Goal: Task Accomplishment & Management: Complete application form

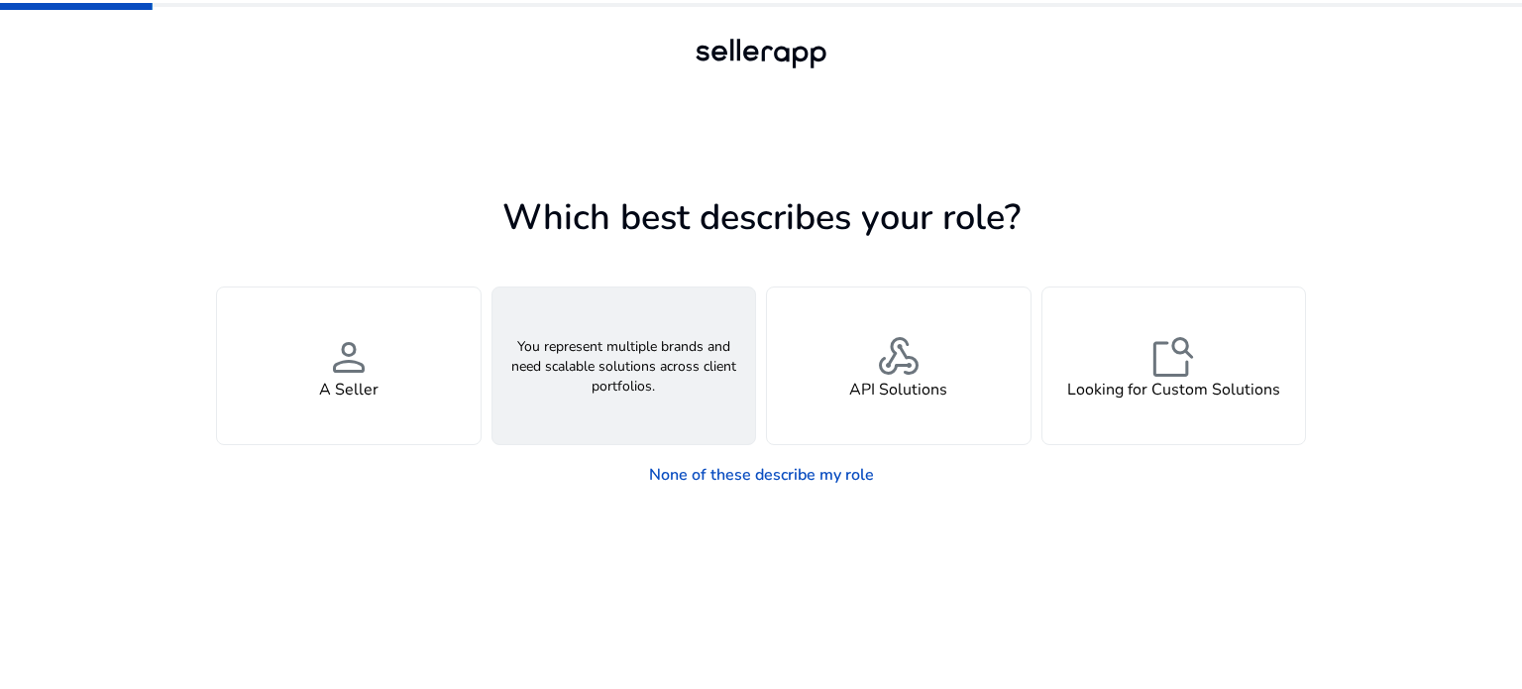
click at [651, 399] on div "groups An Agency" at bounding box center [625, 365] width 264 height 157
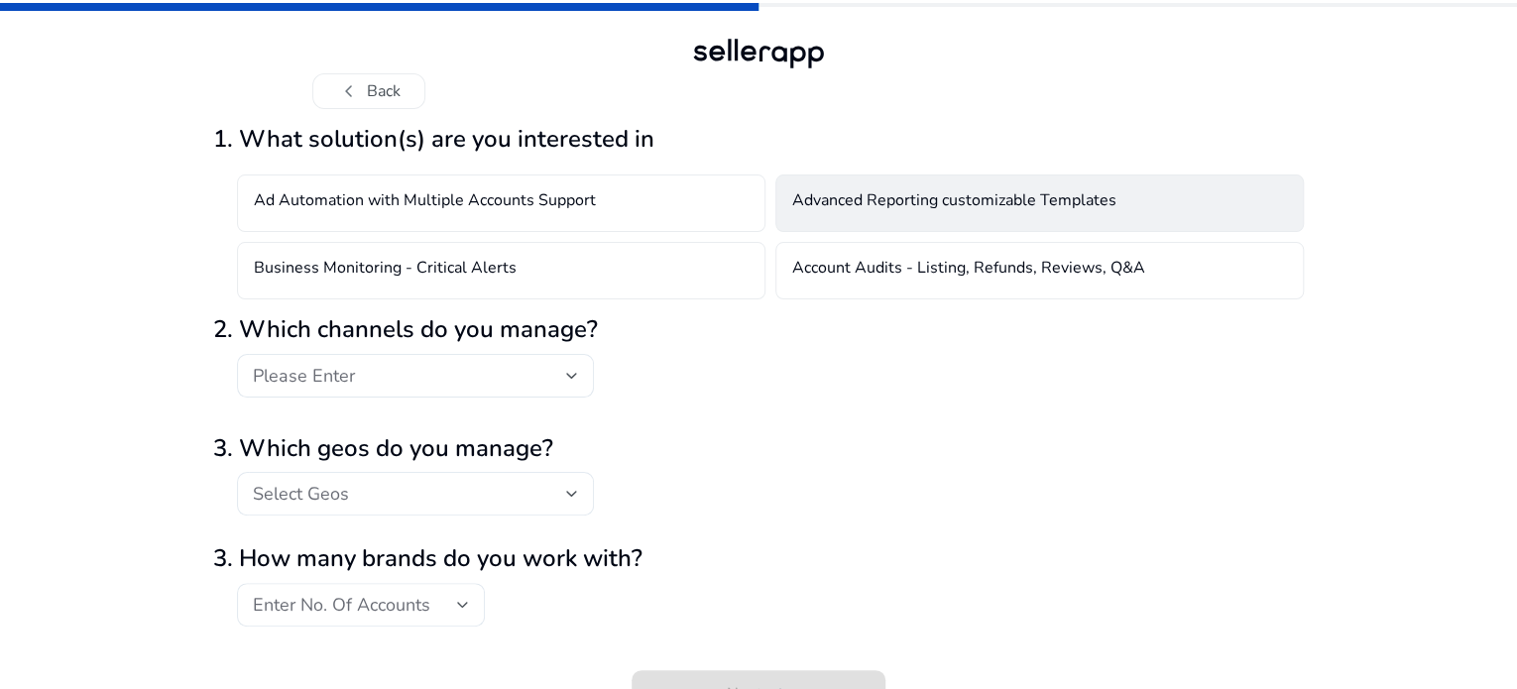
click at [1010, 215] on h4 "Advanced Reporting customizable Templates" at bounding box center [954, 203] width 324 height 24
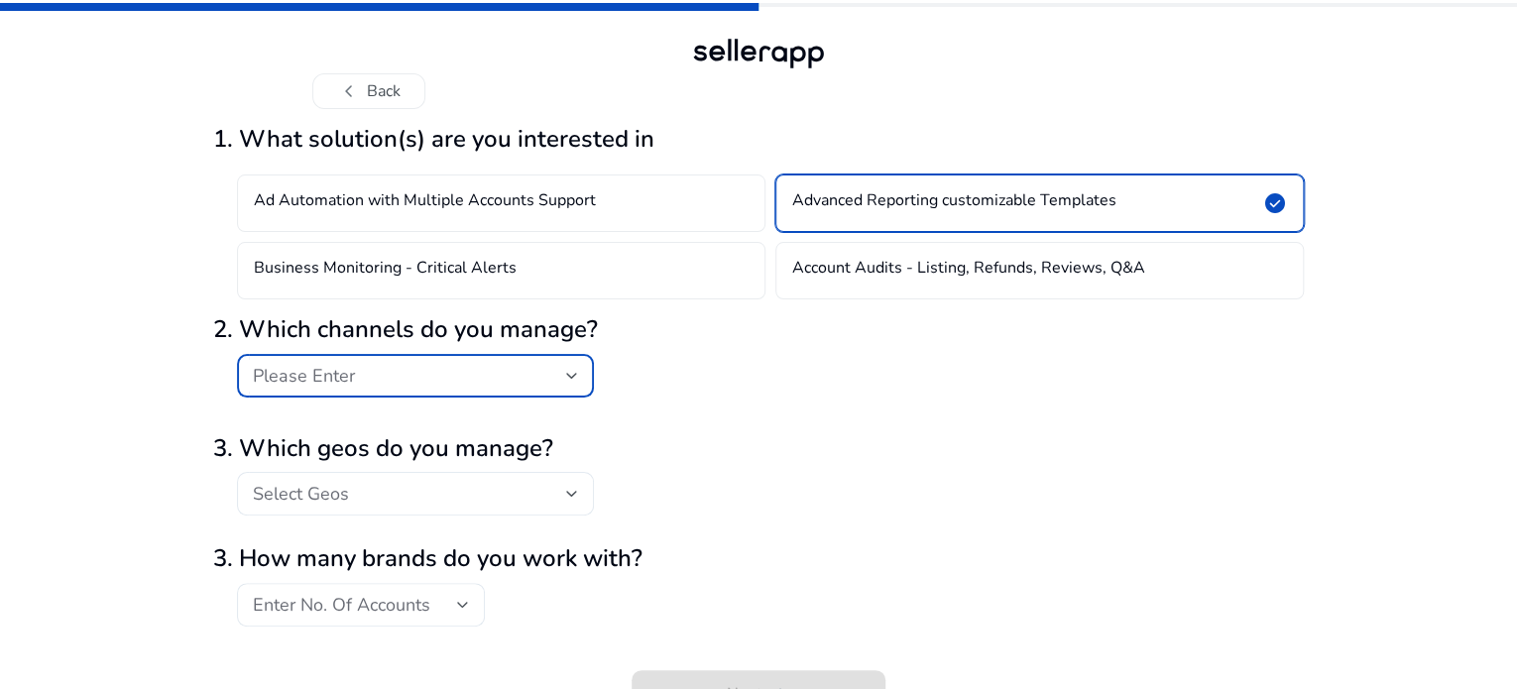
click at [567, 380] on div at bounding box center [572, 376] width 12 height 8
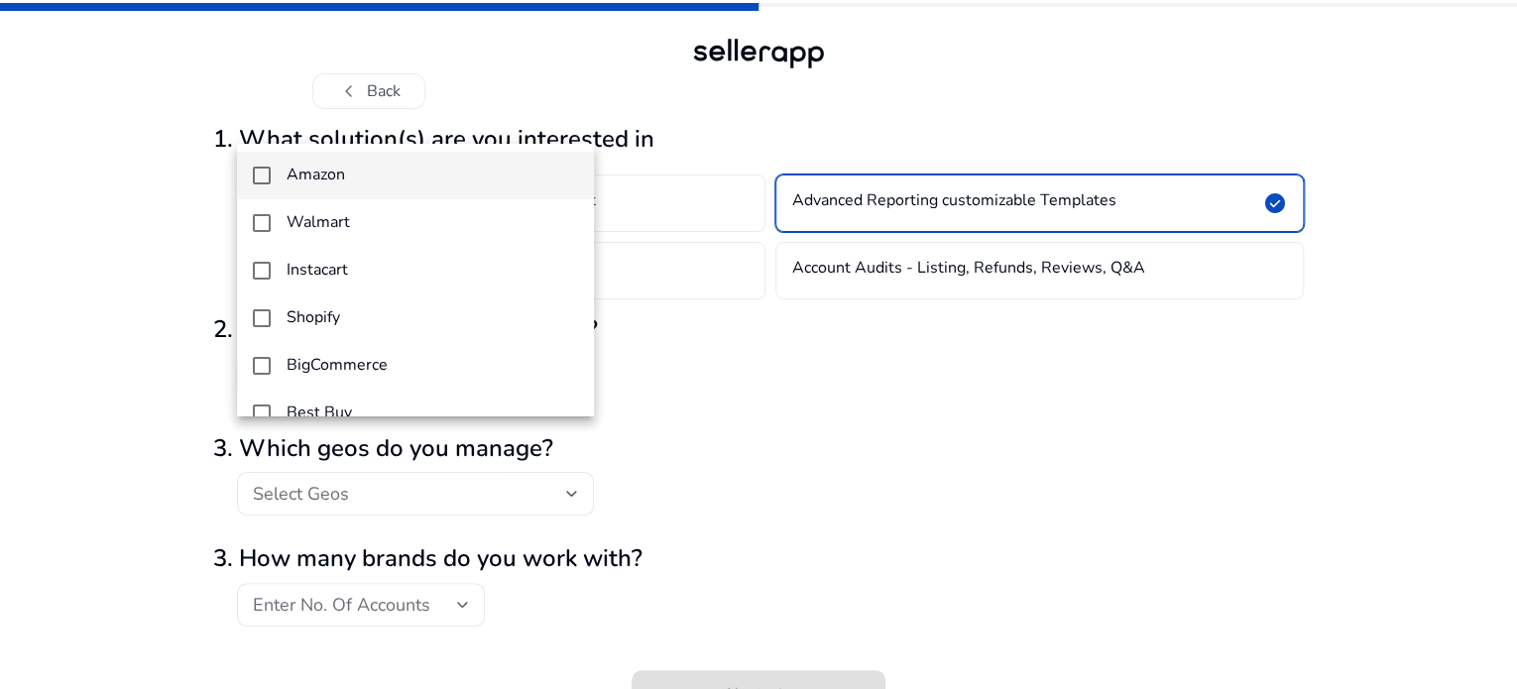
click at [381, 178] on span "Amazon" at bounding box center [431, 175] width 291 height 19
click at [609, 461] on div at bounding box center [758, 344] width 1517 height 689
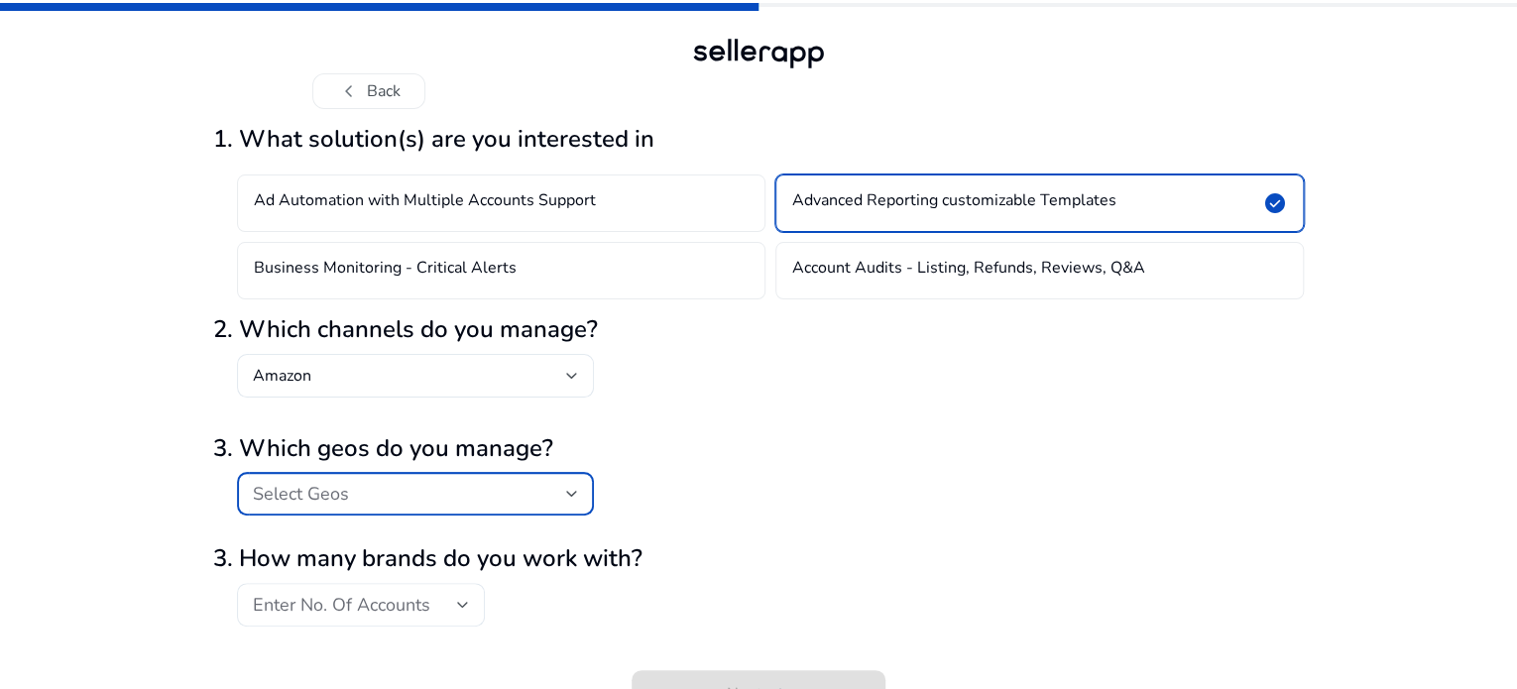
click at [460, 505] on div "Select Geos" at bounding box center [409, 494] width 313 height 22
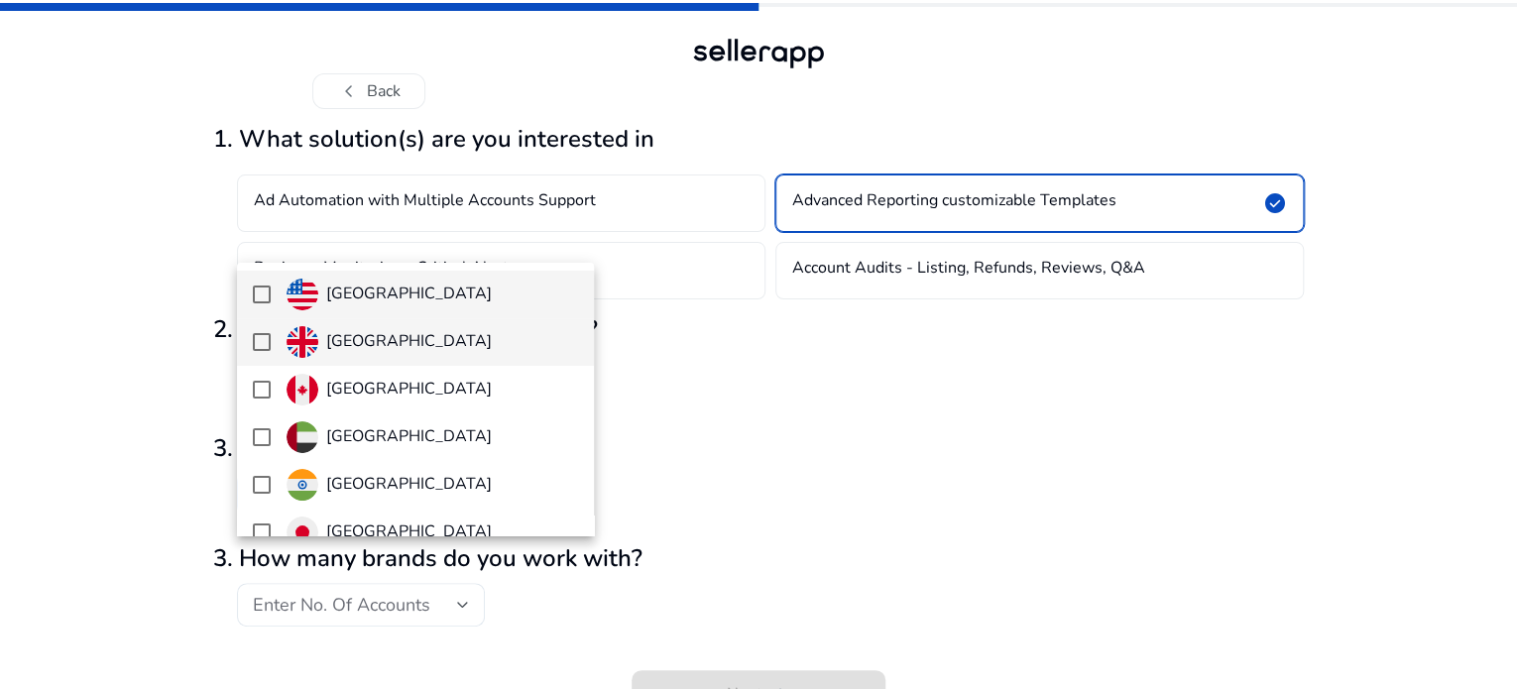
click at [428, 336] on h4 "[GEOGRAPHIC_DATA]" at bounding box center [409, 341] width 166 height 19
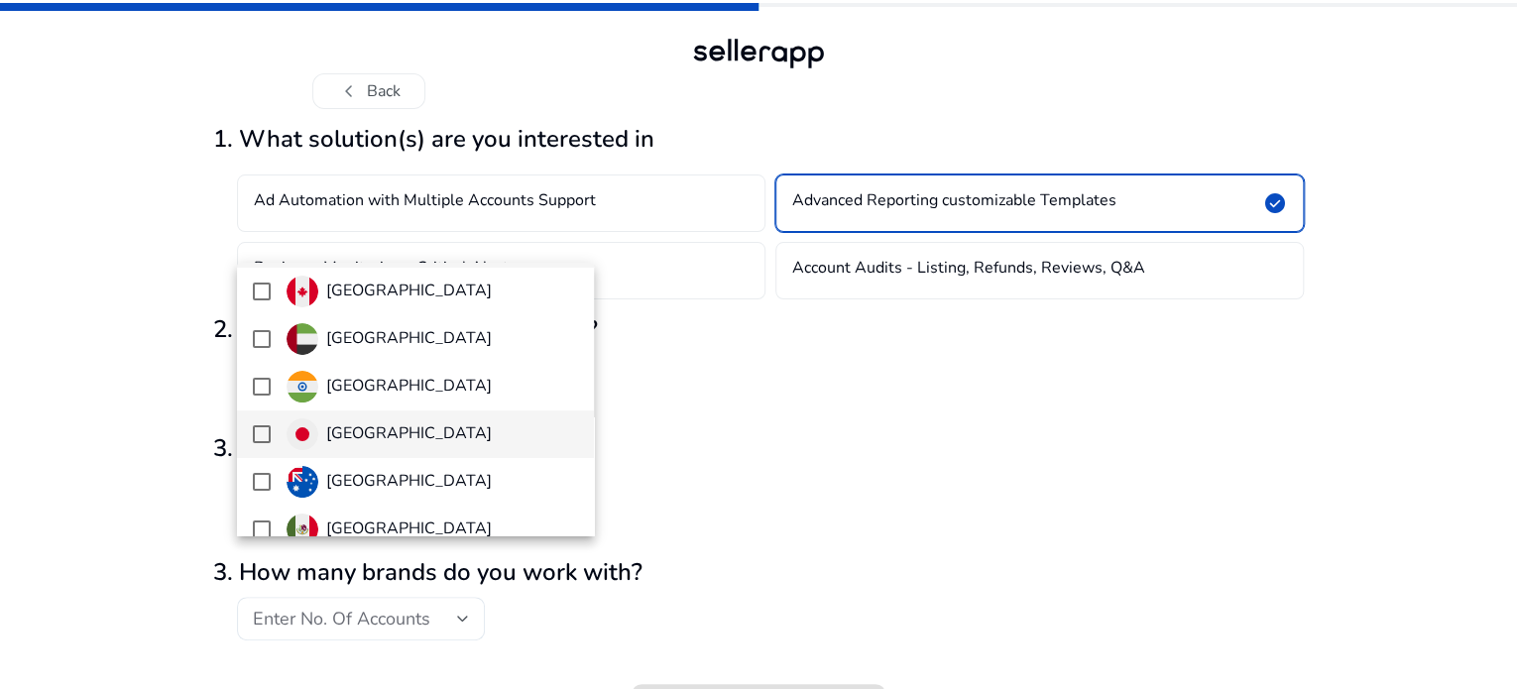
scroll to position [396, 0]
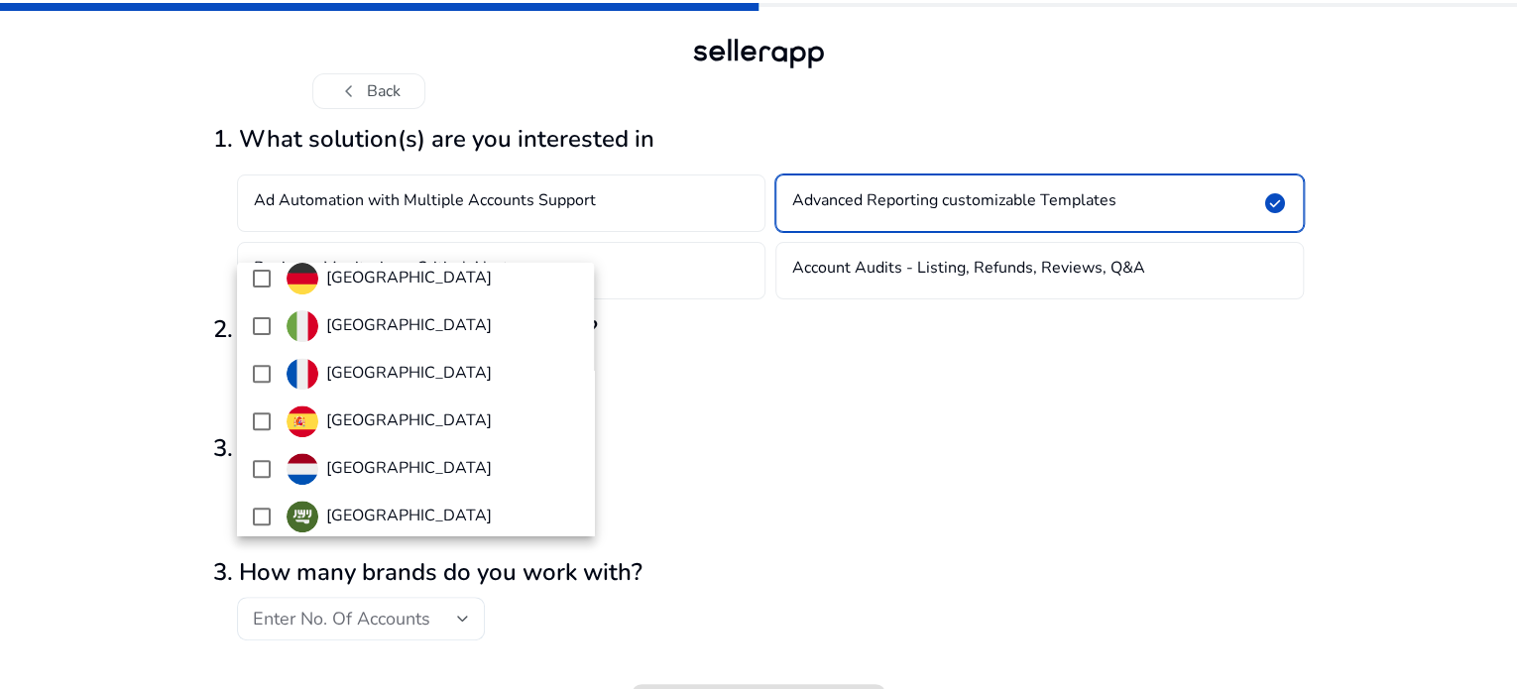
click at [550, 622] on div at bounding box center [758, 344] width 1517 height 689
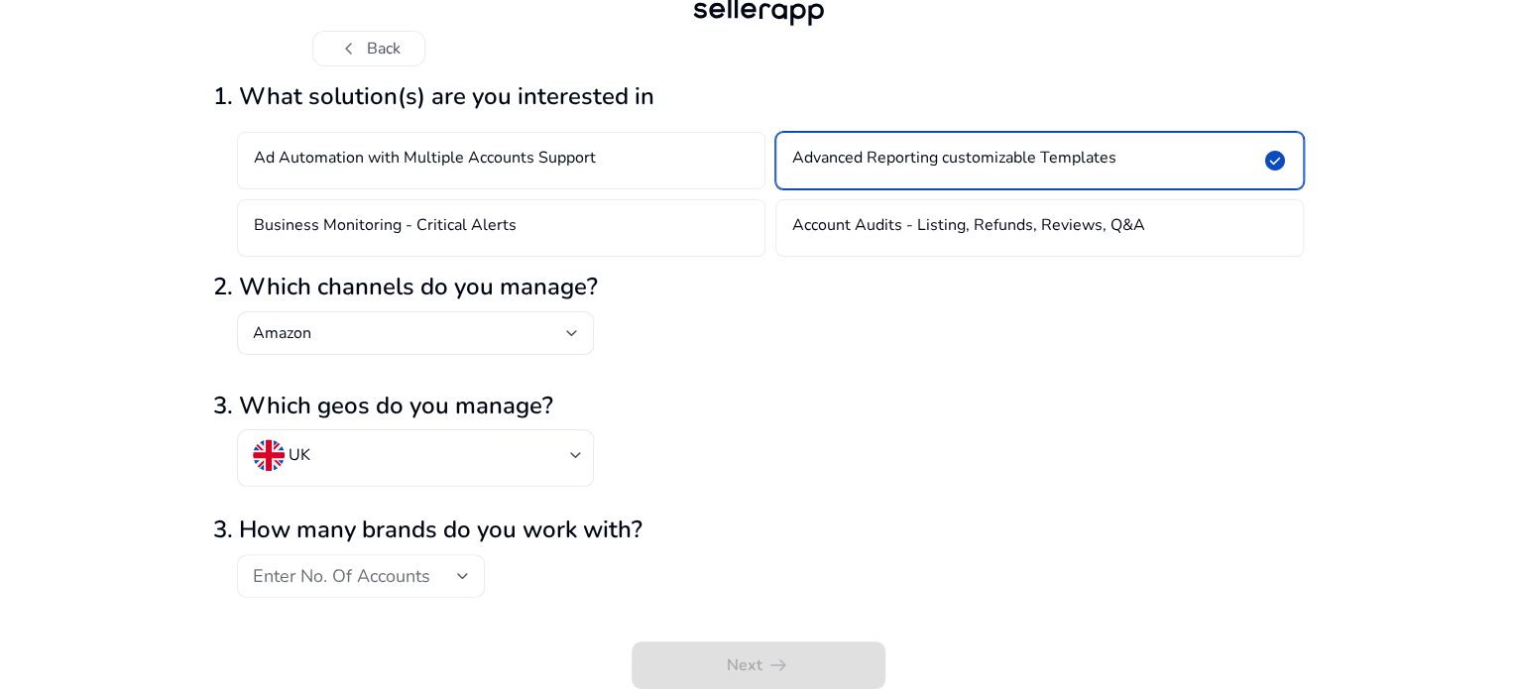
scroll to position [105, 0]
click at [450, 574] on div "Enter No. Of Accounts" at bounding box center [355, 576] width 204 height 22
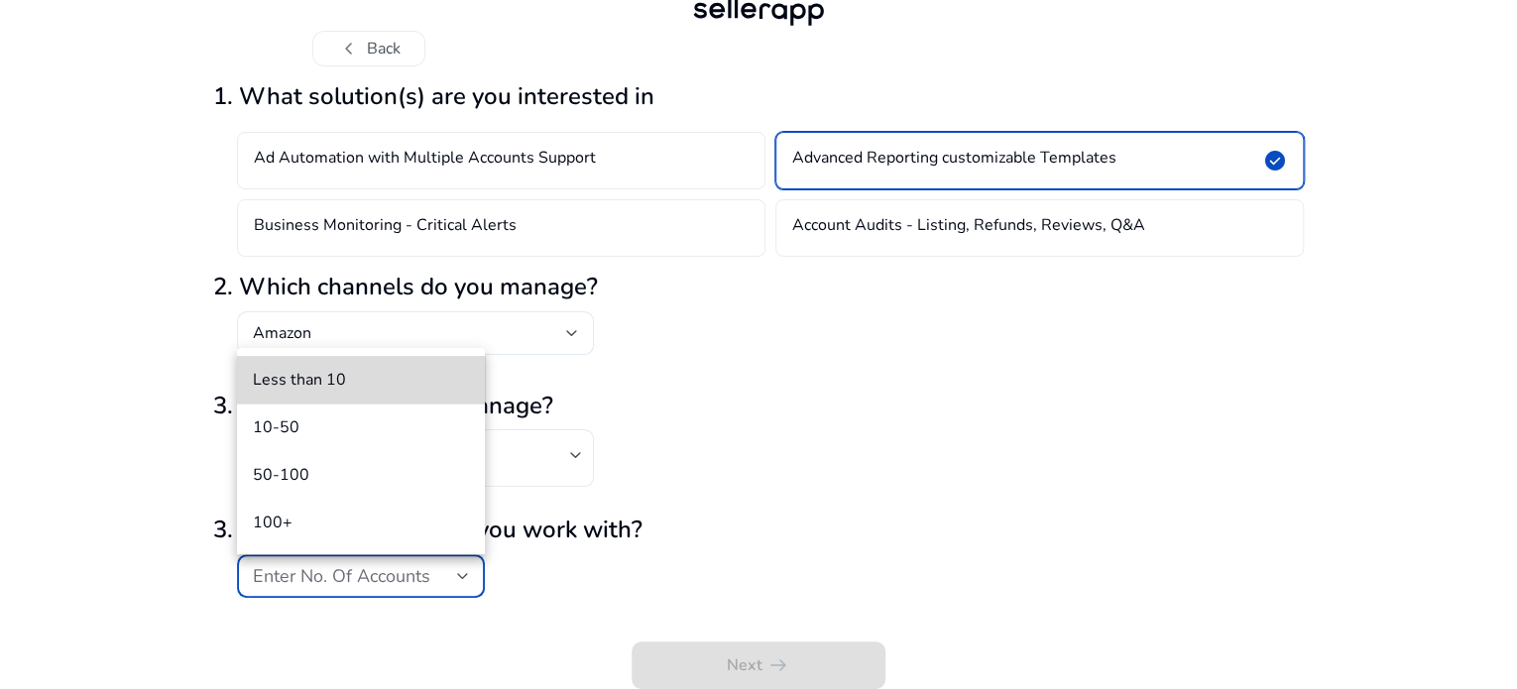
click at [383, 383] on span "Less than 10" at bounding box center [361, 380] width 216 height 22
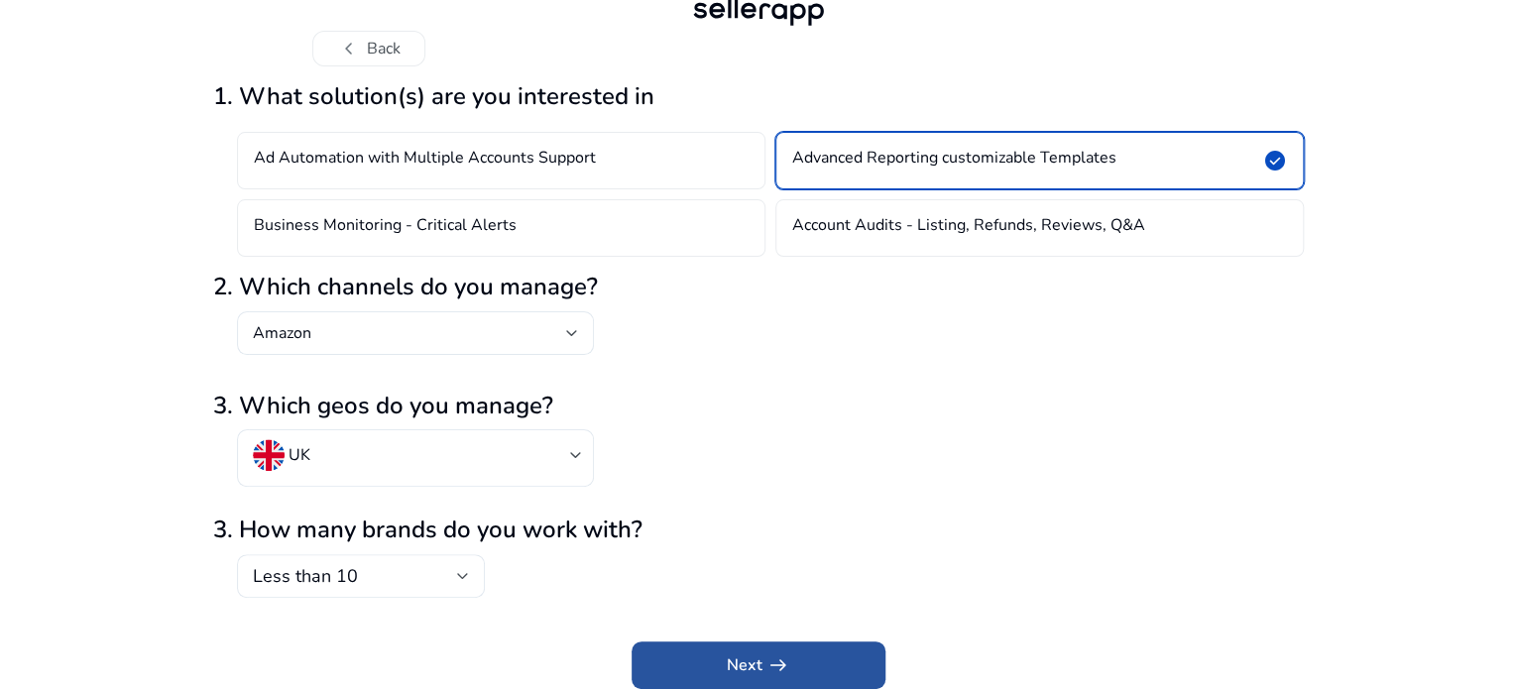
click at [763, 662] on app-icon "arrow_right_alt" at bounding box center [776, 665] width 28 height 24
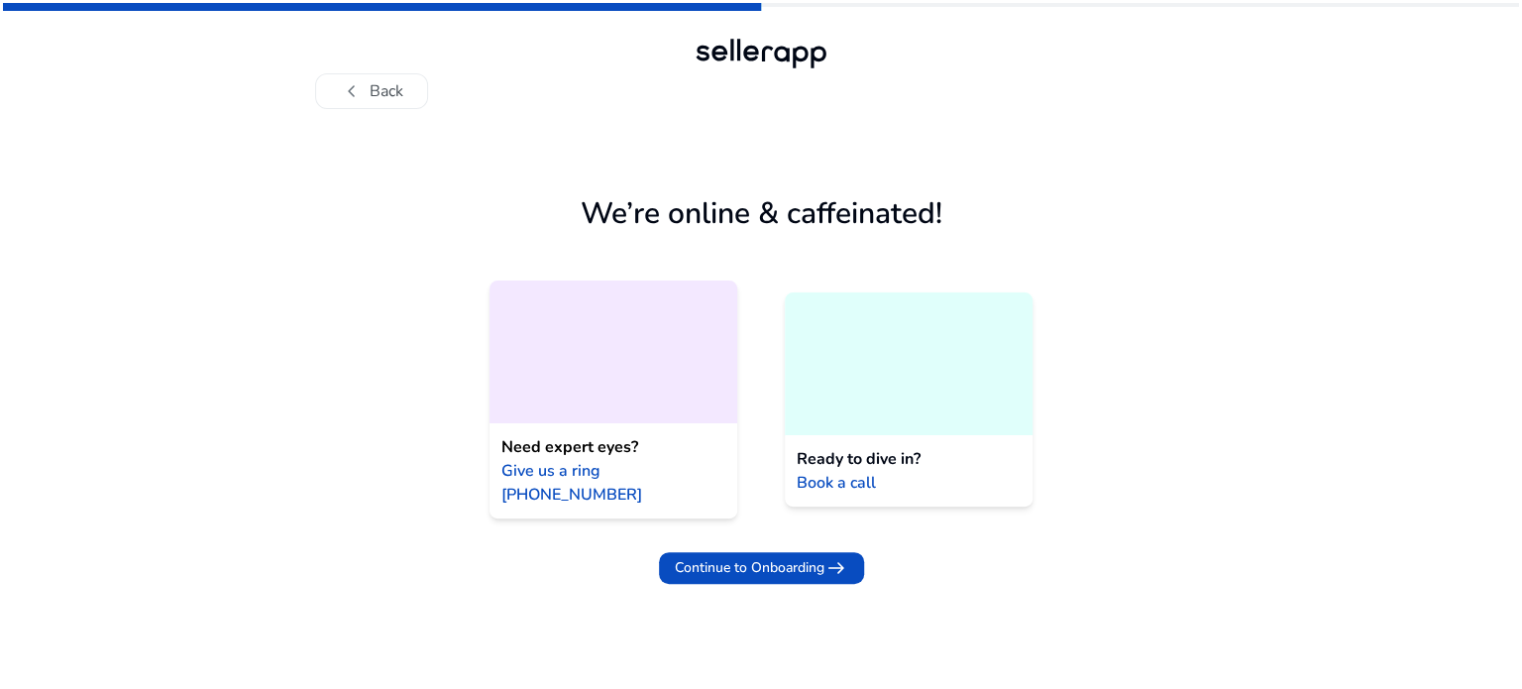
scroll to position [0, 0]
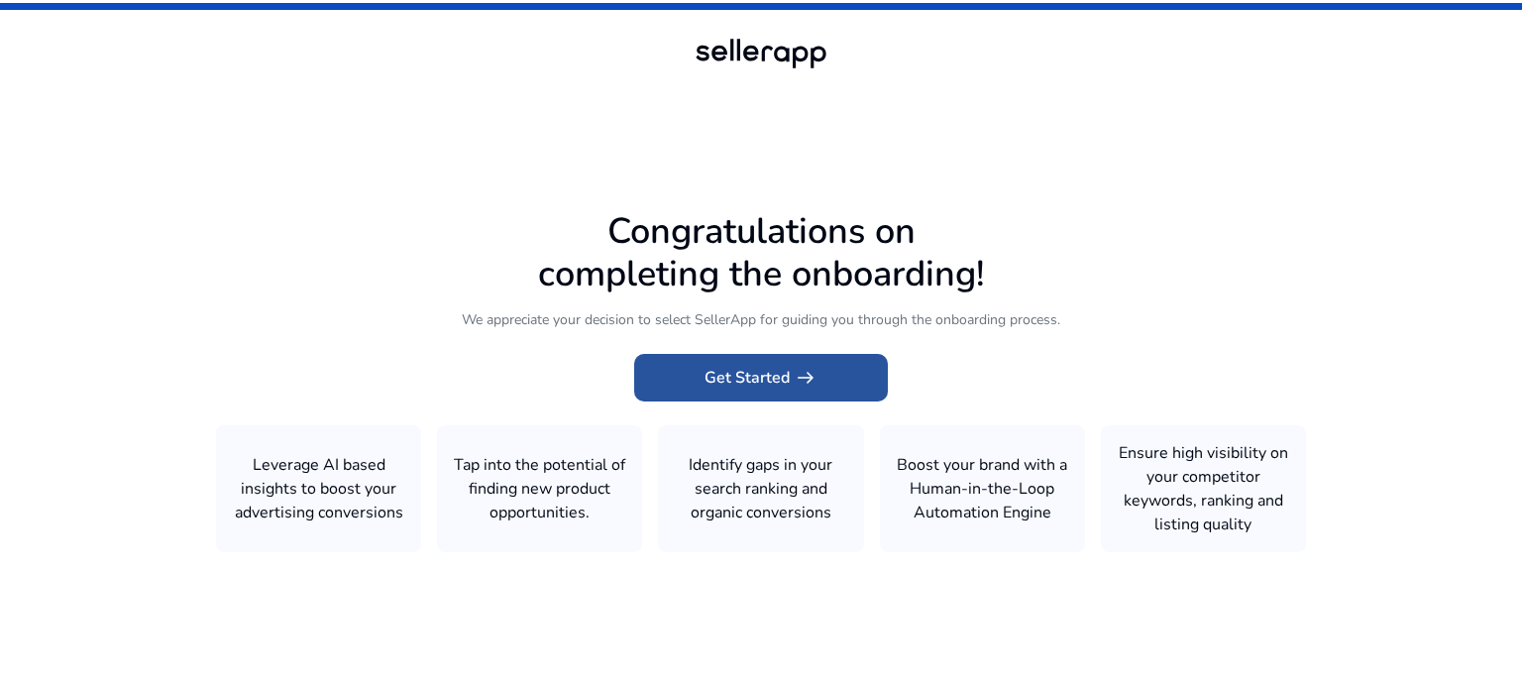
click at [745, 389] on span "Get Started arrow_right_alt" at bounding box center [761, 378] width 113 height 24
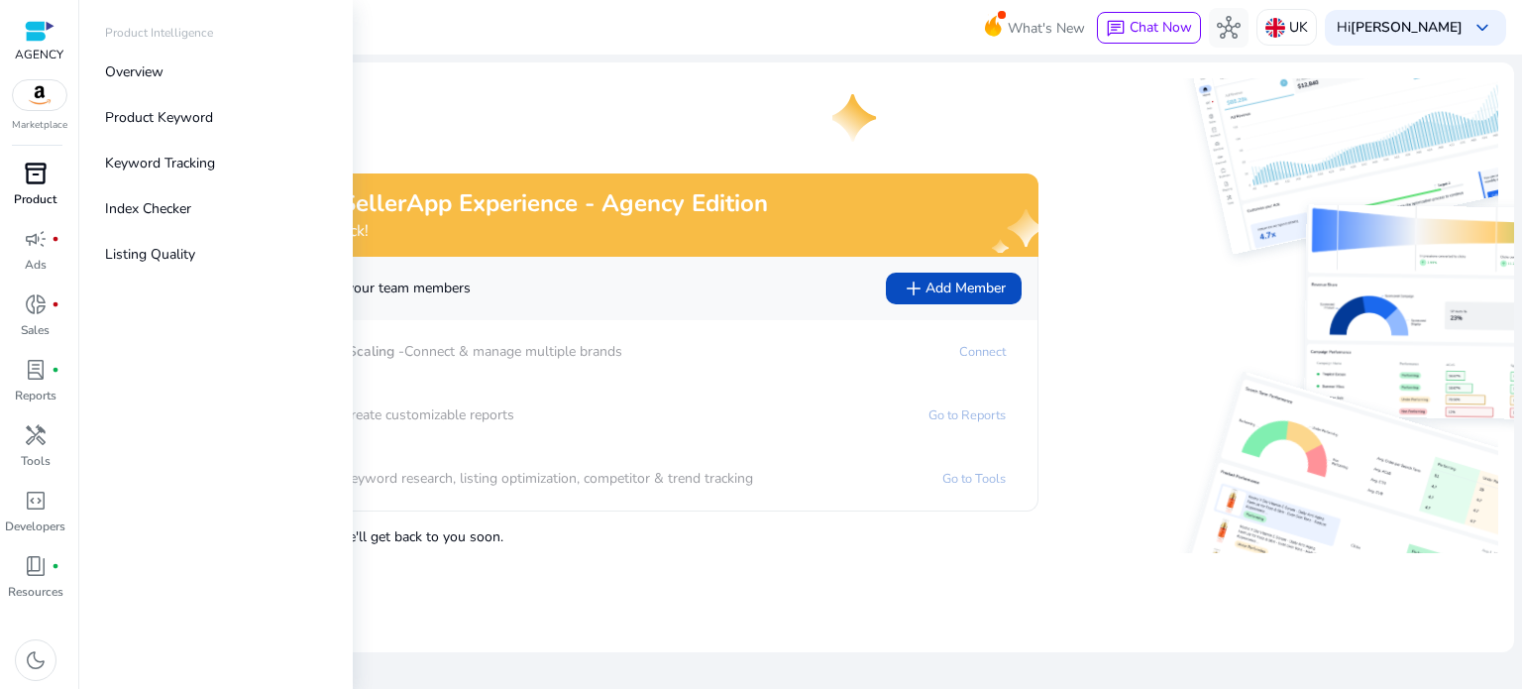
click at [44, 169] on span "inventory_2" at bounding box center [36, 174] width 24 height 24
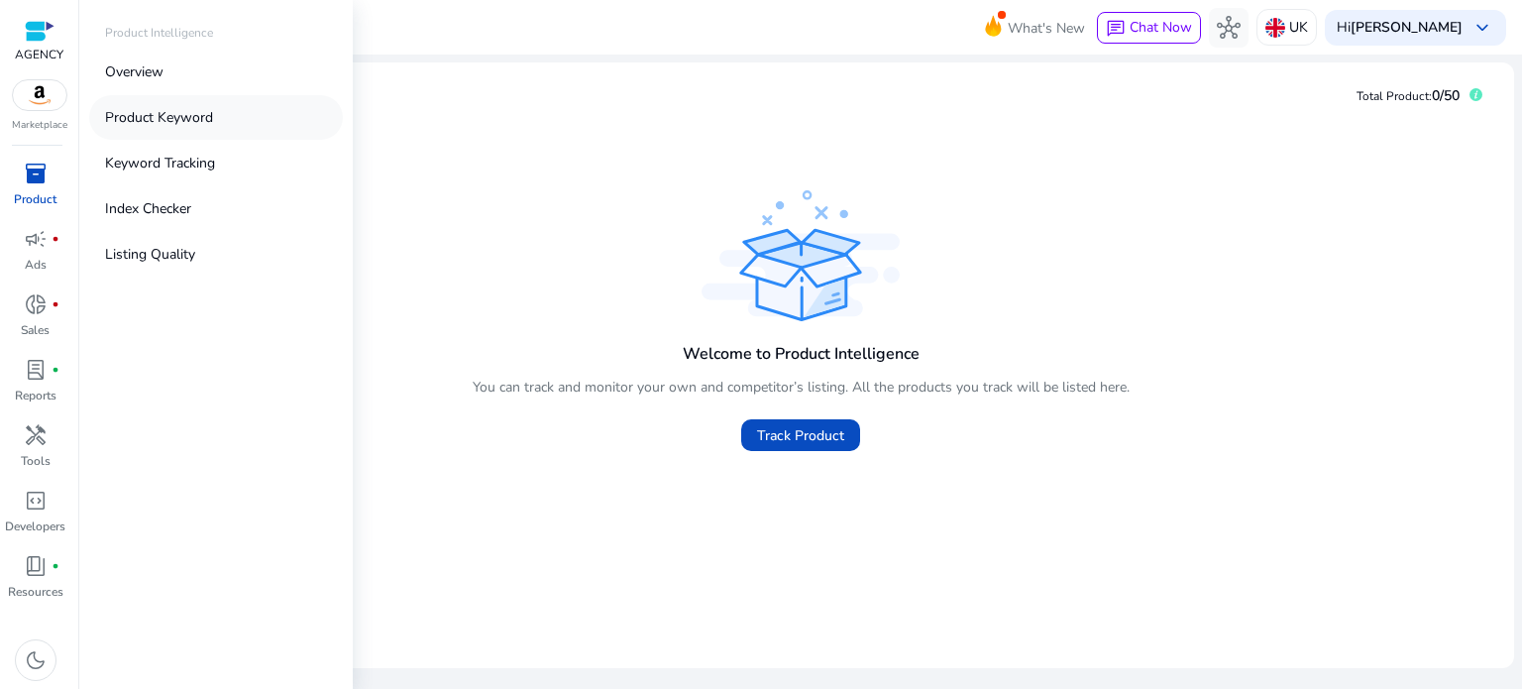
click at [223, 117] on link "Product Keyword" at bounding box center [216, 117] width 254 height 45
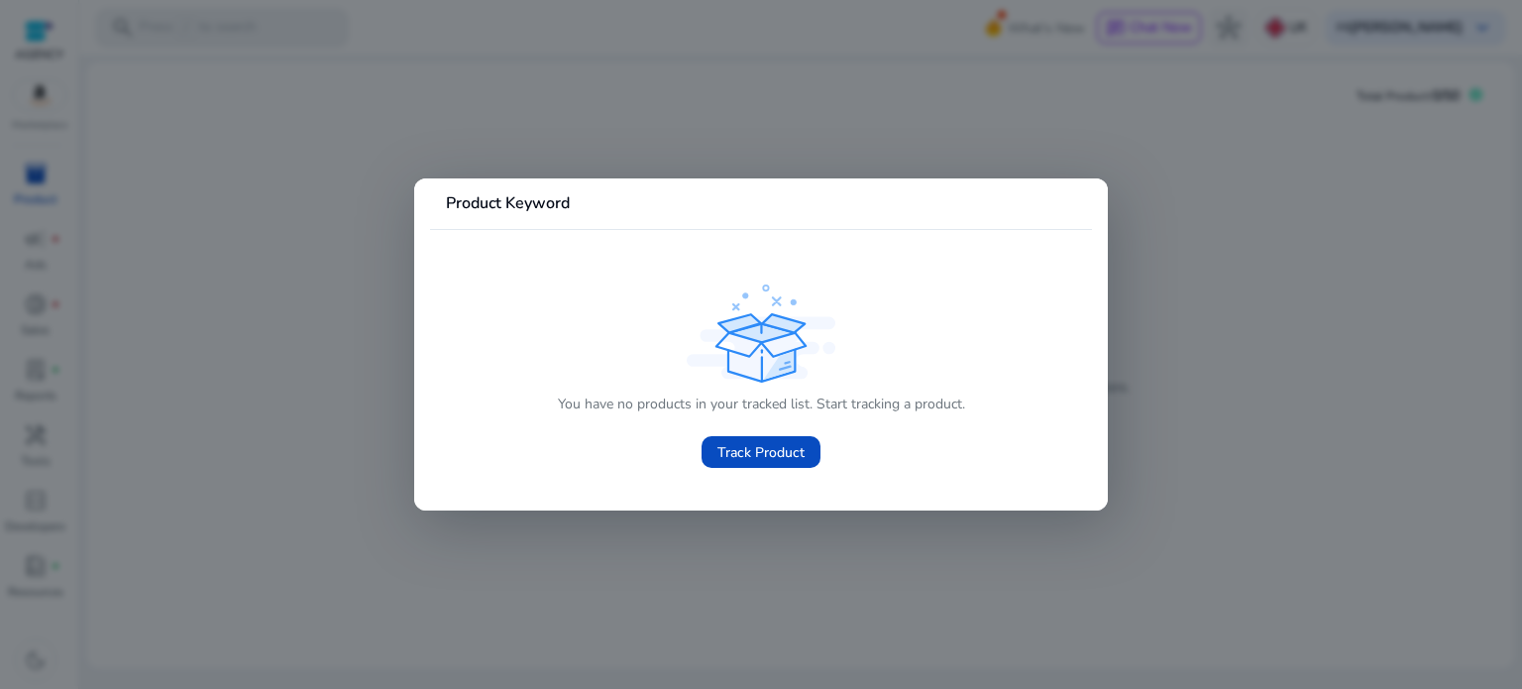
click at [994, 145] on div at bounding box center [761, 344] width 1522 height 689
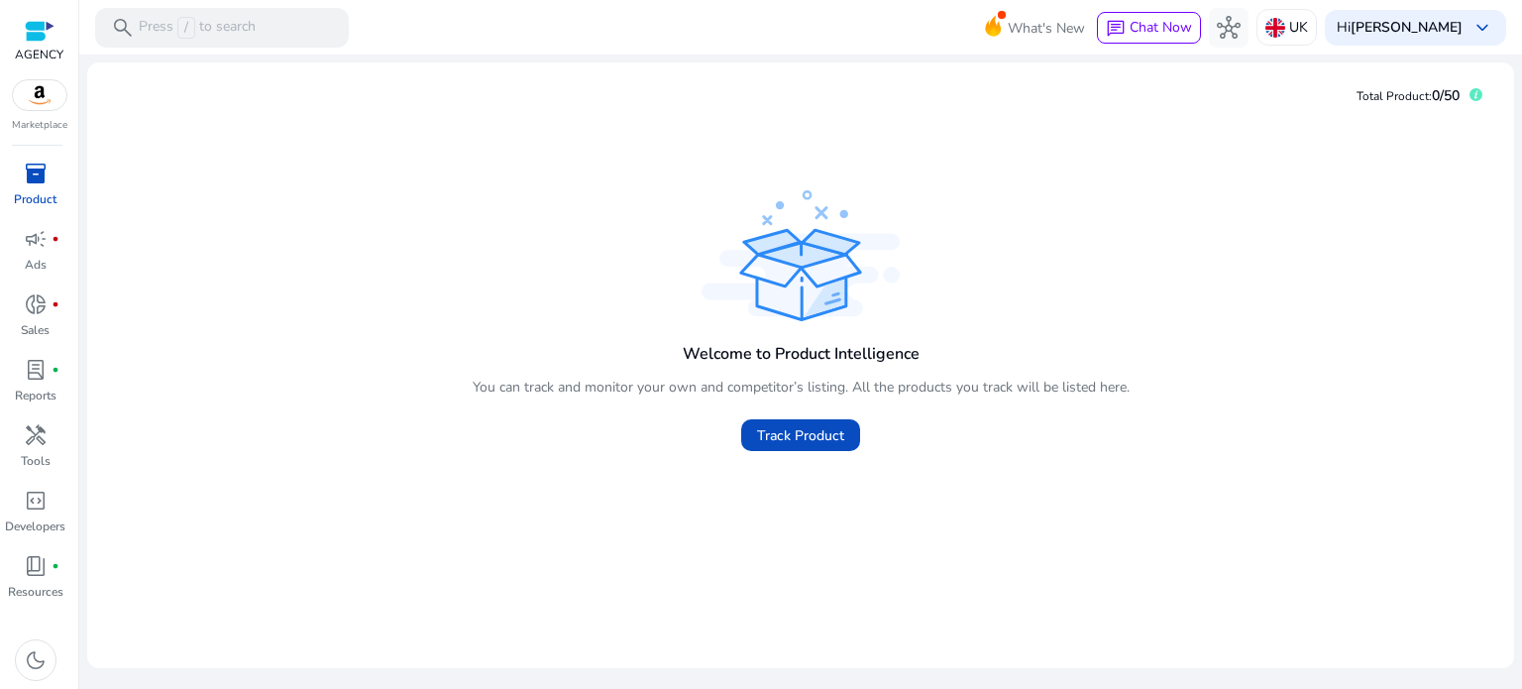
drag, startPoint x: 1311, startPoint y: 1, endPoint x: 226, endPoint y: 58, distance: 1086.9
click at [226, 58] on div "We are getting things ready for you... Total Product: 0/50 Welcome to Product I…" at bounding box center [800, 362] width 1427 height 614
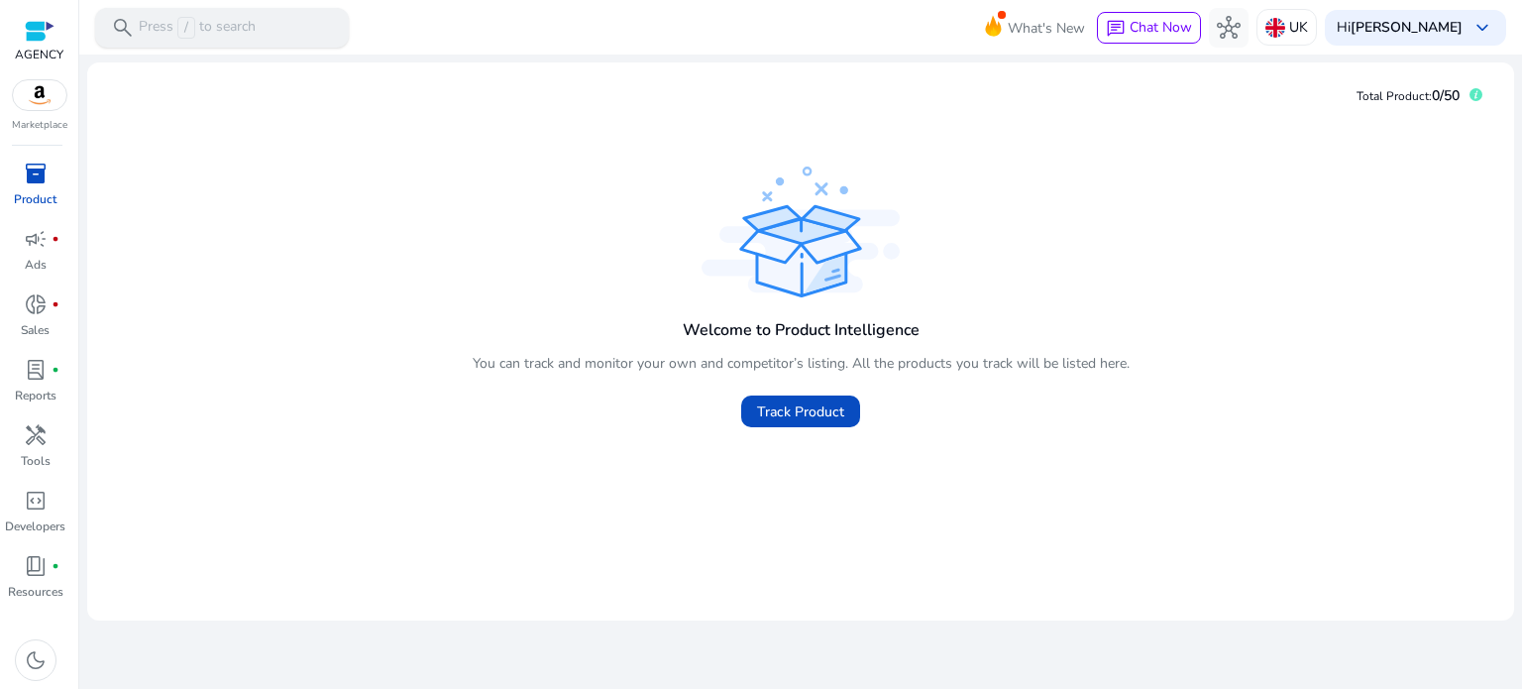
click at [234, 27] on p "Press / to search" at bounding box center [197, 28] width 117 height 22
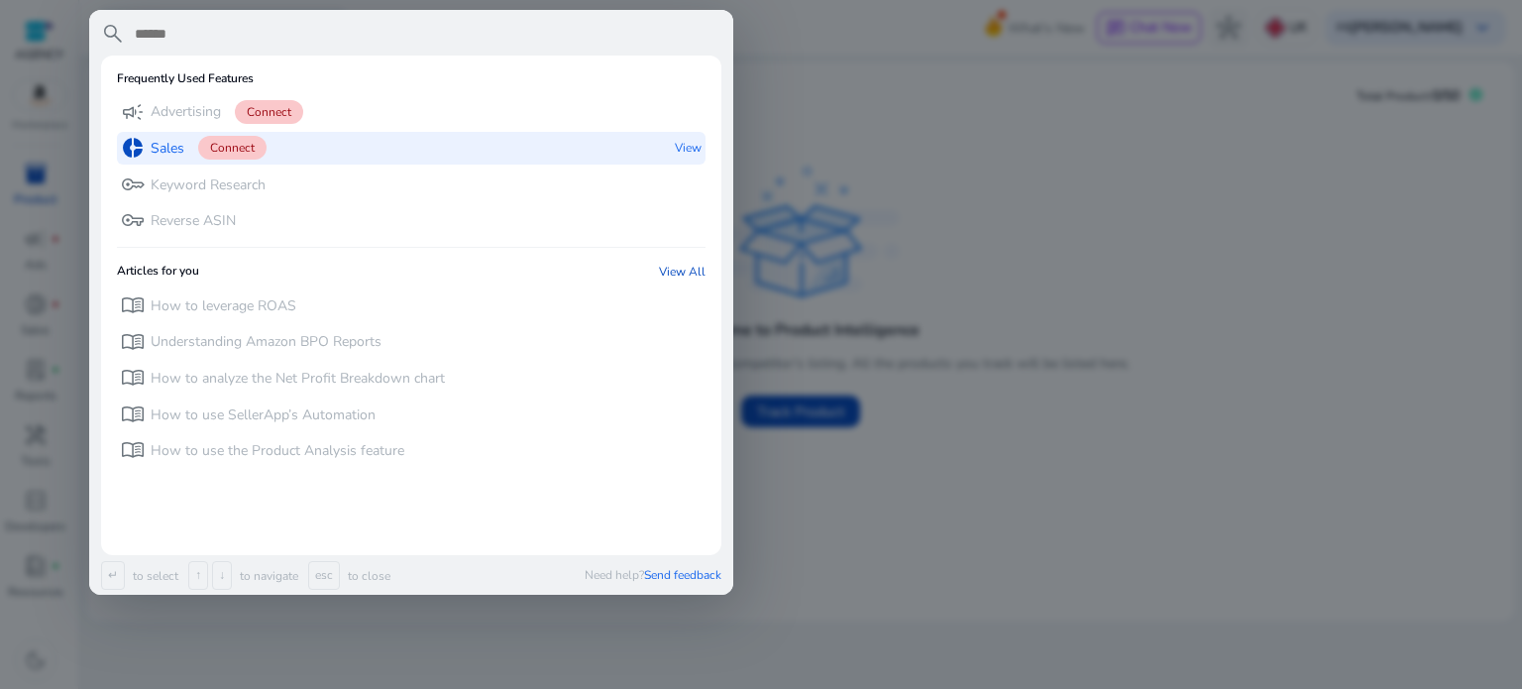
click at [185, 142] on div "donut_small Sales Connect" at bounding box center [194, 148] width 146 height 33
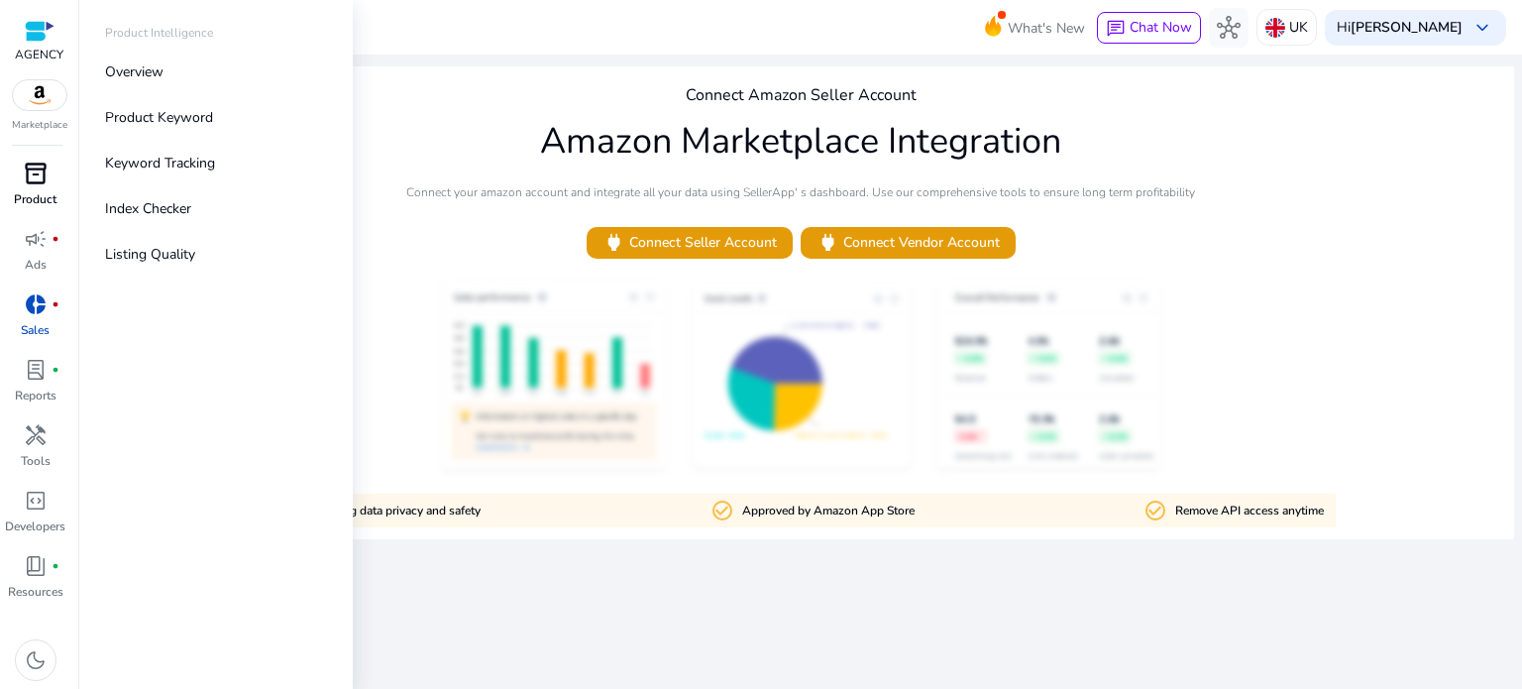
click at [42, 179] on span "inventory_2" at bounding box center [36, 174] width 24 height 24
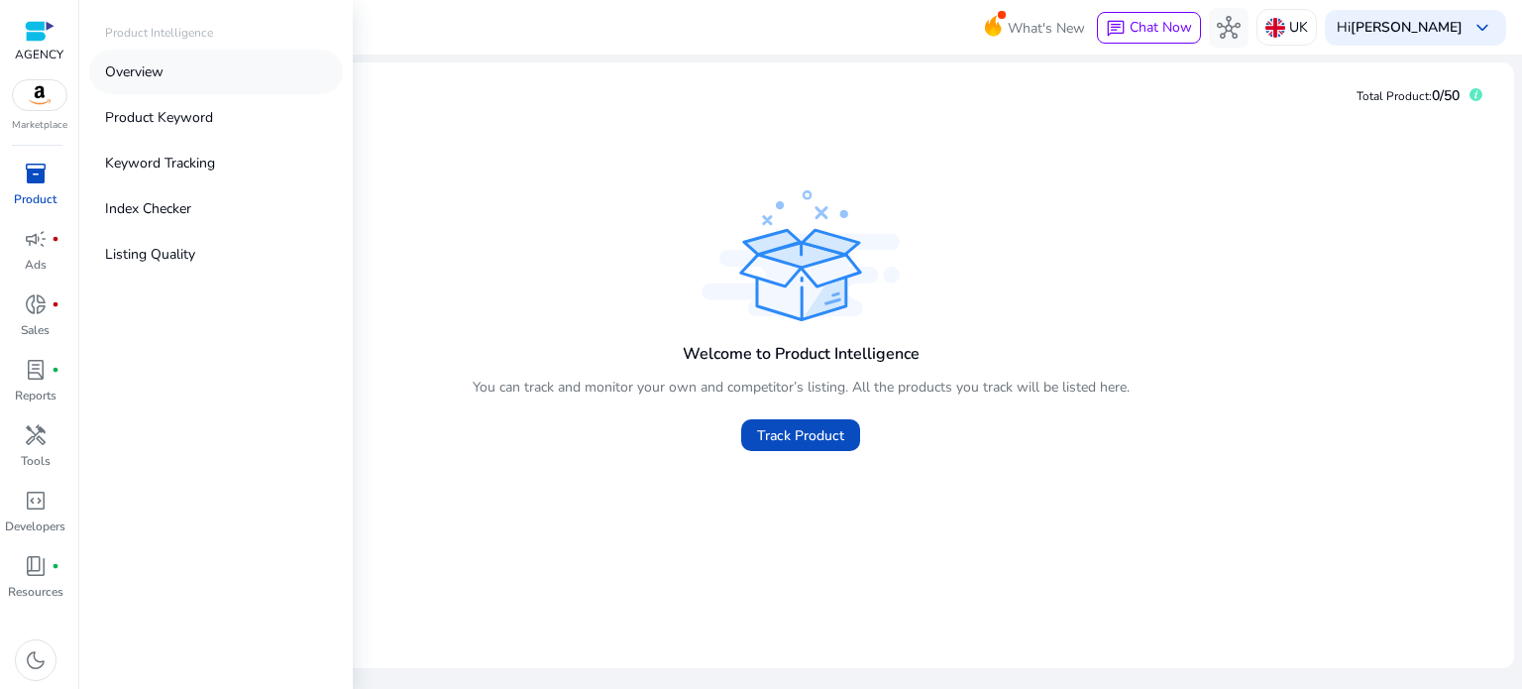
click at [163, 82] on link "Overview" at bounding box center [216, 72] width 254 height 45
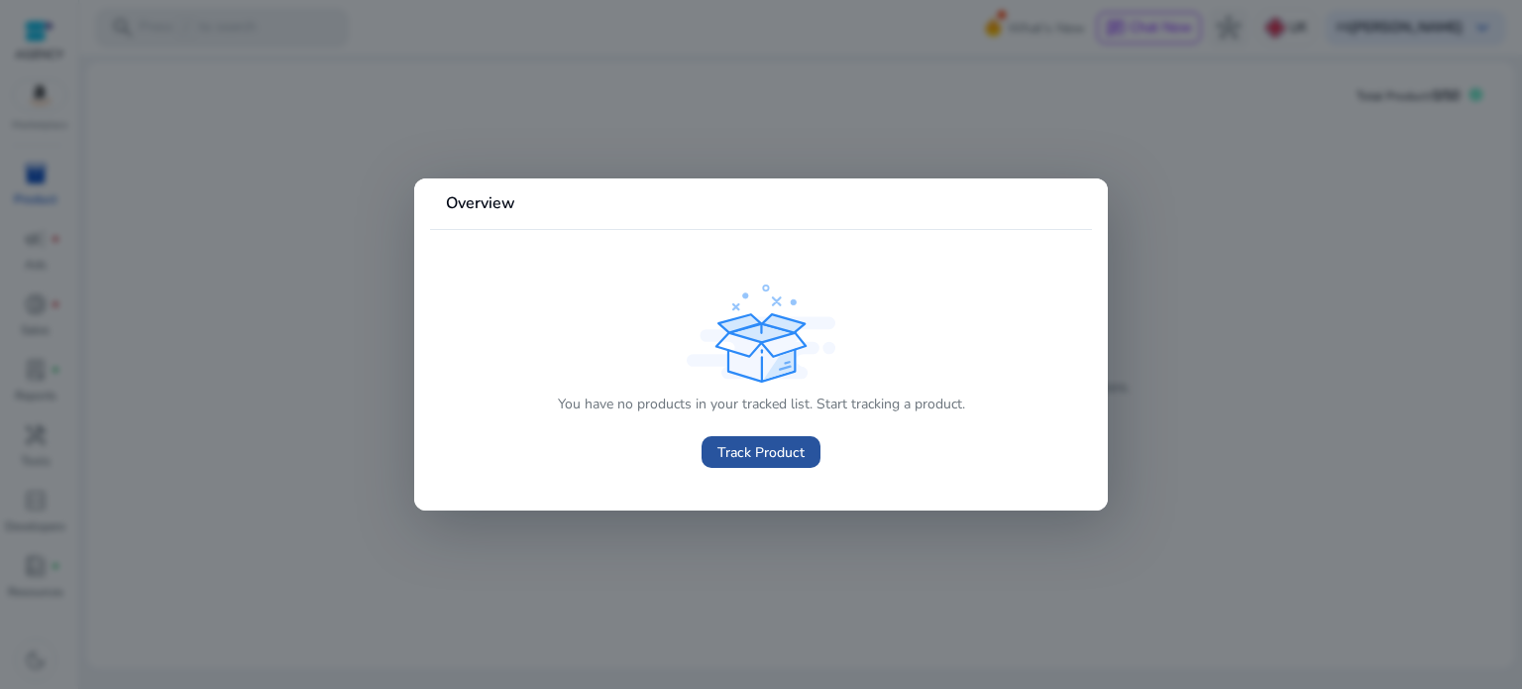
click at [765, 442] on span "Track Product" at bounding box center [761, 452] width 87 height 21
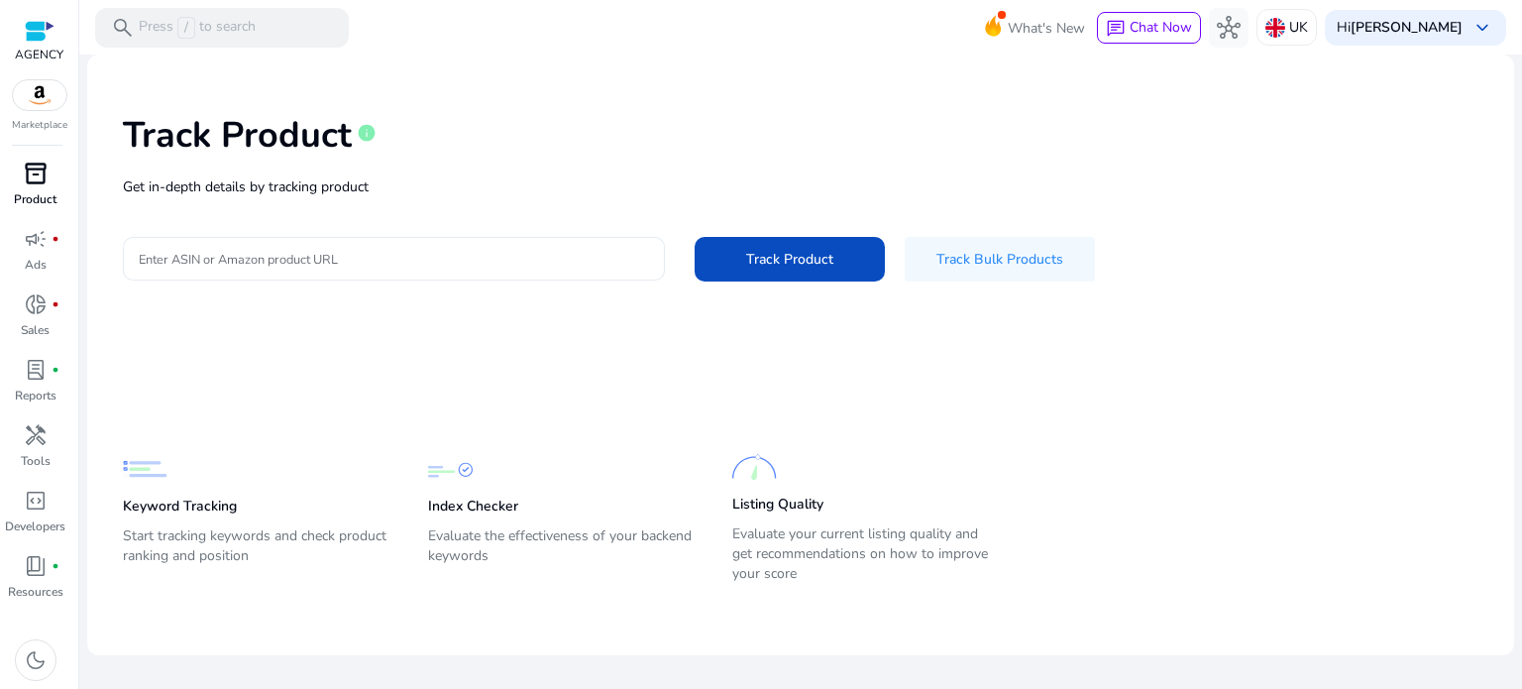
drag, startPoint x: 325, startPoint y: 269, endPoint x: 279, endPoint y: 270, distance: 46.6
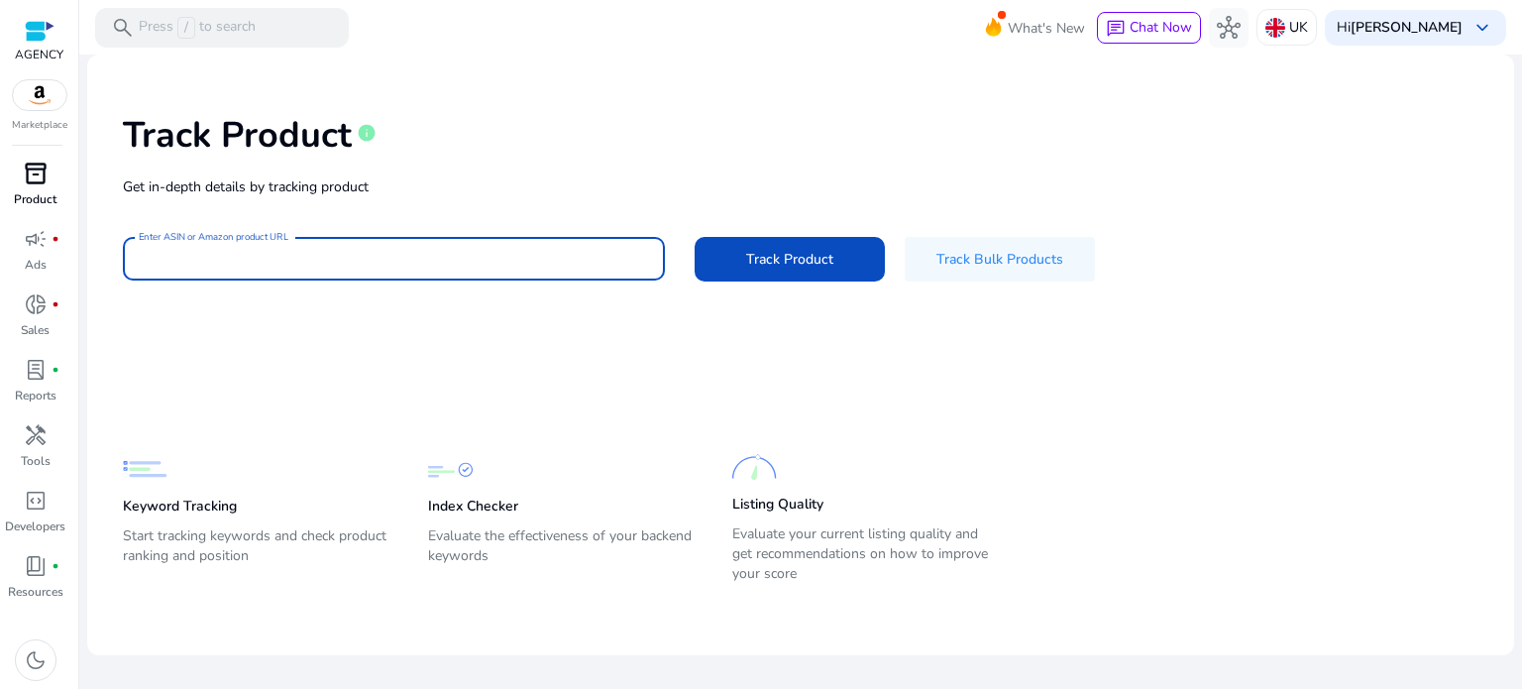
drag, startPoint x: 279, startPoint y: 270, endPoint x: 216, endPoint y: 254, distance: 64.4
click at [216, 254] on input "Enter ASIN or Amazon product URL" at bounding box center [394, 259] width 510 height 22
paste input "*********"
type input "*********"
click at [998, 252] on span "Track Bulk Products" at bounding box center [1000, 259] width 127 height 21
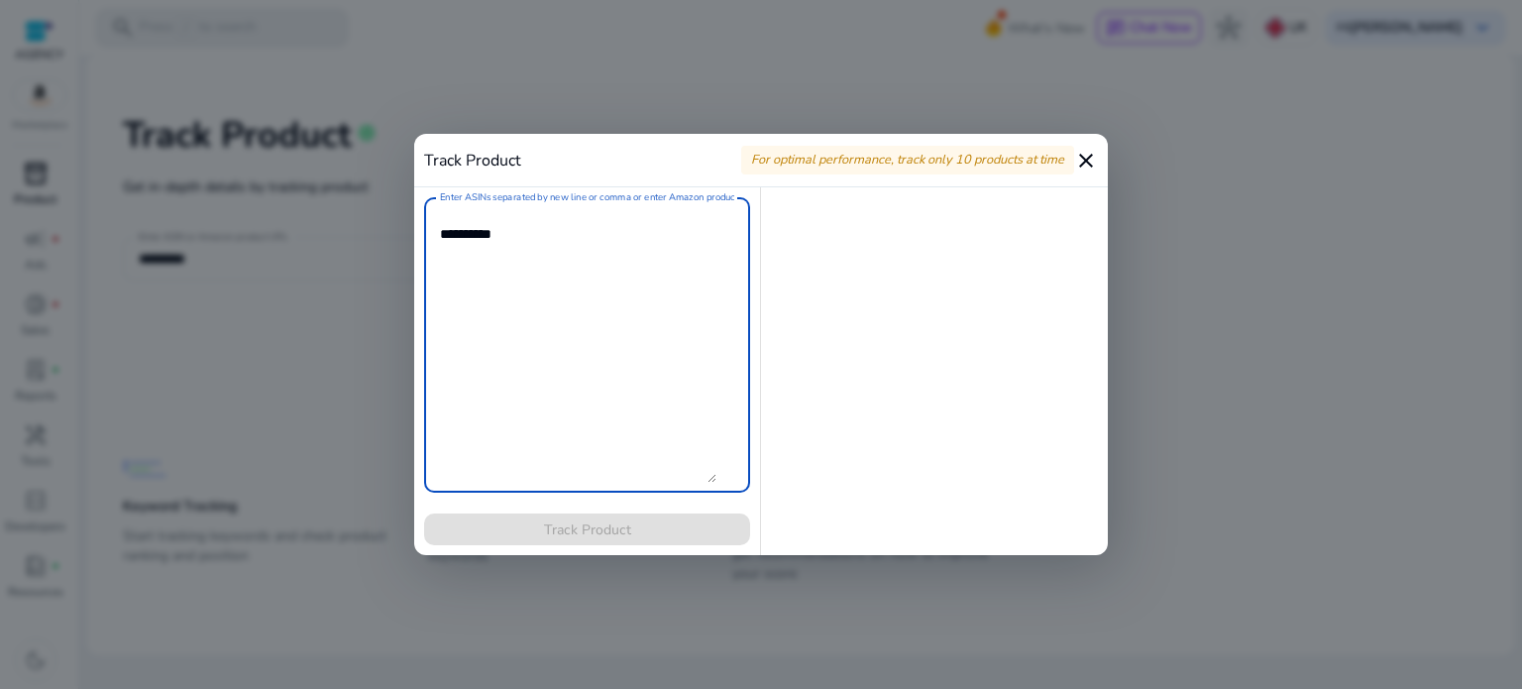
paste textarea "*********"
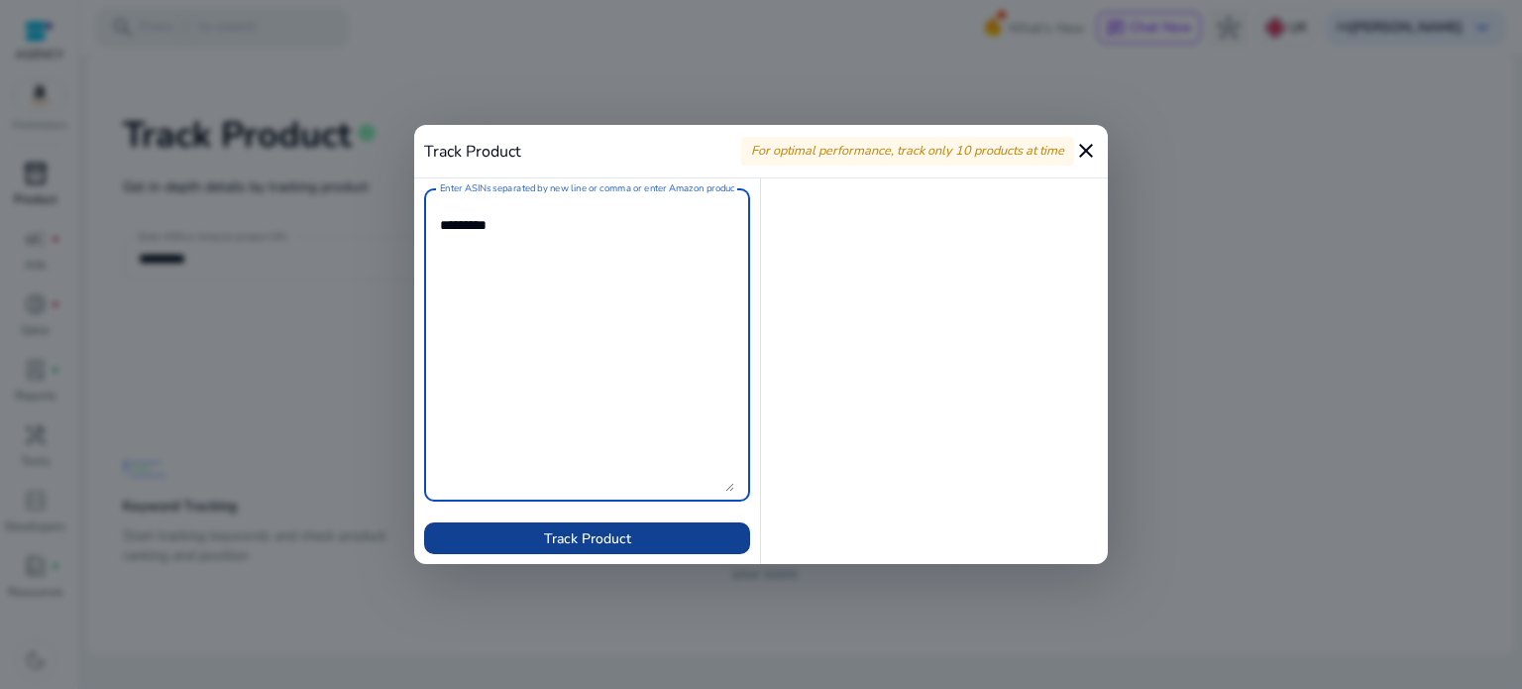
type textarea "*********"
click at [587, 551] on span at bounding box center [587, 538] width 326 height 48
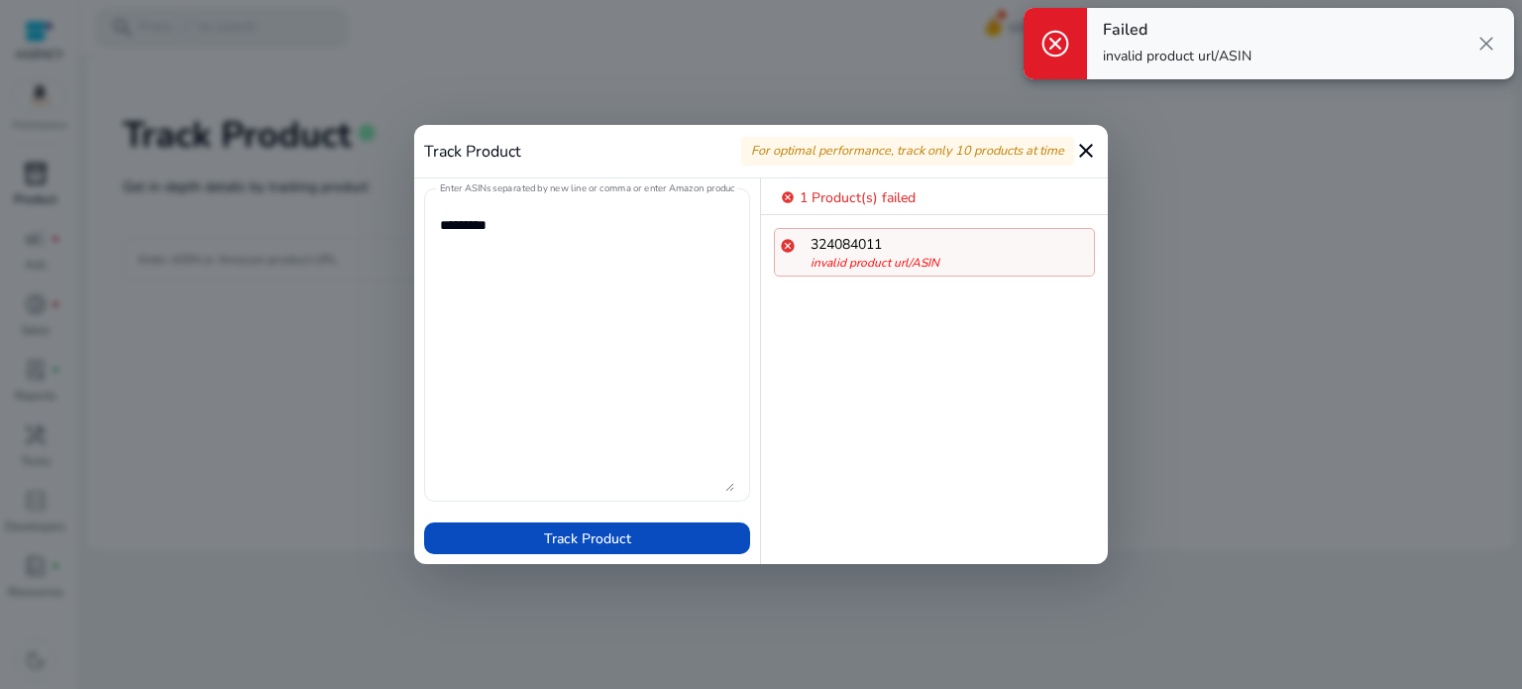
click at [709, 185] on mat-label "Enter ASINs separated by new line or comma or enter Amazon product page URL" at bounding box center [611, 189] width 343 height 14
click at [709, 198] on textarea "Enter ASINs separated by new line or comma or enter Amazon product page URL" at bounding box center [587, 344] width 294 height 293
click at [722, 185] on mat-label "Enter ASINs separated by new line or comma or enter Amazon product page URL" at bounding box center [611, 189] width 343 height 14
click at [722, 198] on textarea "Enter ASINs separated by new line or comma or enter Amazon product page URL" at bounding box center [587, 344] width 294 height 293
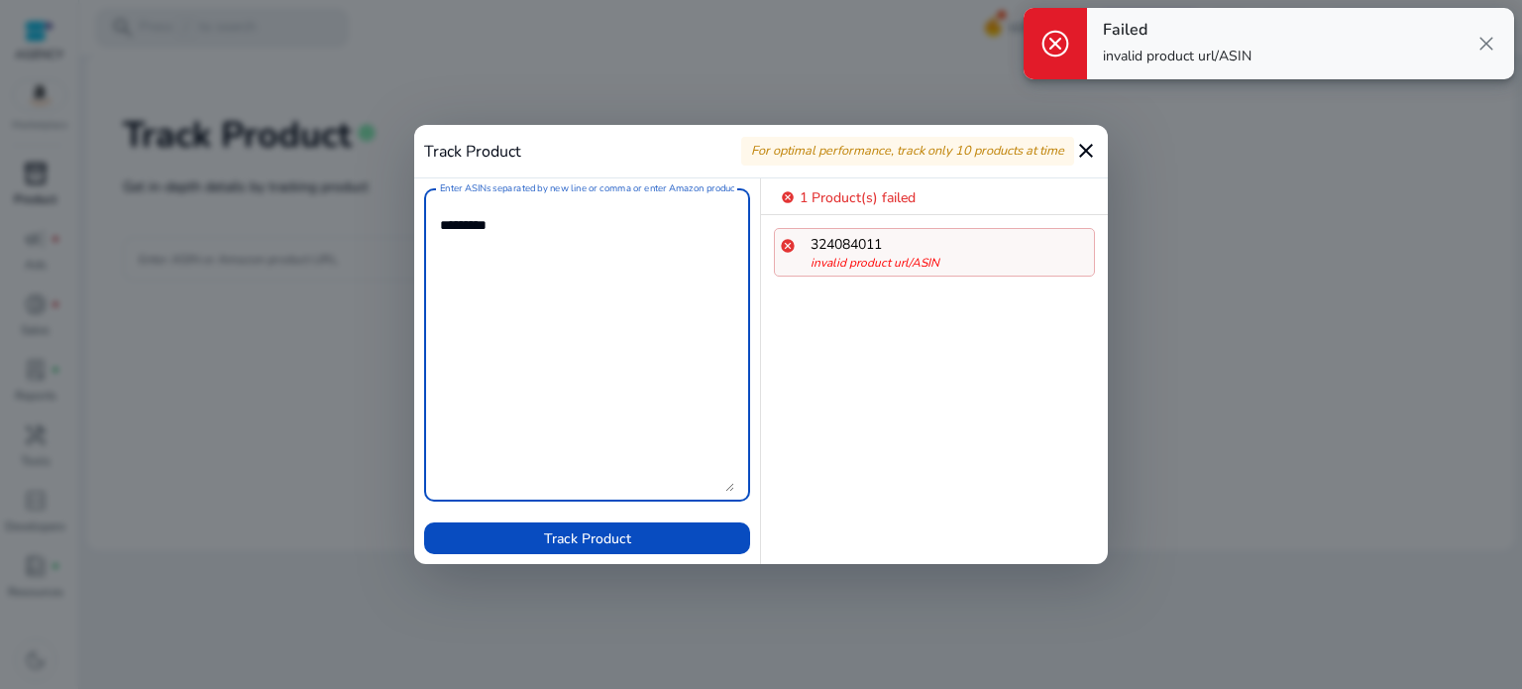
click at [722, 187] on mat-label "Enter ASINs separated by new line or comma or enter Amazon product page URL" at bounding box center [611, 189] width 343 height 14
click at [722, 198] on textarea "Enter ASINs separated by new line or comma or enter Amazon product page URL" at bounding box center [587, 344] width 294 height 293
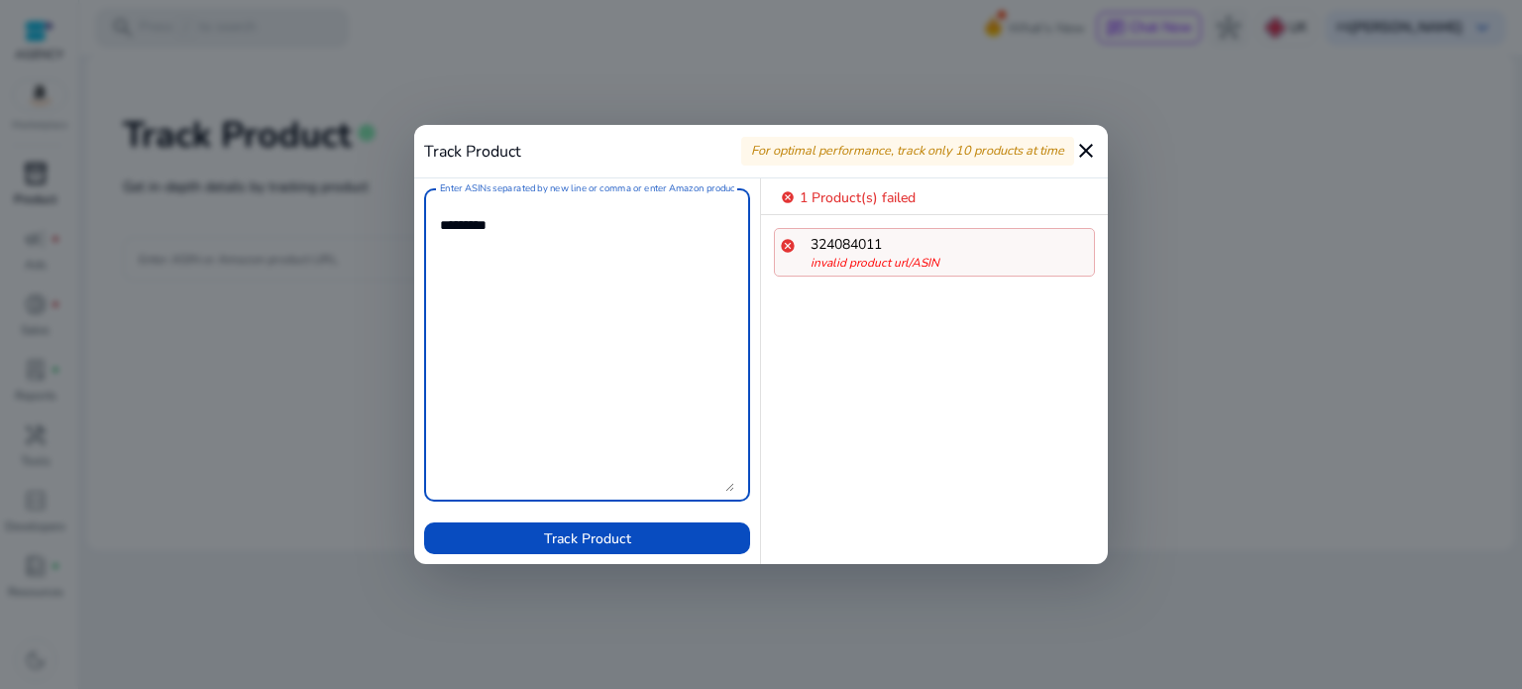
click at [1081, 152] on mat-icon "close" at bounding box center [1086, 151] width 24 height 24
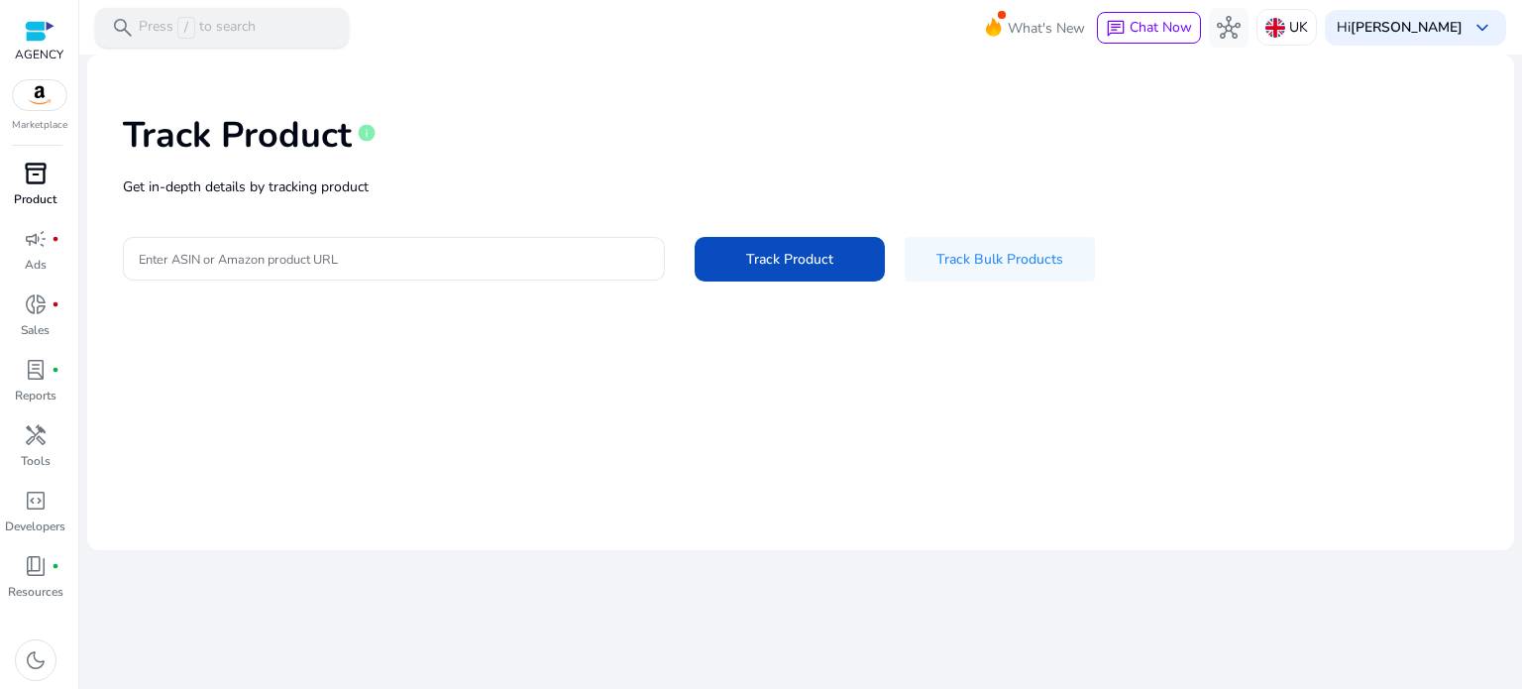
click at [195, 19] on p "Press / to search" at bounding box center [197, 28] width 117 height 22
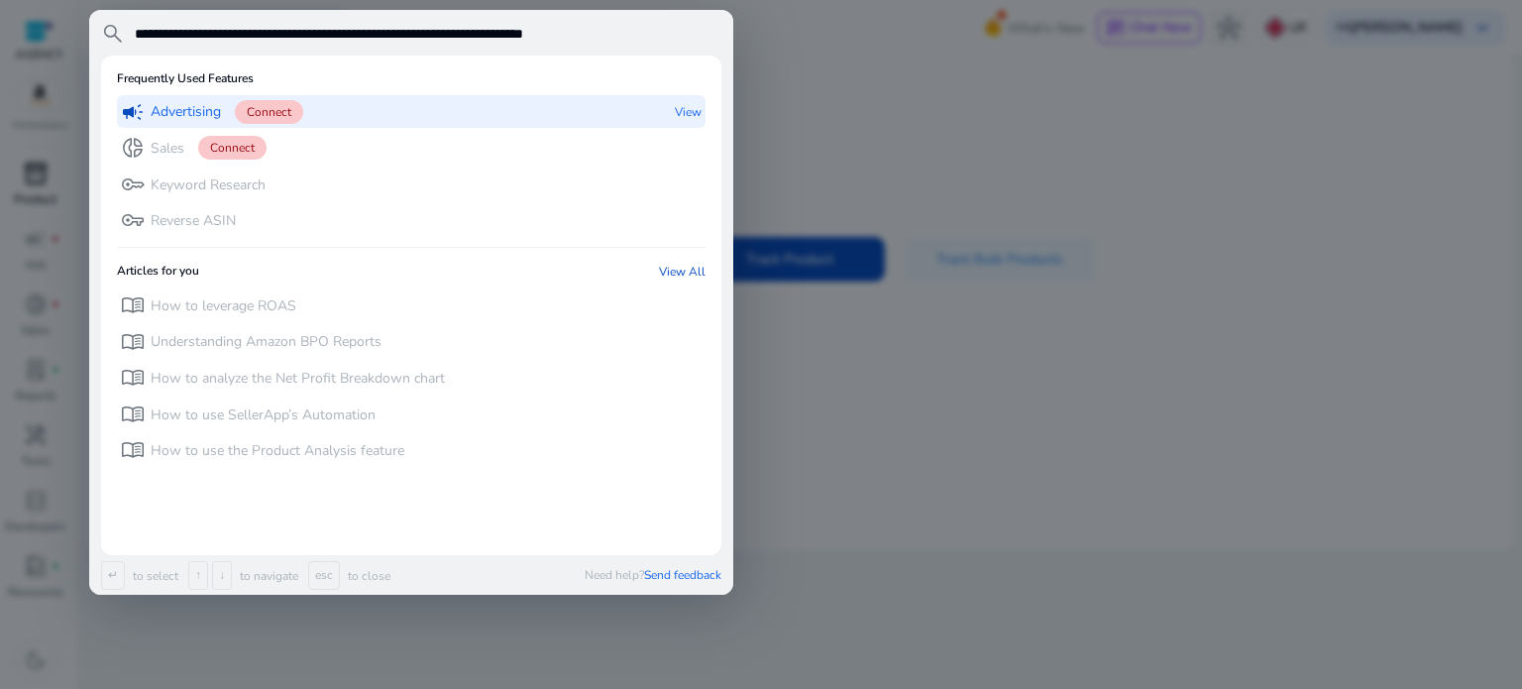
type input "**********"
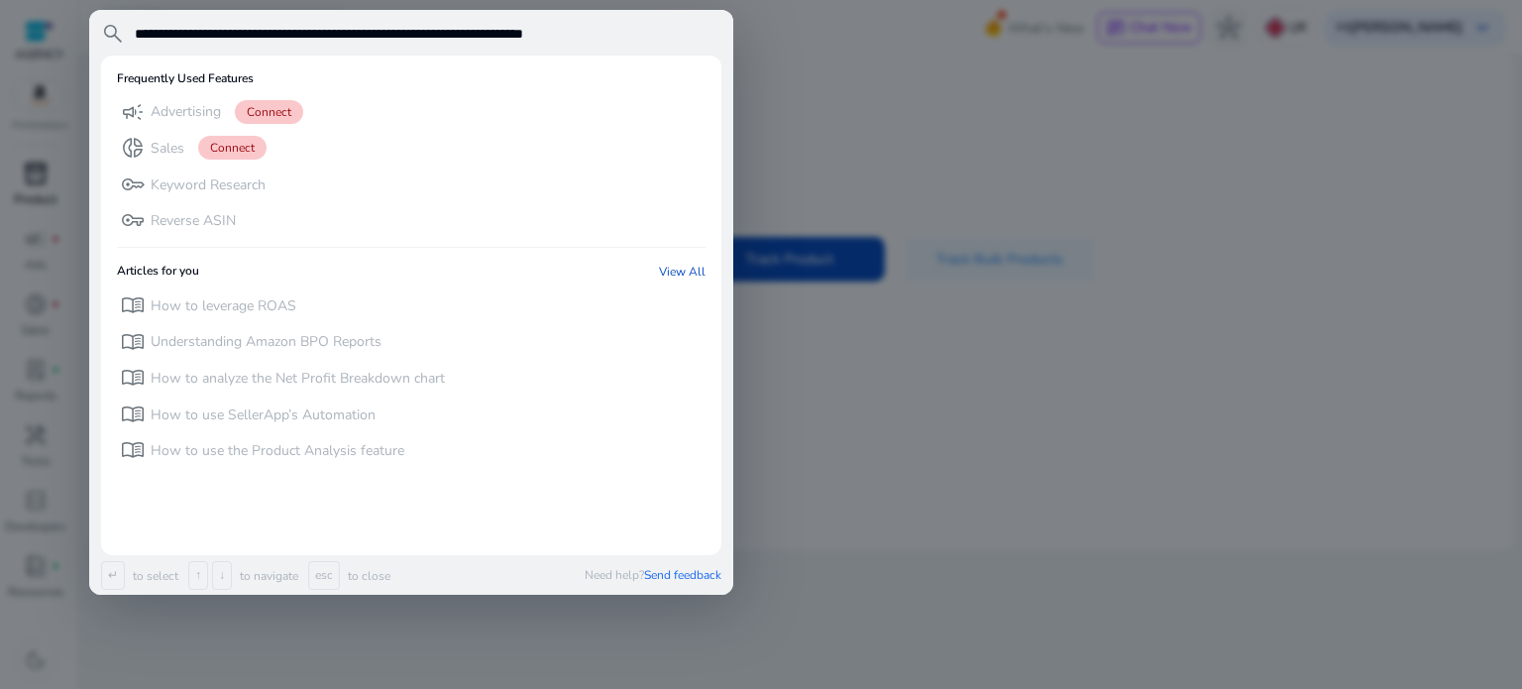
click at [759, 101] on div at bounding box center [761, 344] width 1522 height 689
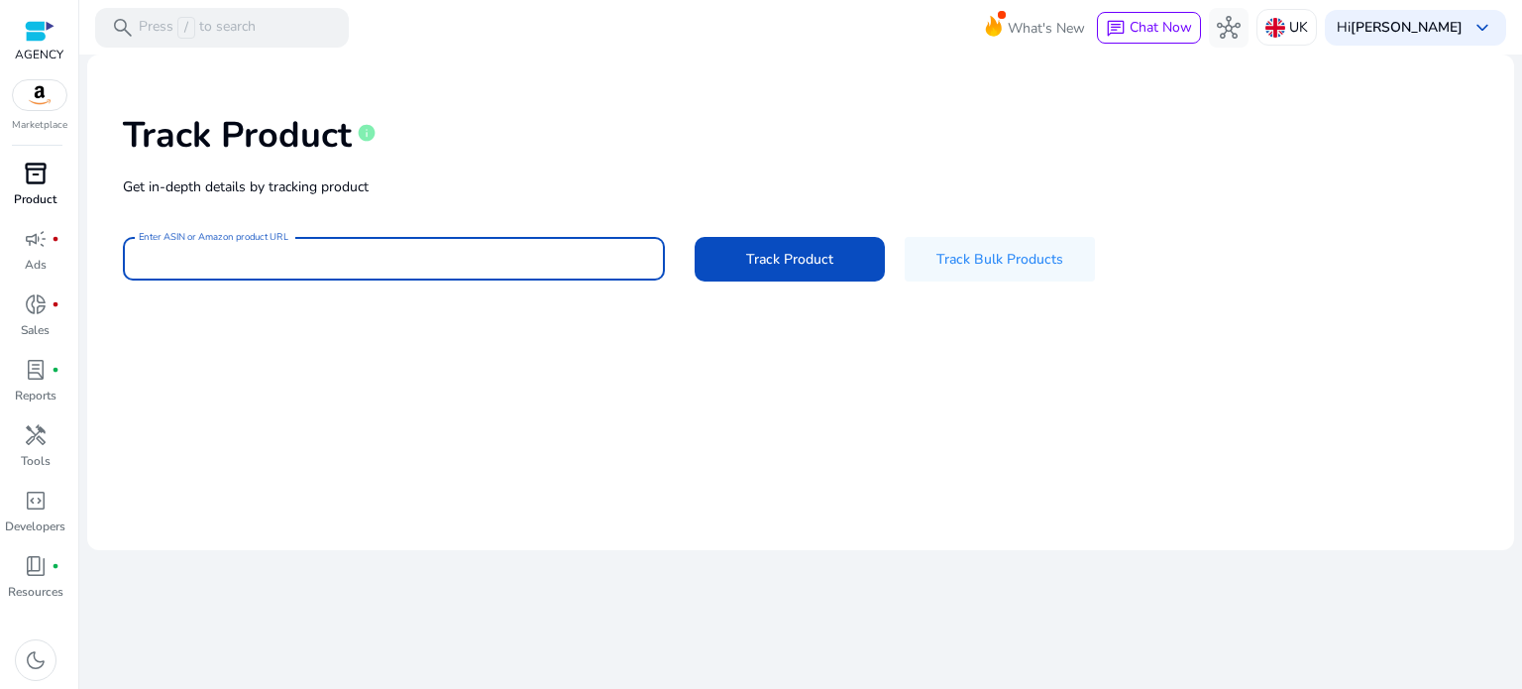
paste input "**********"
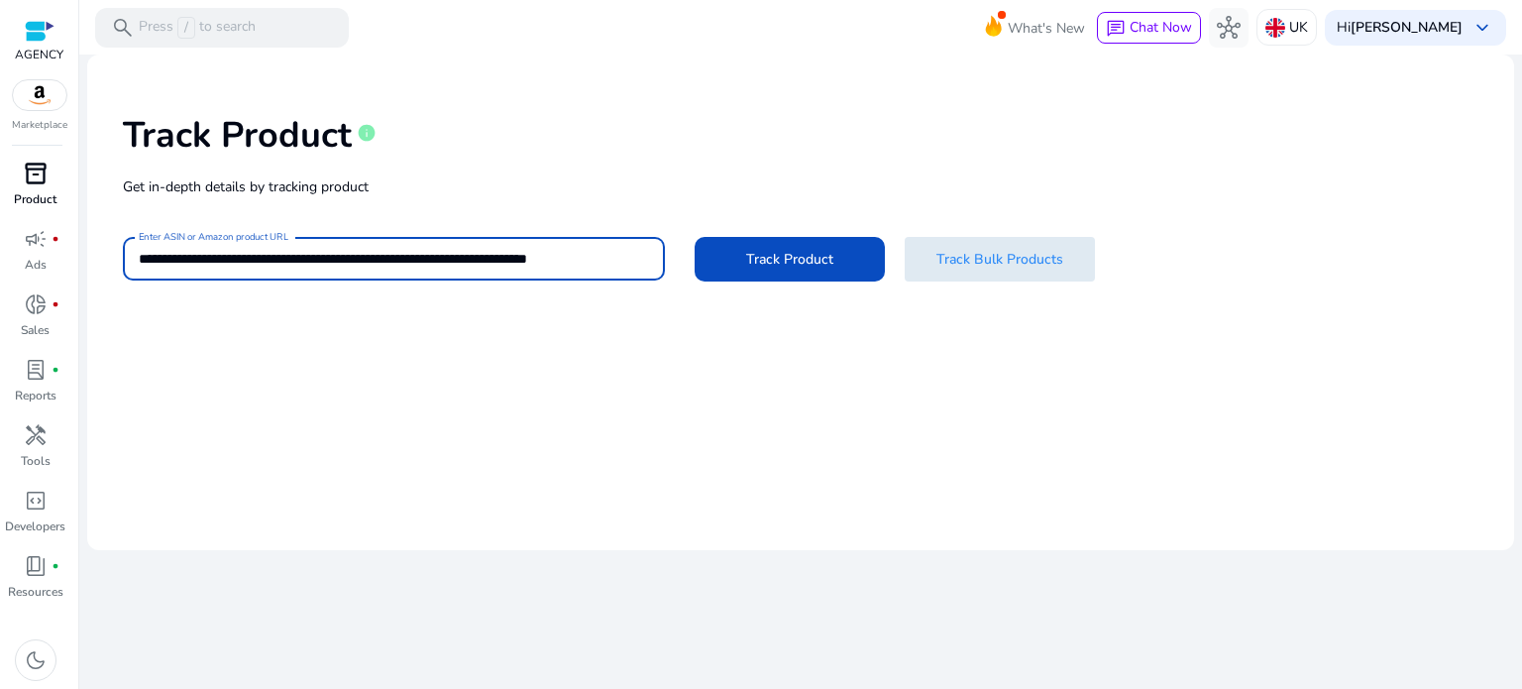
type input "**********"
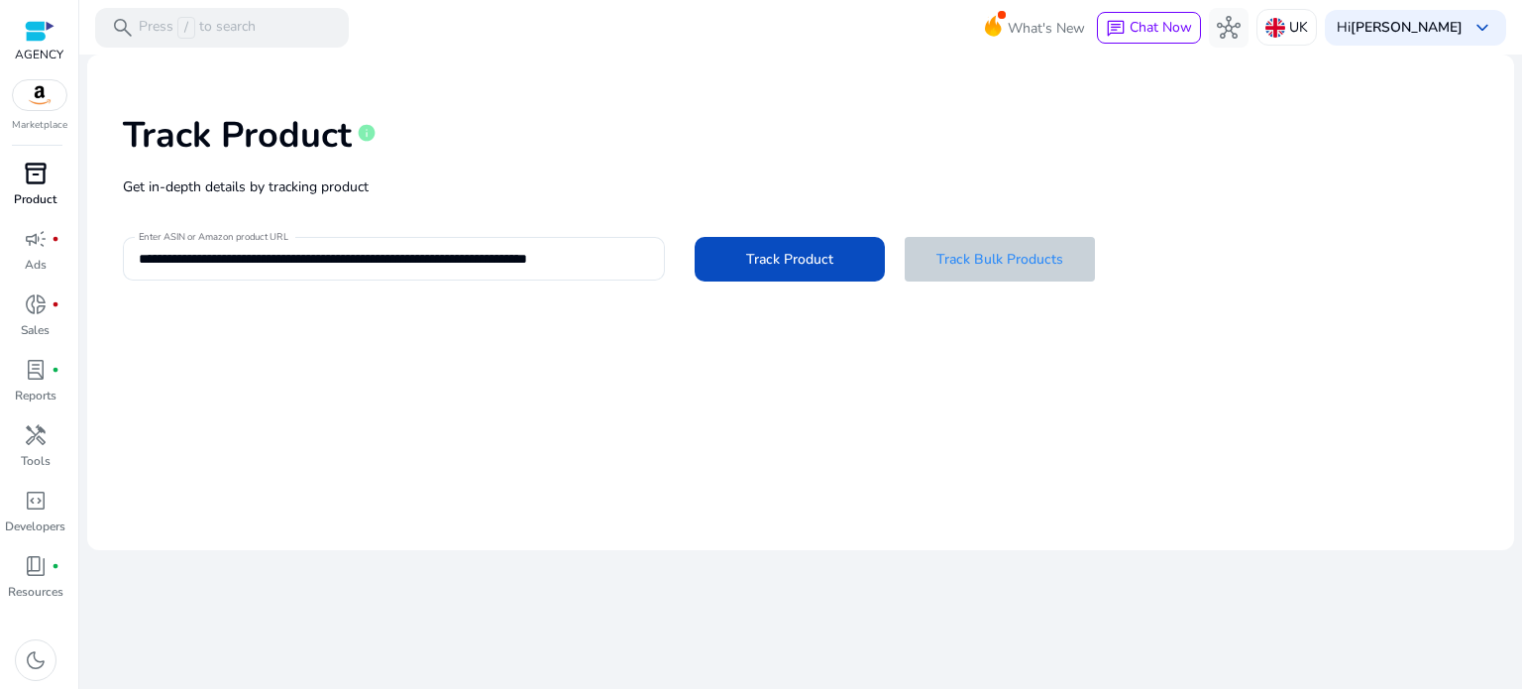
scroll to position [0, 0]
click at [974, 270] on span at bounding box center [1000, 259] width 190 height 48
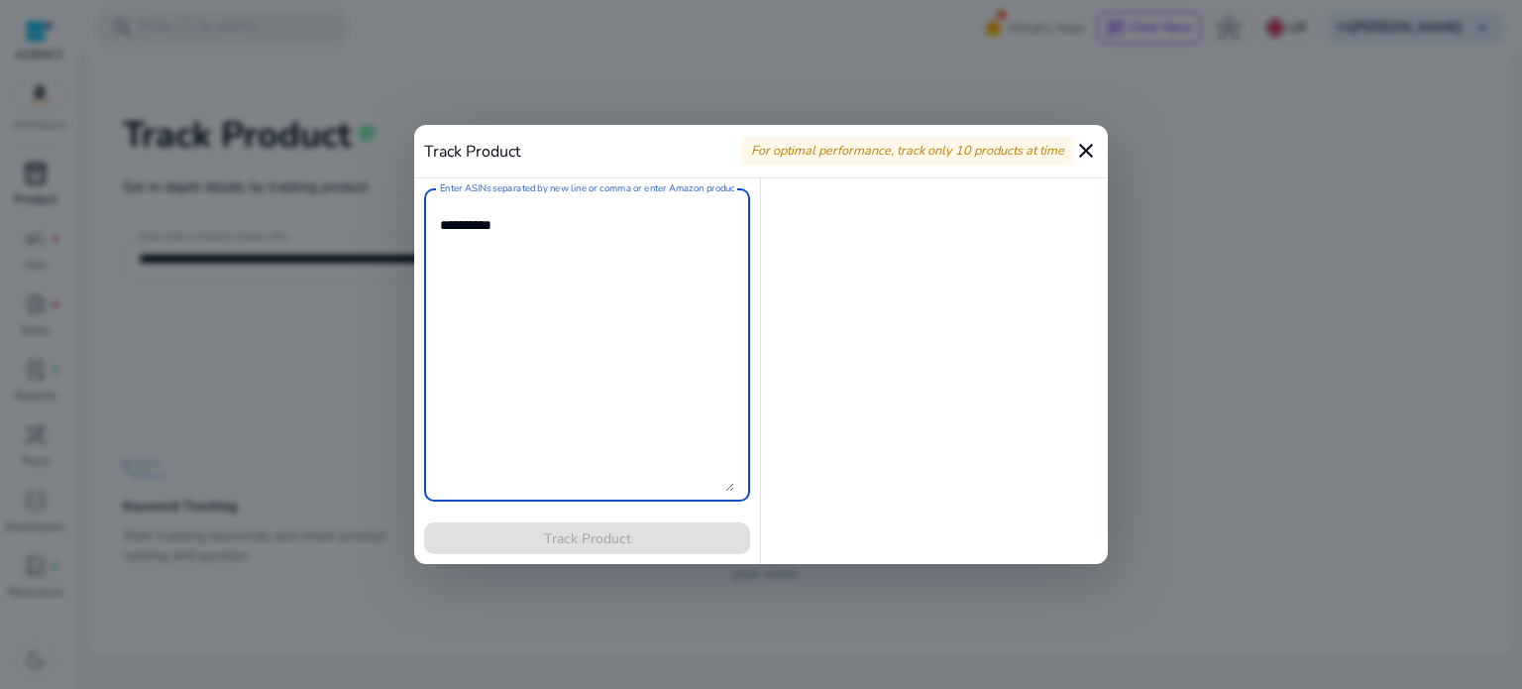
paste textarea "**********"
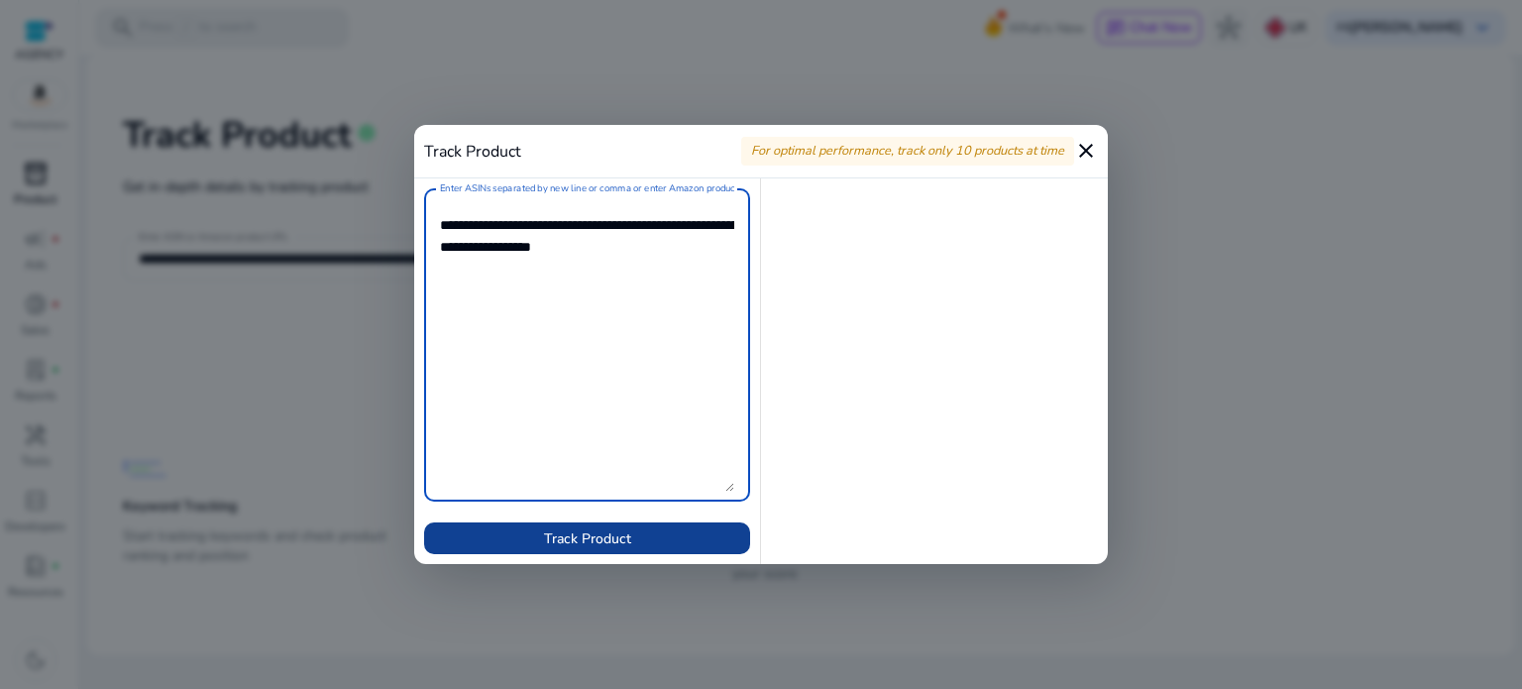
type textarea "**********"
click at [630, 532] on span at bounding box center [587, 538] width 326 height 48
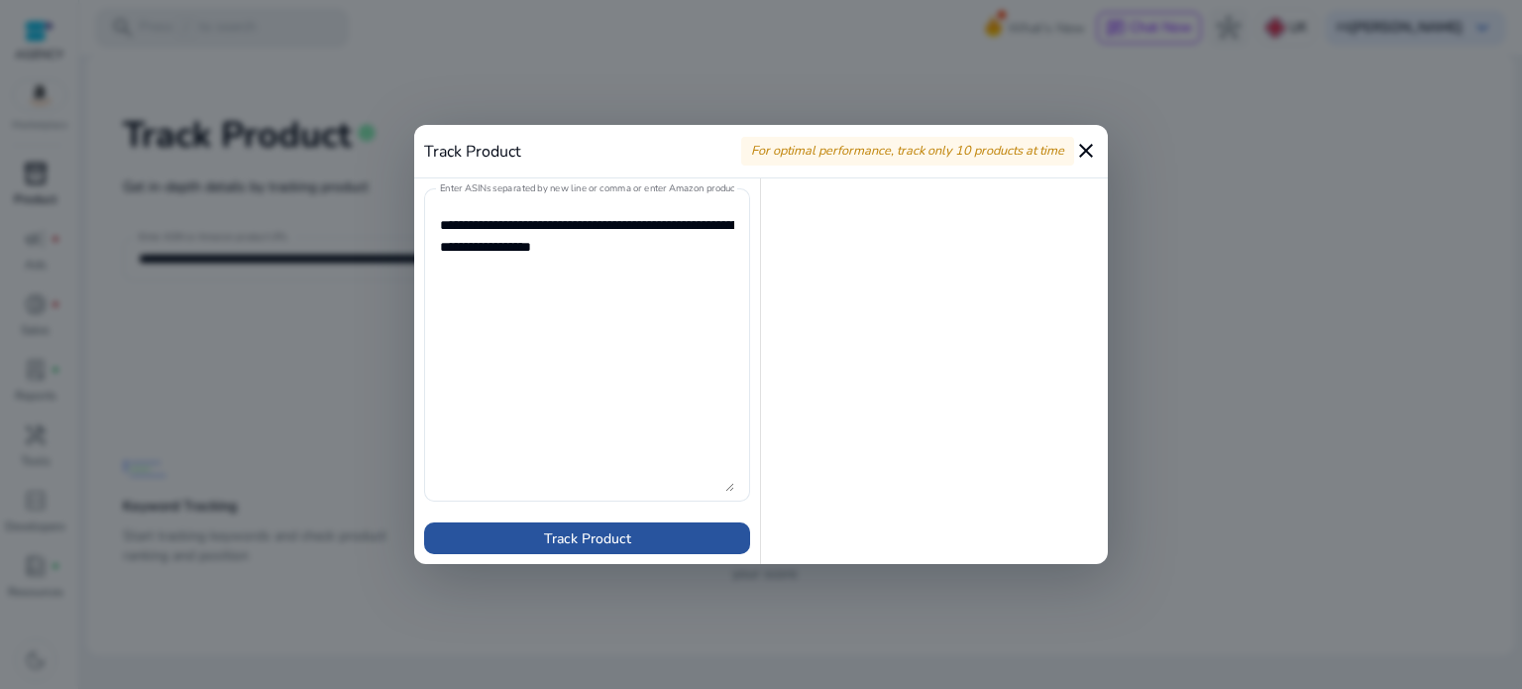
click at [585, 543] on span "Track Product" at bounding box center [587, 538] width 87 height 21
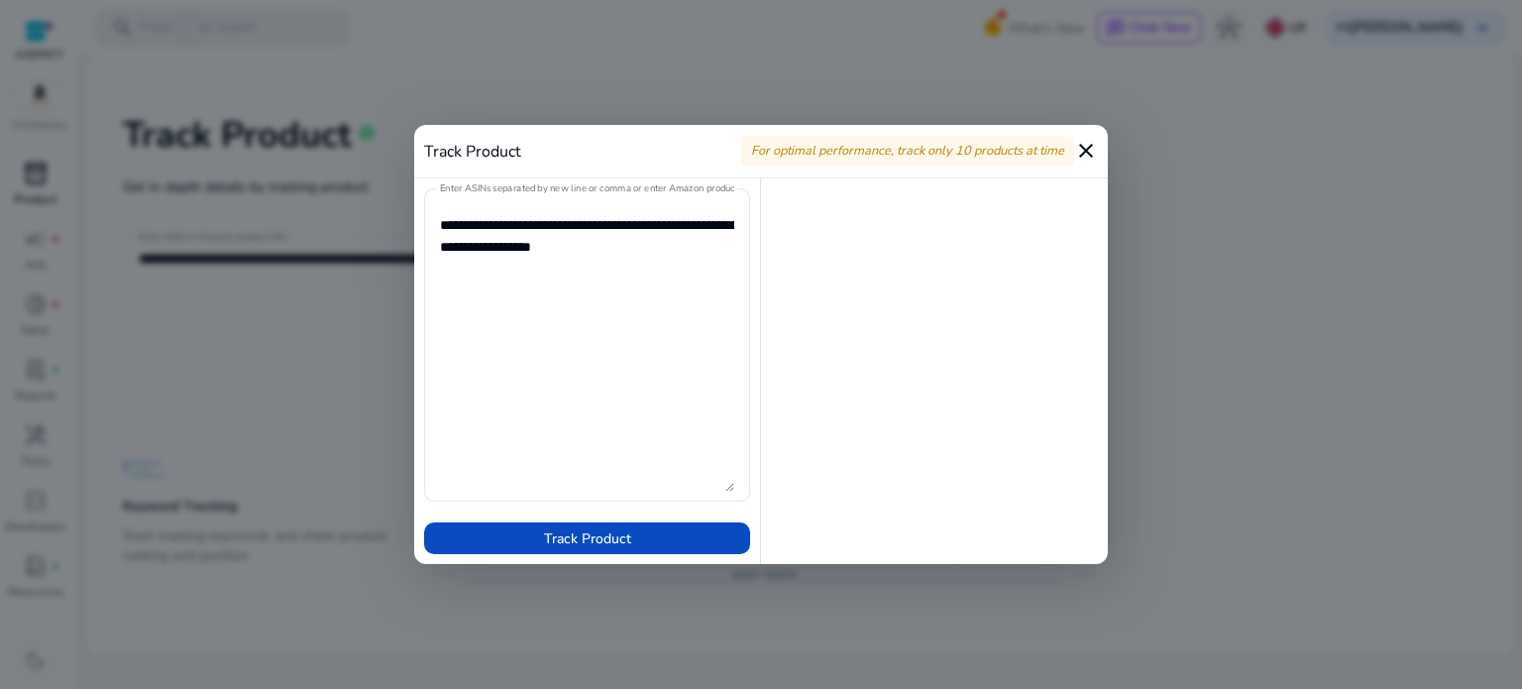
click at [1091, 147] on mat-icon "close" at bounding box center [1086, 151] width 24 height 24
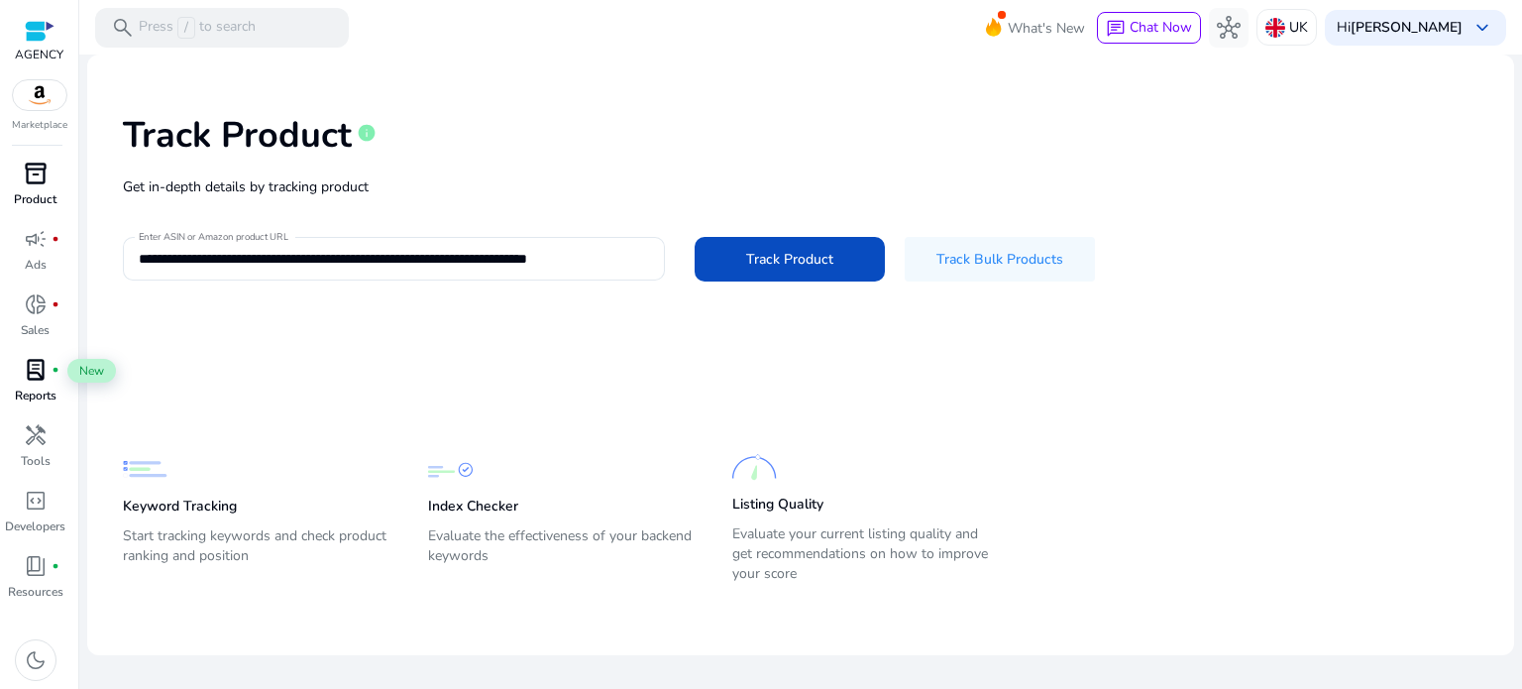
click at [43, 381] on span "lab_profile" at bounding box center [36, 370] width 24 height 24
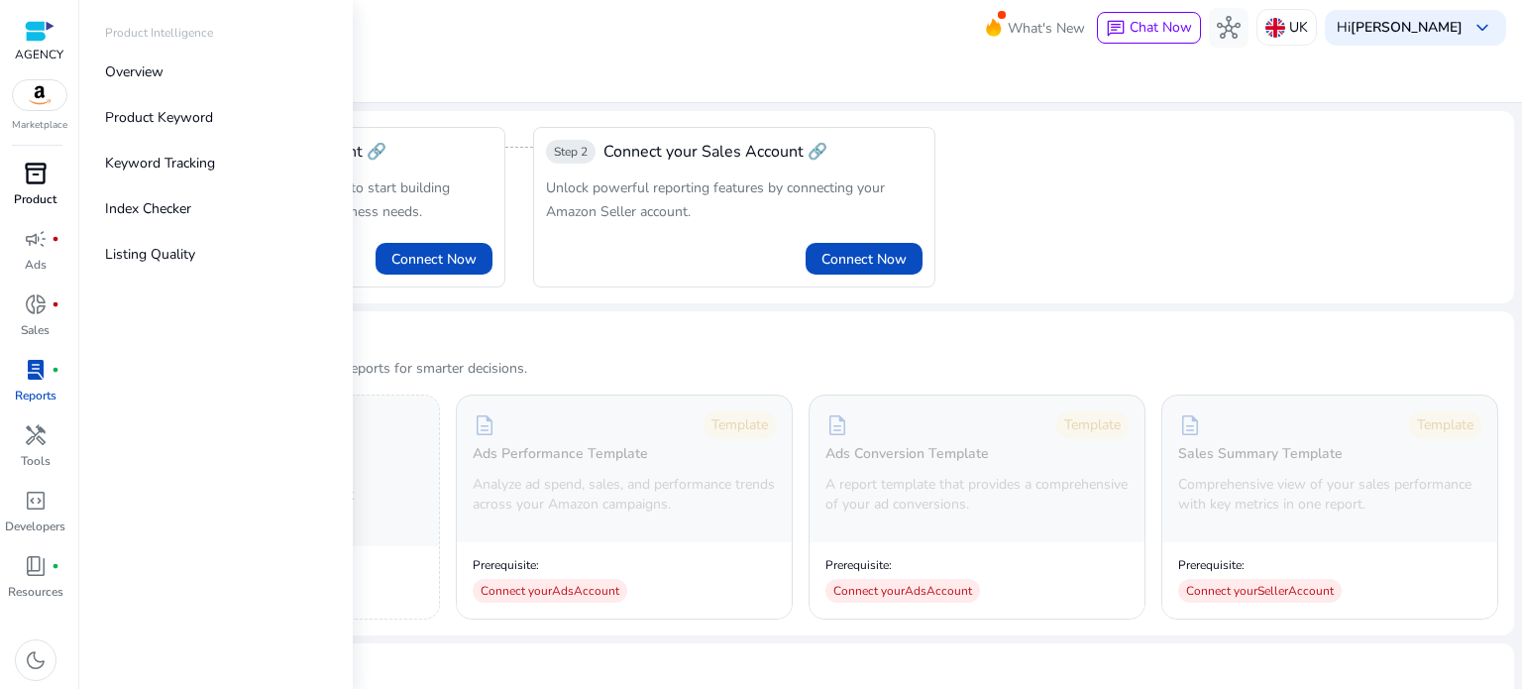
click at [45, 191] on p "Product" at bounding box center [35, 199] width 43 height 18
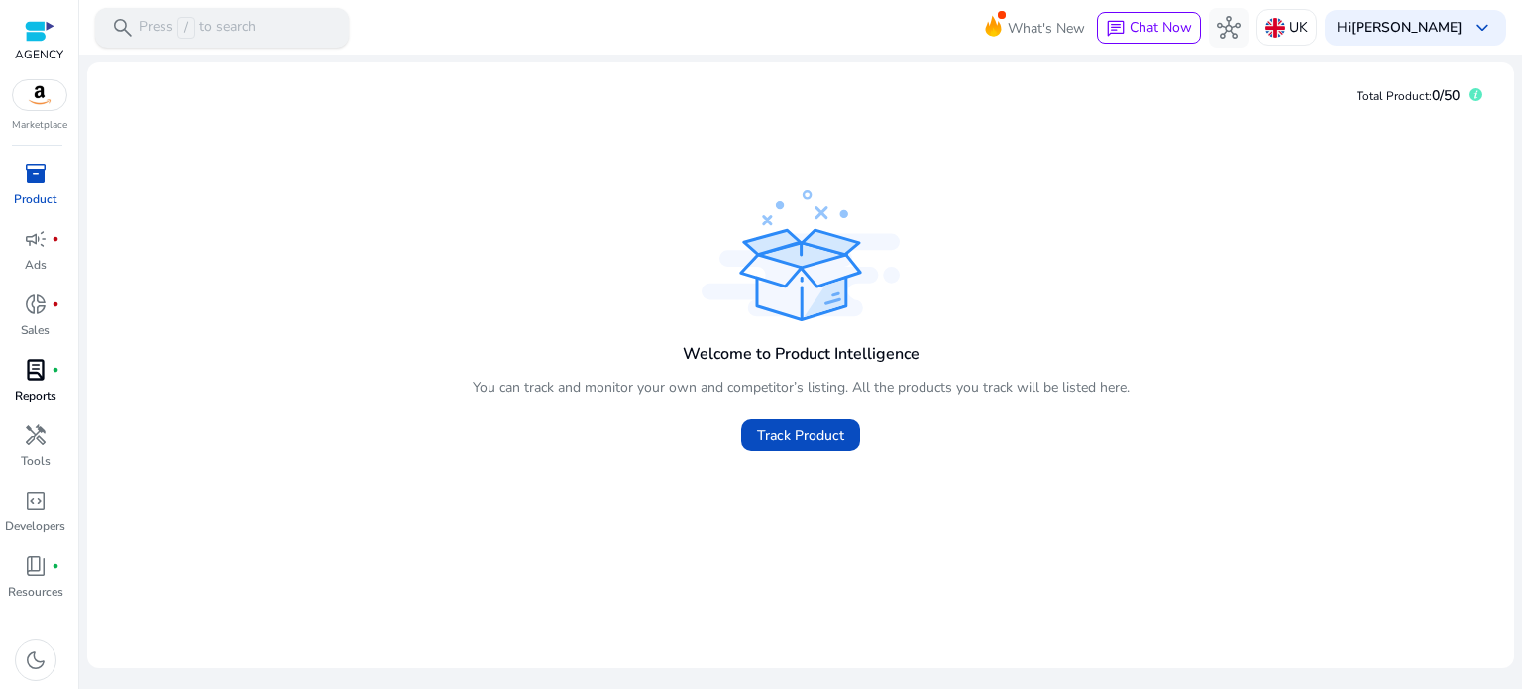
click at [194, 29] on span "/" at bounding box center [186, 28] width 18 height 22
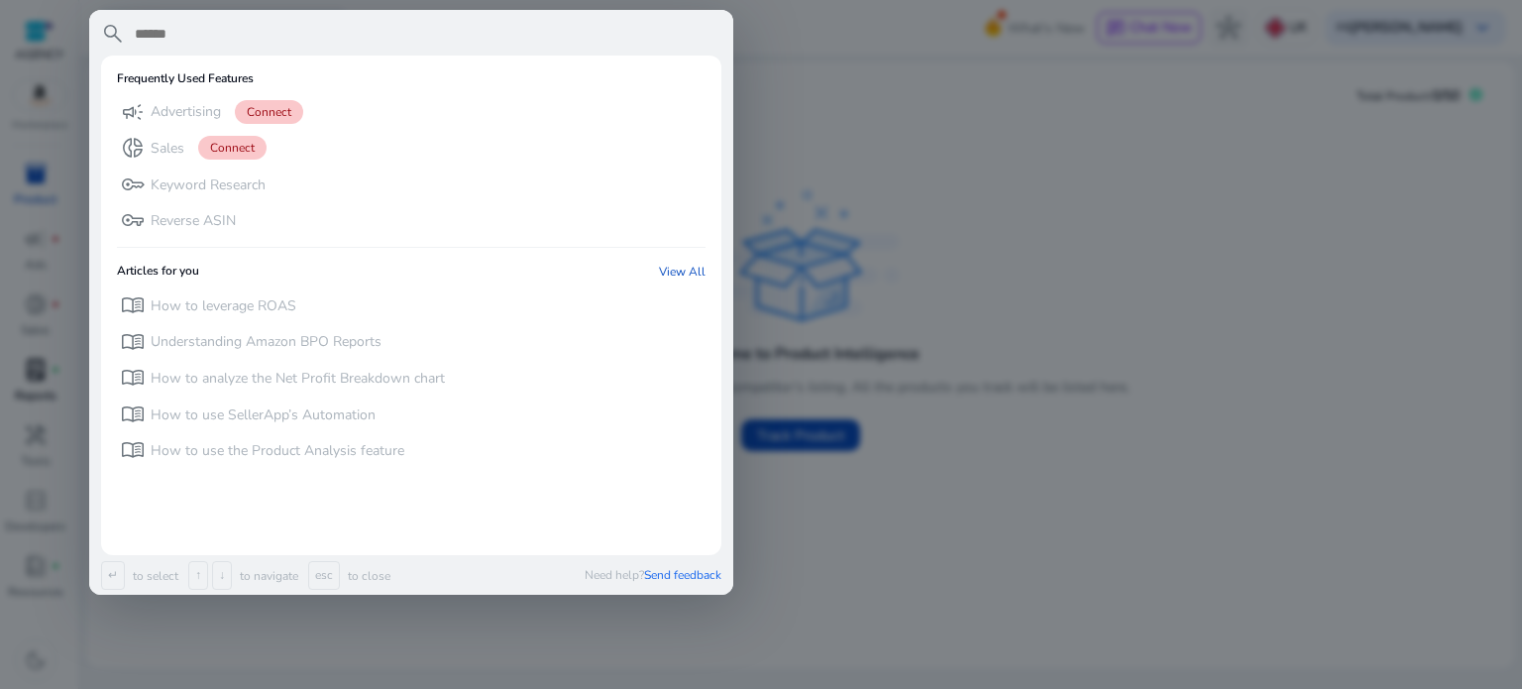
drag, startPoint x: 218, startPoint y: 27, endPoint x: 1042, endPoint y: 315, distance: 872.7
click at [1048, 315] on div at bounding box center [761, 344] width 1522 height 689
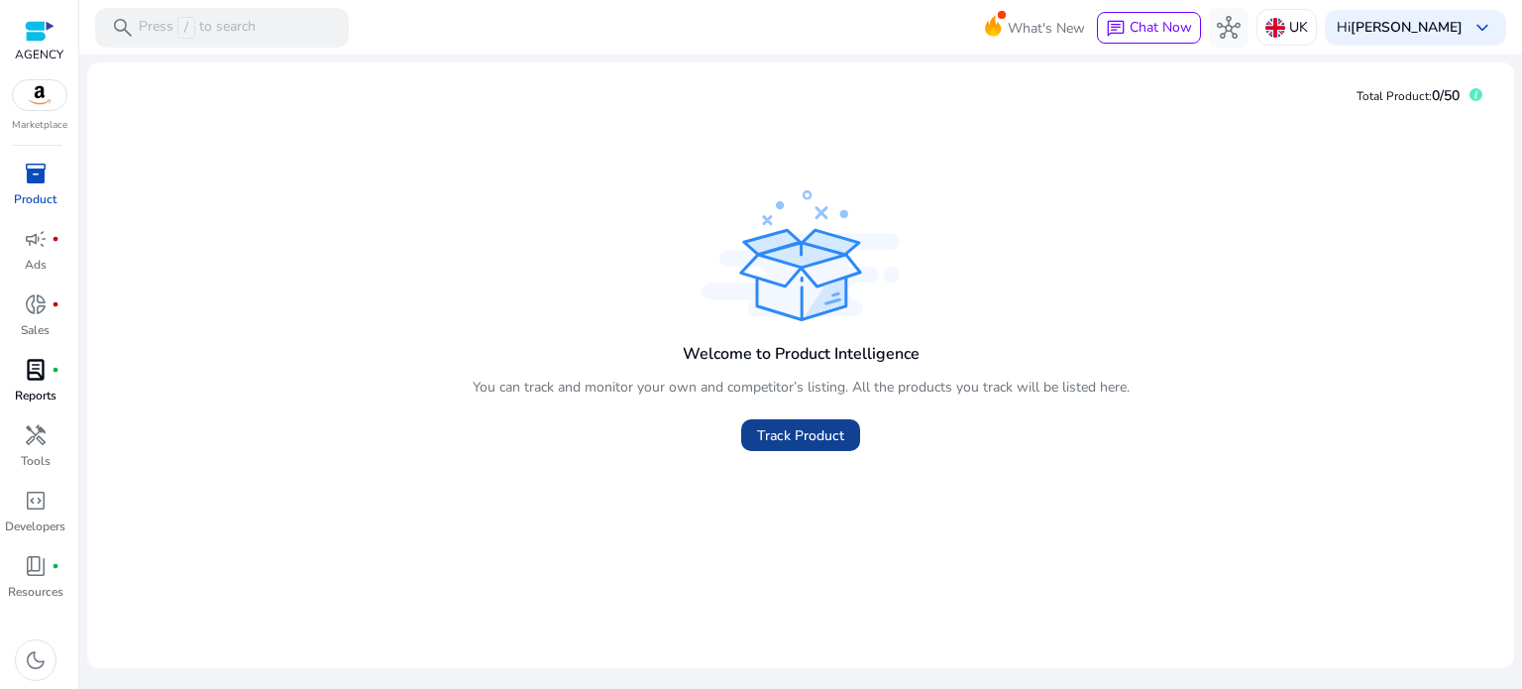
click at [831, 430] on span "Track Product" at bounding box center [800, 435] width 87 height 21
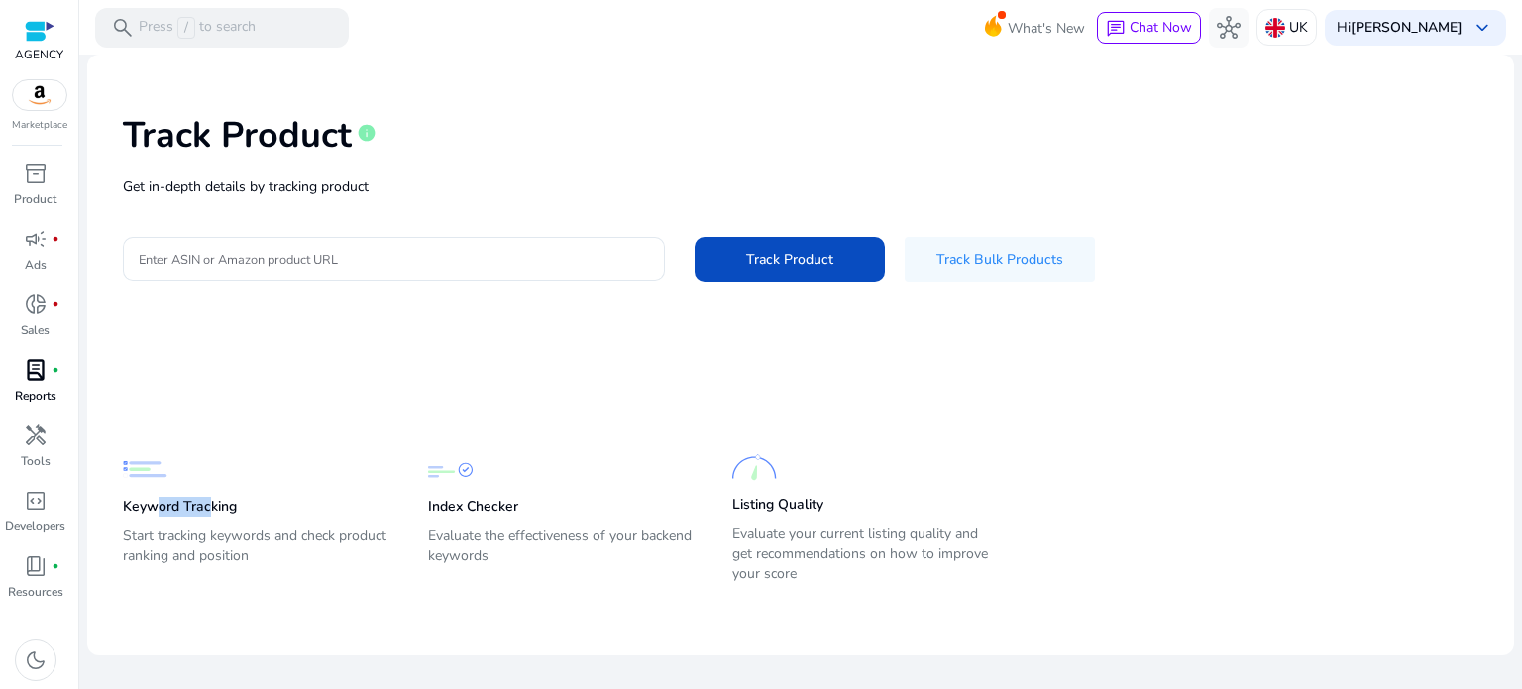
drag, startPoint x: 153, startPoint y: 507, endPoint x: 269, endPoint y: 506, distance: 116.0
click at [221, 506] on p "Keyword Tracking" at bounding box center [180, 507] width 114 height 20
click at [389, 248] on input "Enter ASIN or Amazon product URL" at bounding box center [394, 259] width 510 height 22
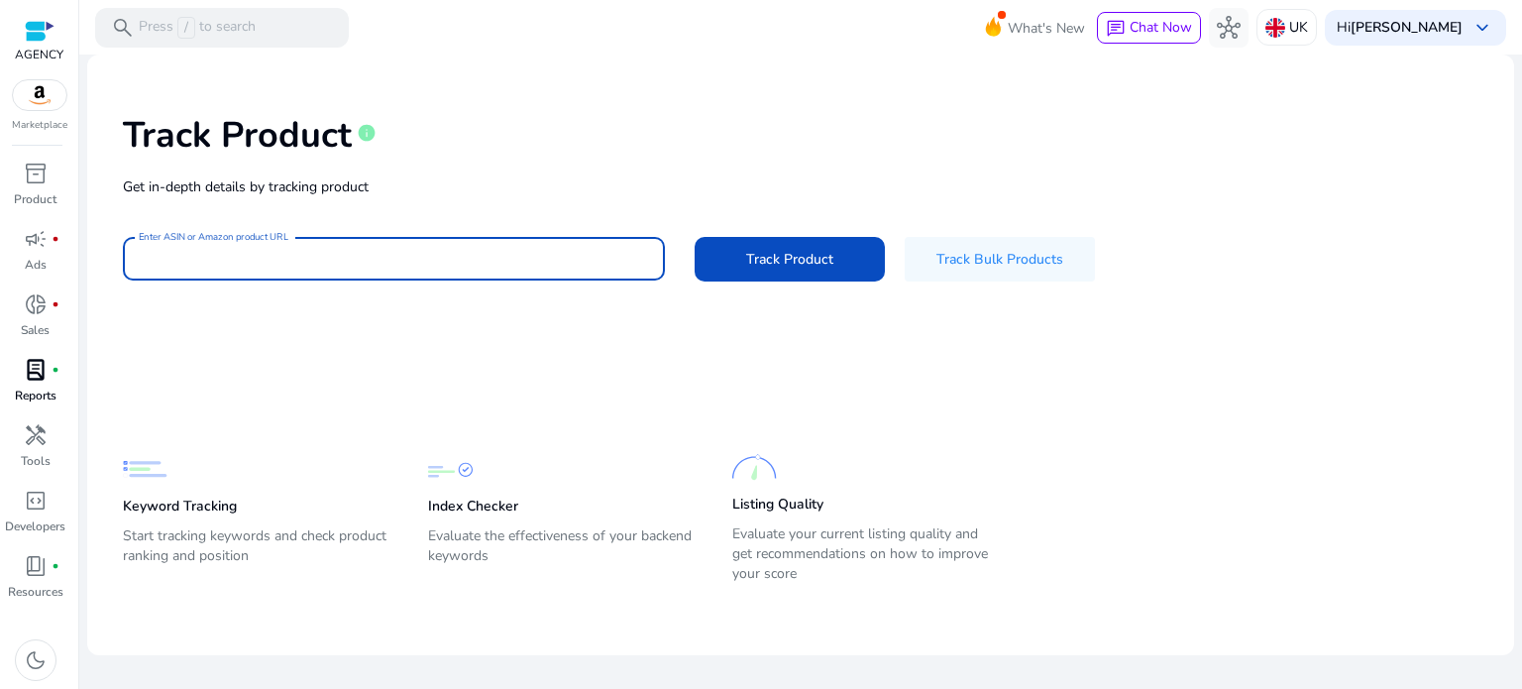
paste input "**********"
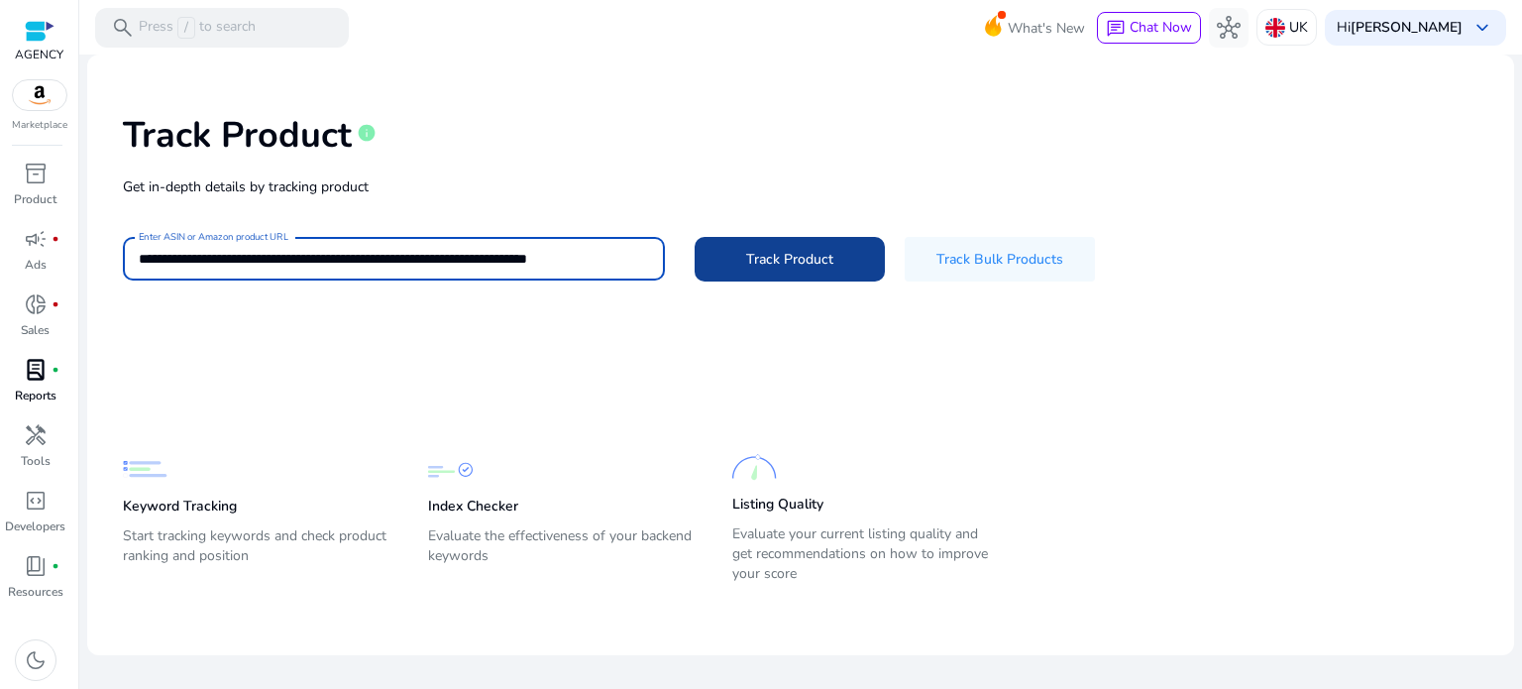
type input "**********"
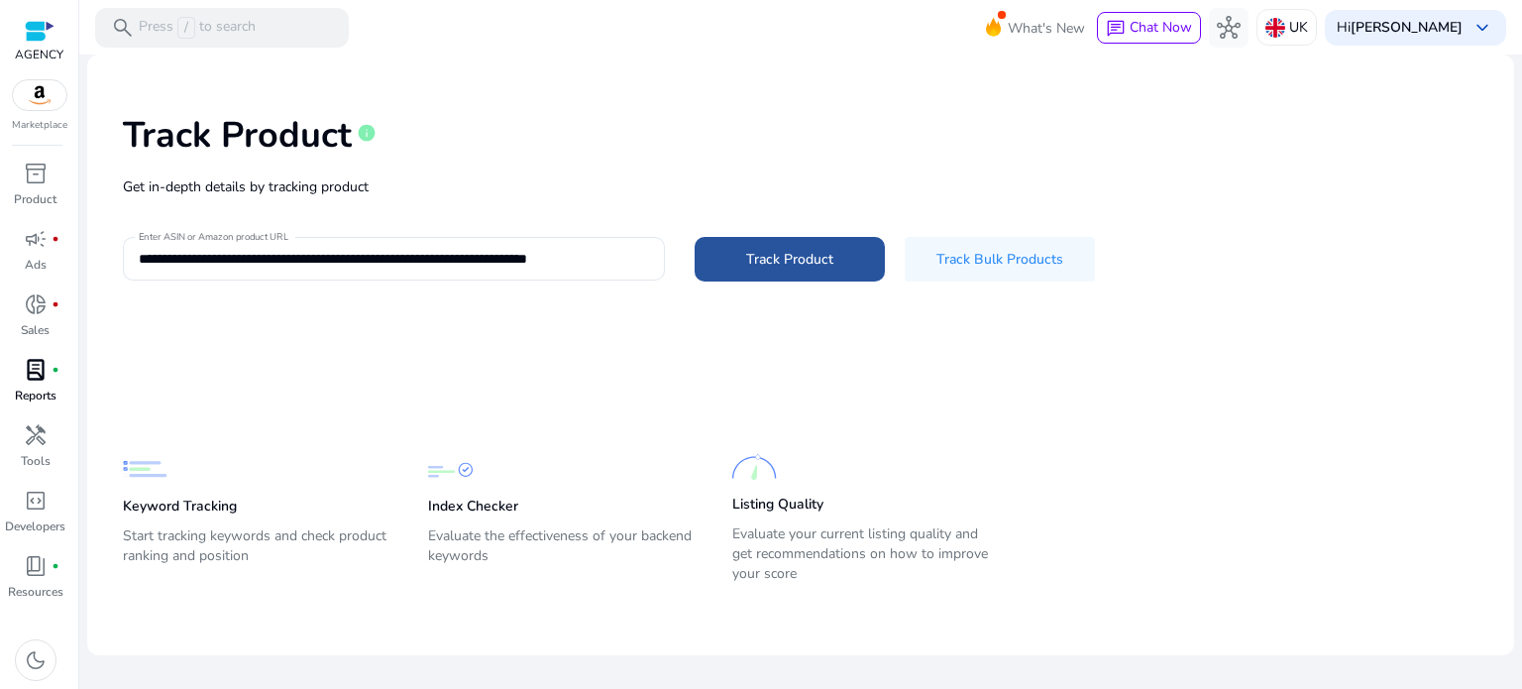
scroll to position [0, 0]
click at [734, 254] on span at bounding box center [790, 259] width 190 height 48
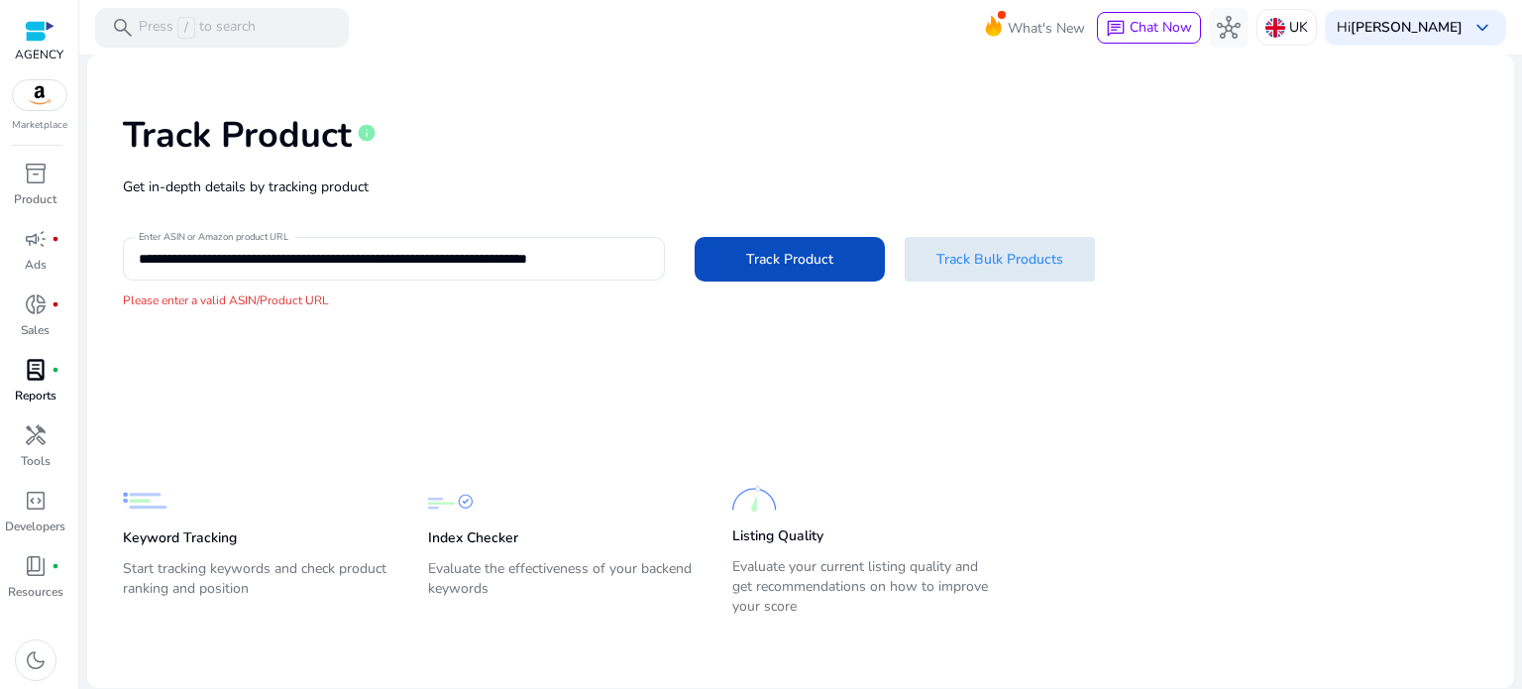
click at [1003, 261] on span "Track Bulk Products" at bounding box center [1000, 259] width 127 height 21
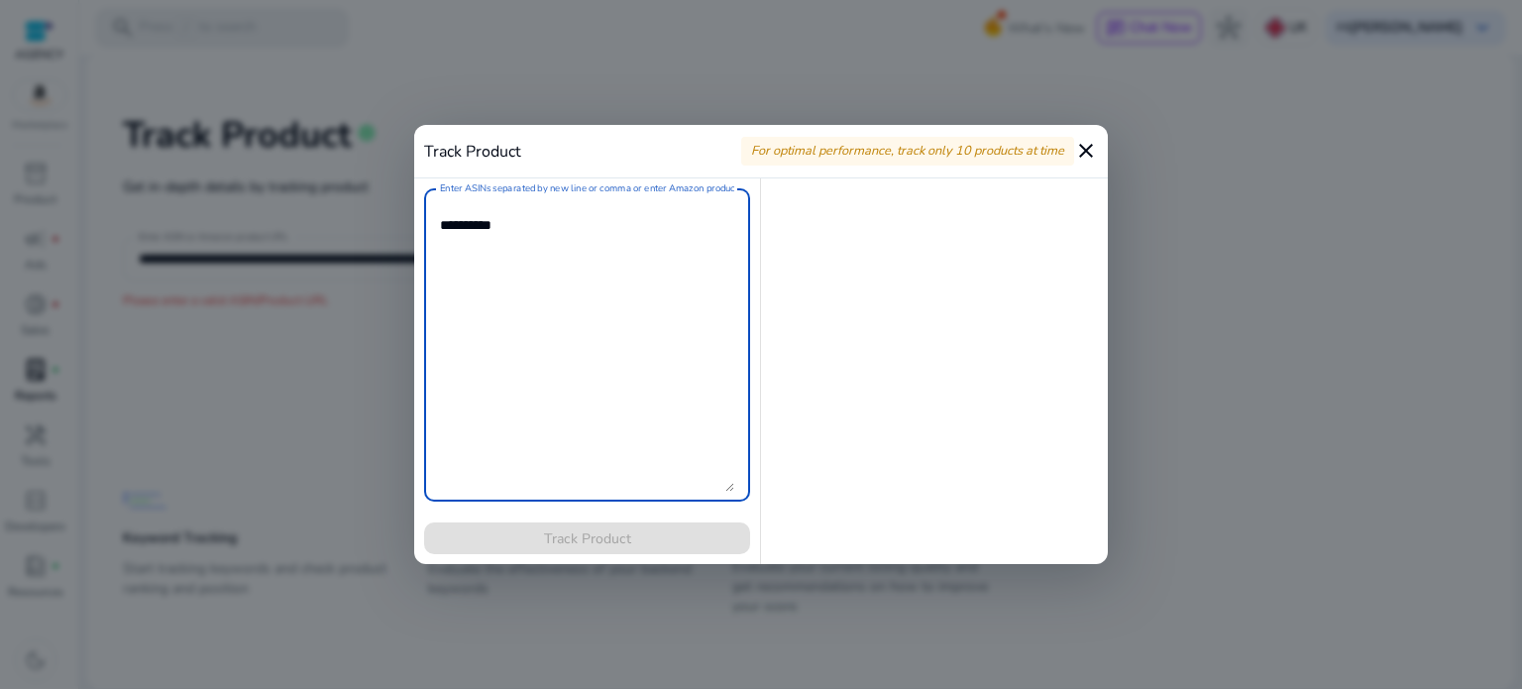
click at [562, 347] on textarea "Enter ASINs separated by new line or comma or enter Amazon product page URL" at bounding box center [587, 344] width 294 height 293
paste textarea "**********"
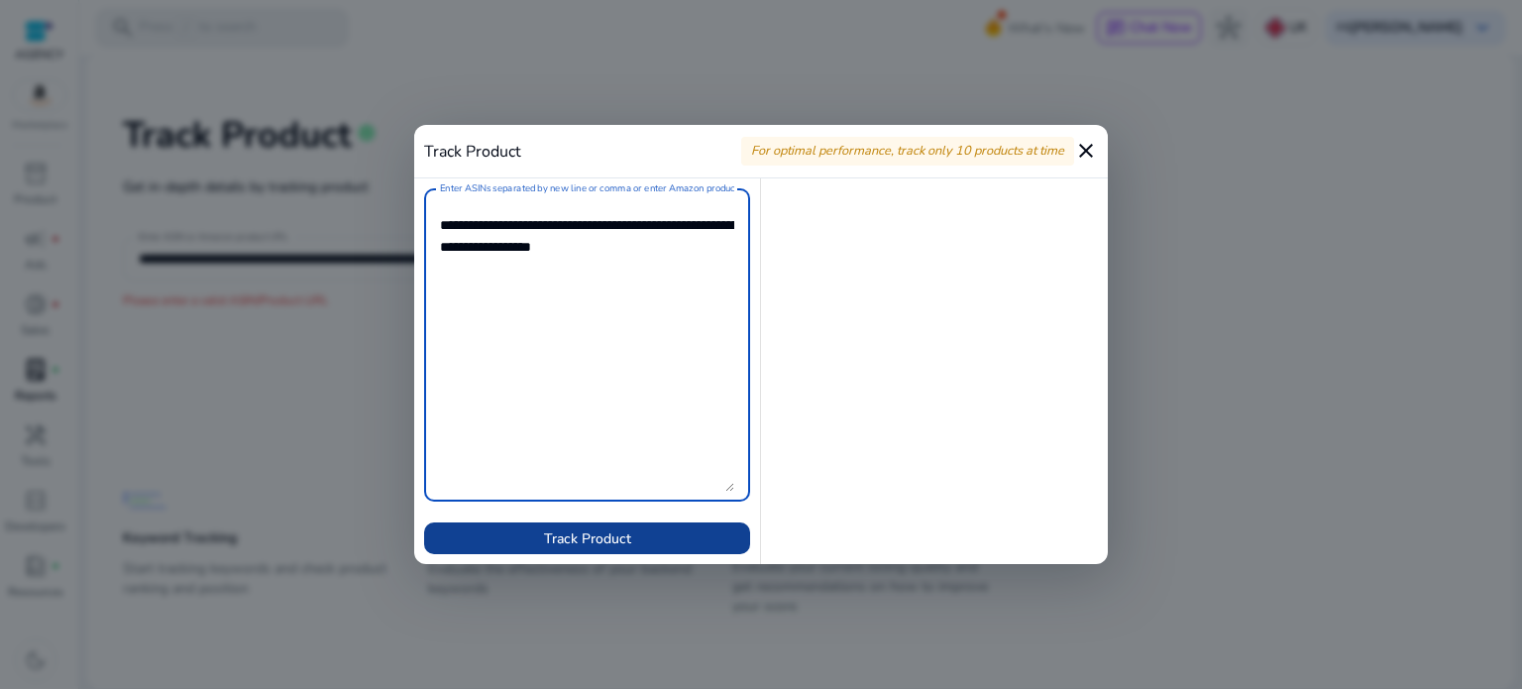
type textarea "**********"
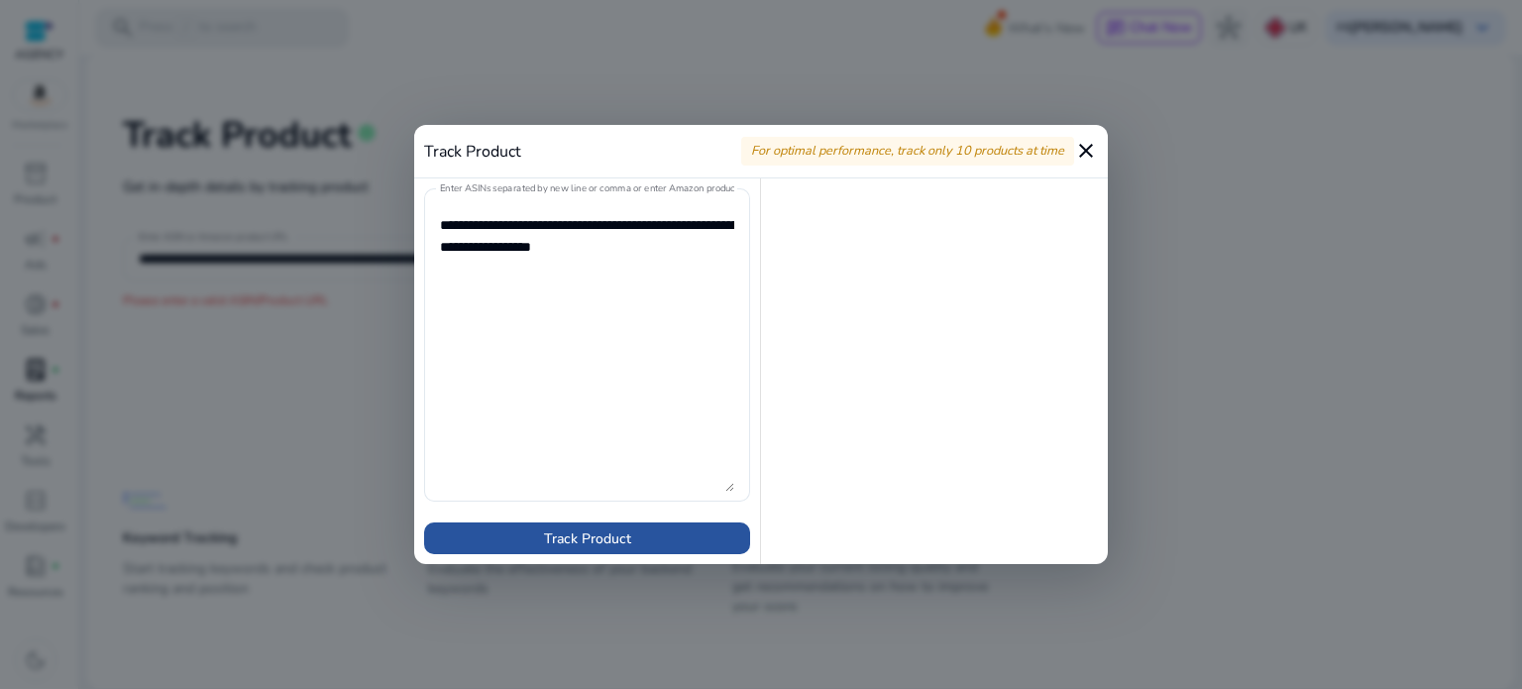
click at [621, 543] on span "Track Product" at bounding box center [587, 538] width 87 height 21
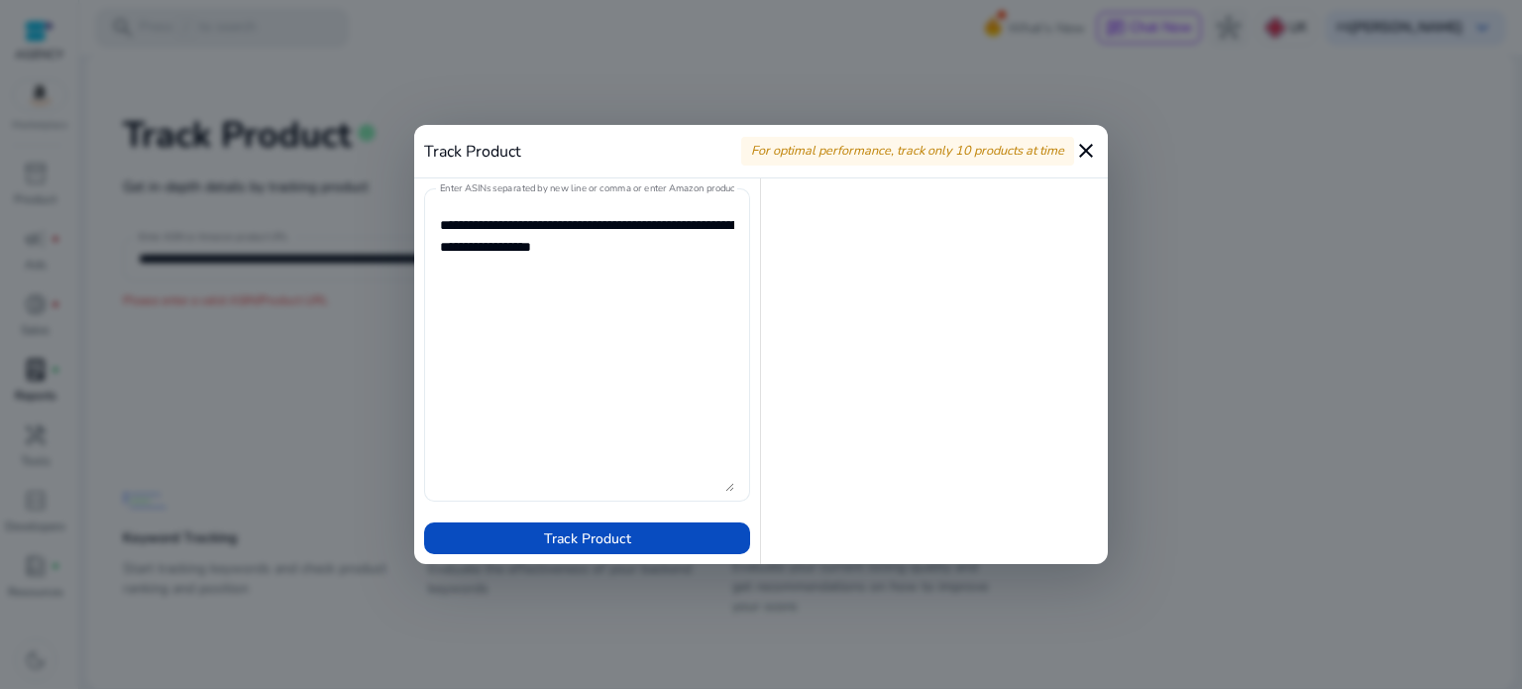
click at [732, 488] on textarea "Enter ASINs separated by new line or comma or enter Amazon product page URL" at bounding box center [587, 344] width 294 height 293
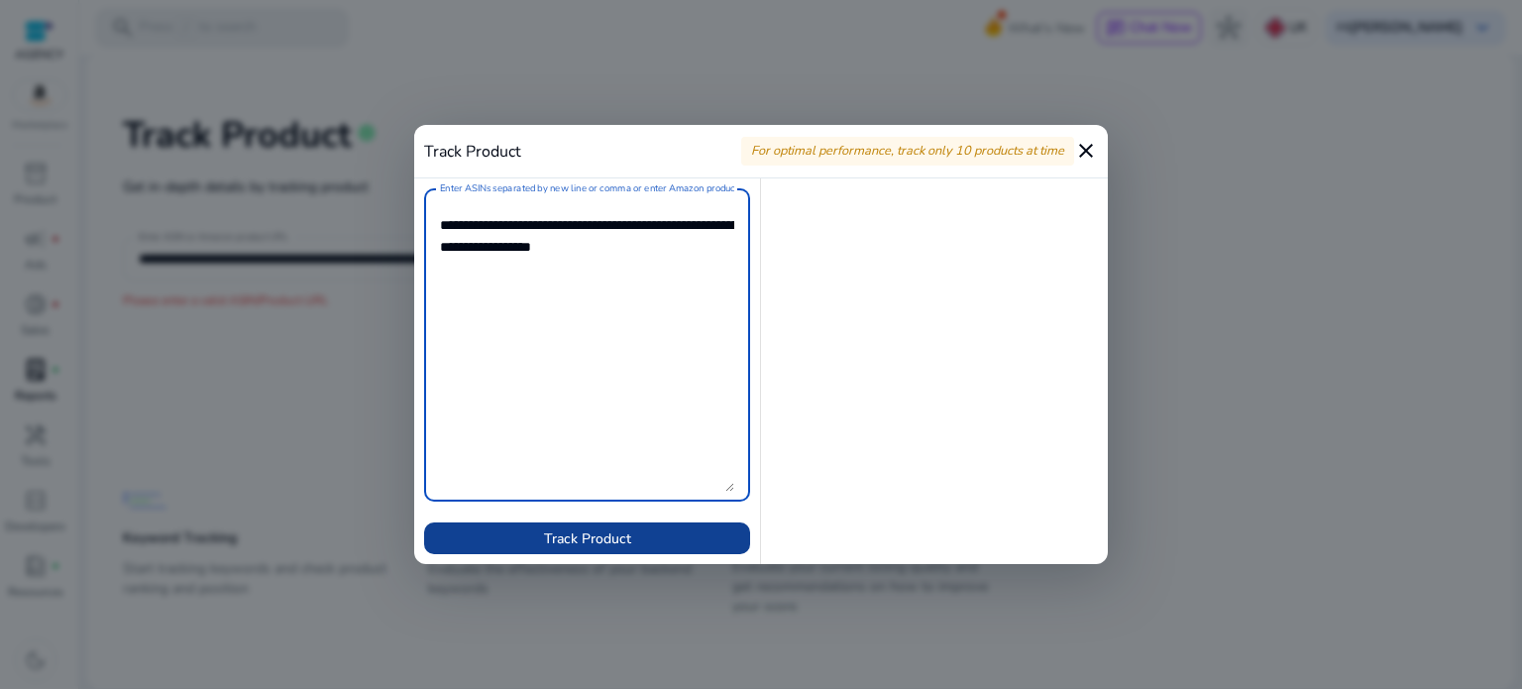
click at [627, 521] on span at bounding box center [587, 538] width 326 height 48
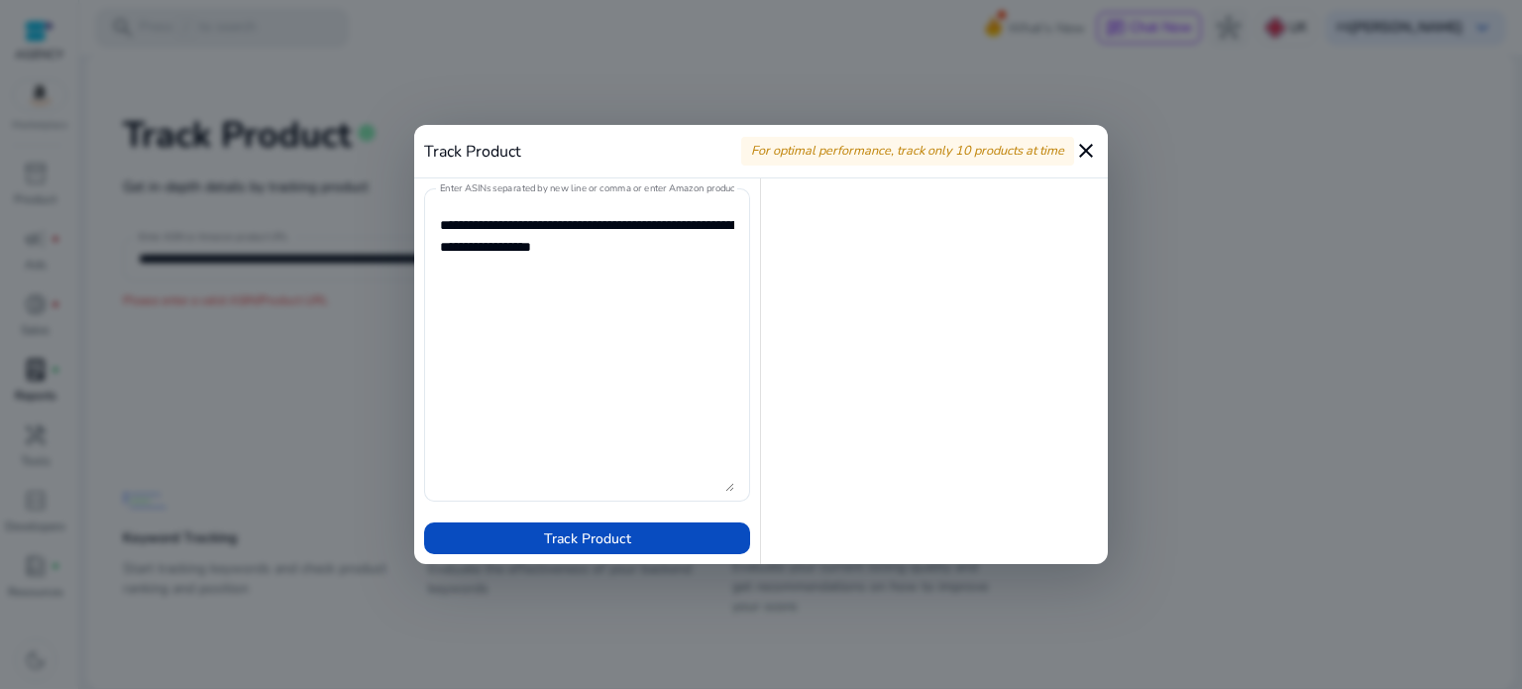
click at [1078, 142] on mat-icon "close" at bounding box center [1086, 151] width 24 height 24
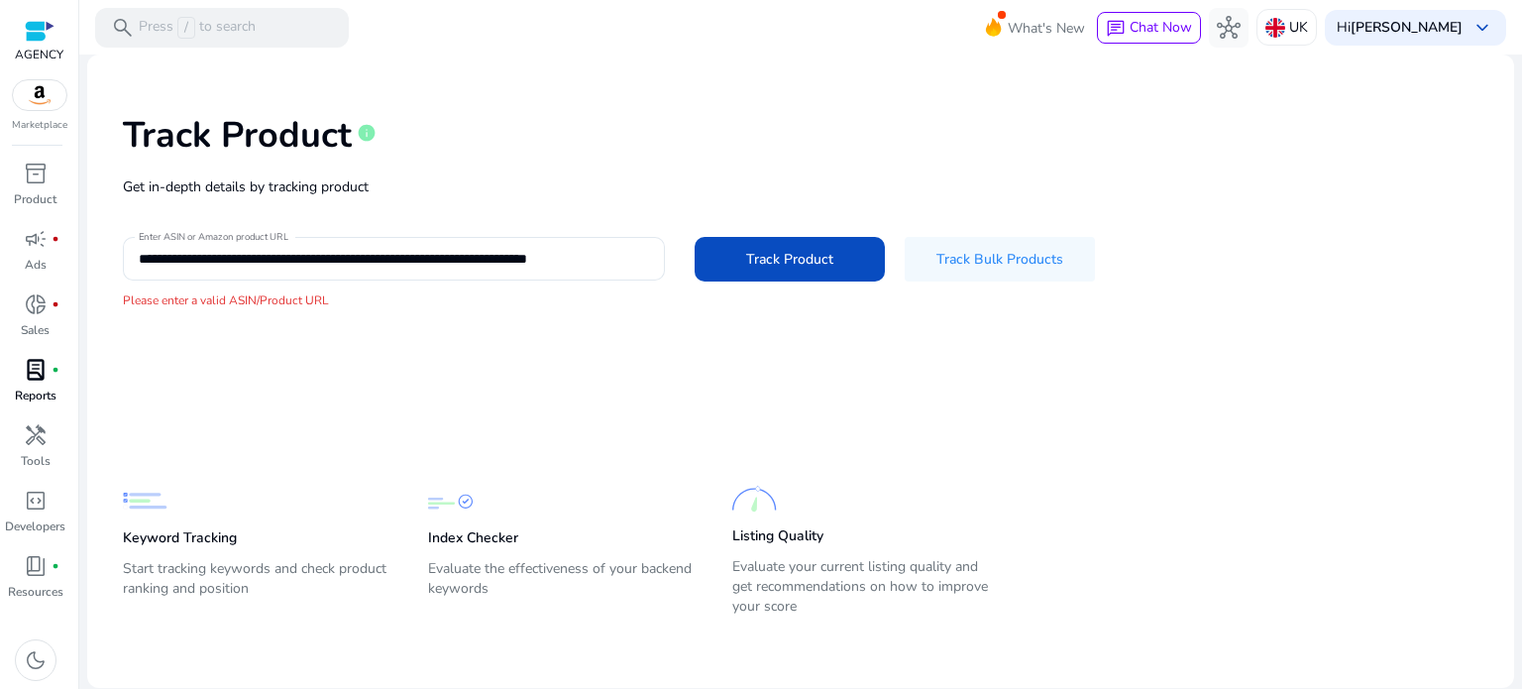
click at [163, 531] on p "Keyword Tracking" at bounding box center [180, 538] width 114 height 20
click at [44, 300] on span "donut_small" at bounding box center [36, 304] width 24 height 24
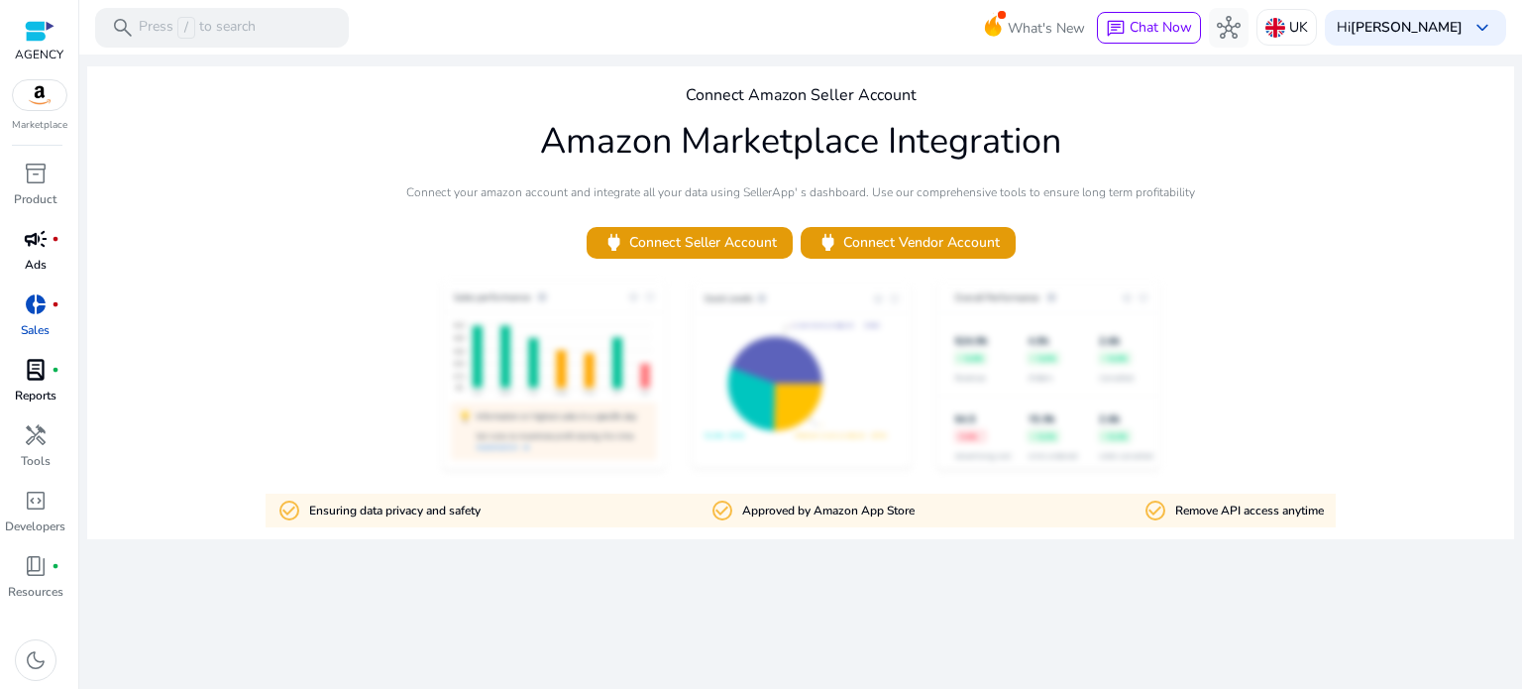
click at [30, 257] on p "Ads" at bounding box center [36, 265] width 22 height 18
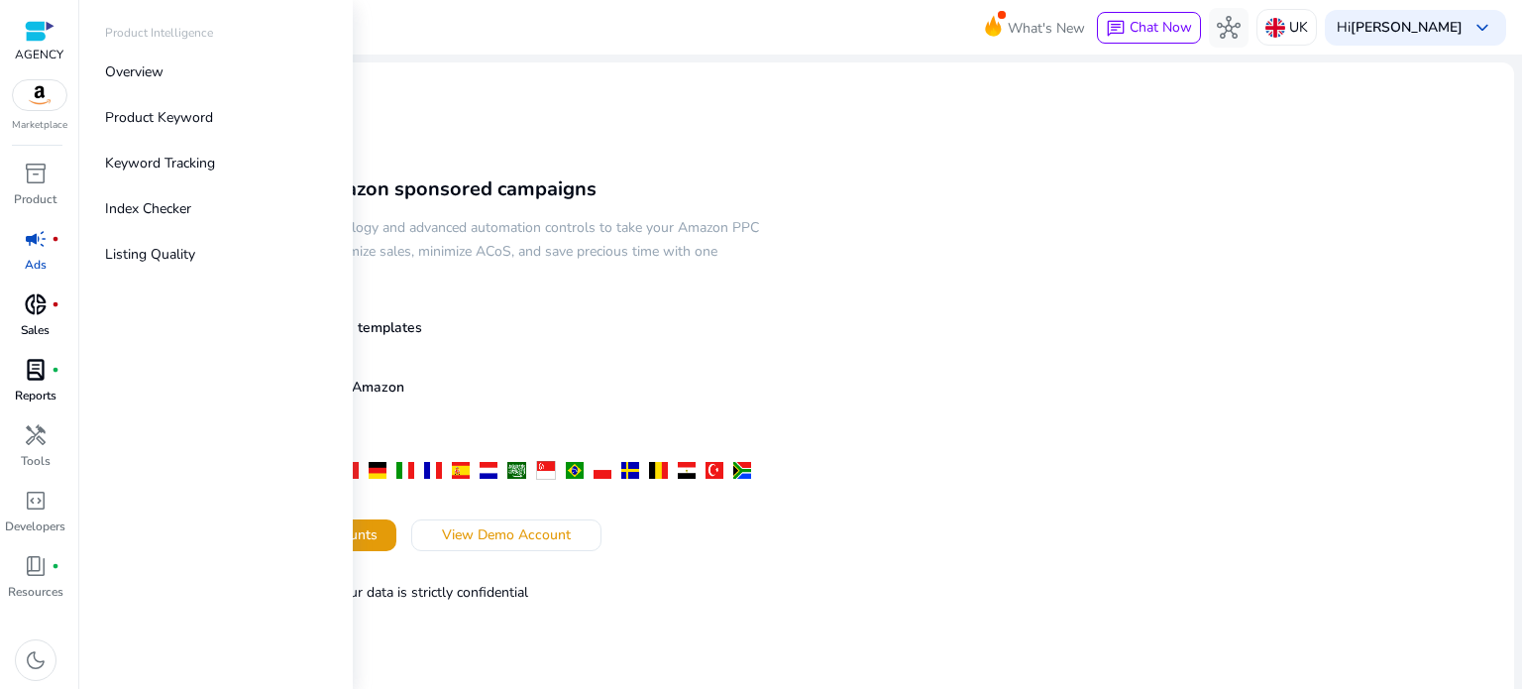
click at [43, 184] on span "inventory_2" at bounding box center [36, 174] width 24 height 24
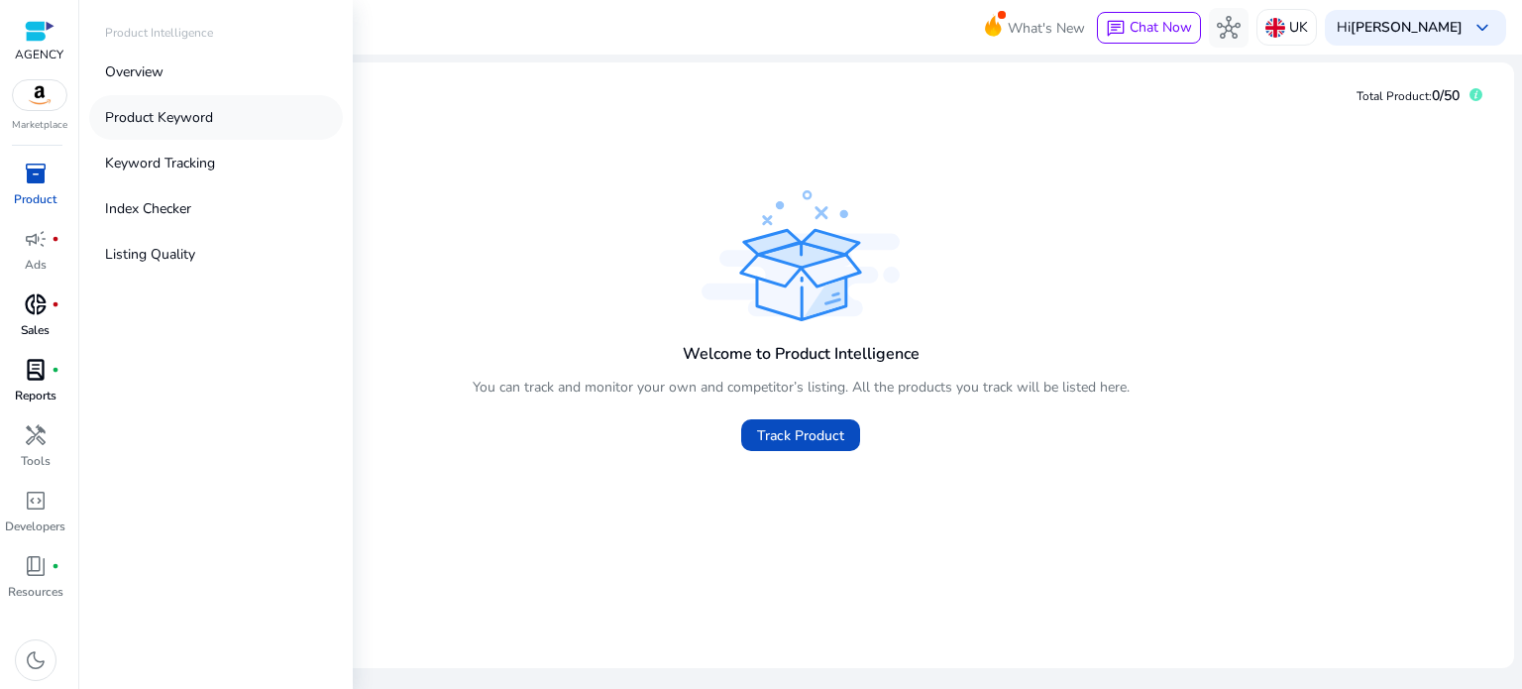
click at [229, 131] on link "Product Keyword" at bounding box center [216, 117] width 254 height 45
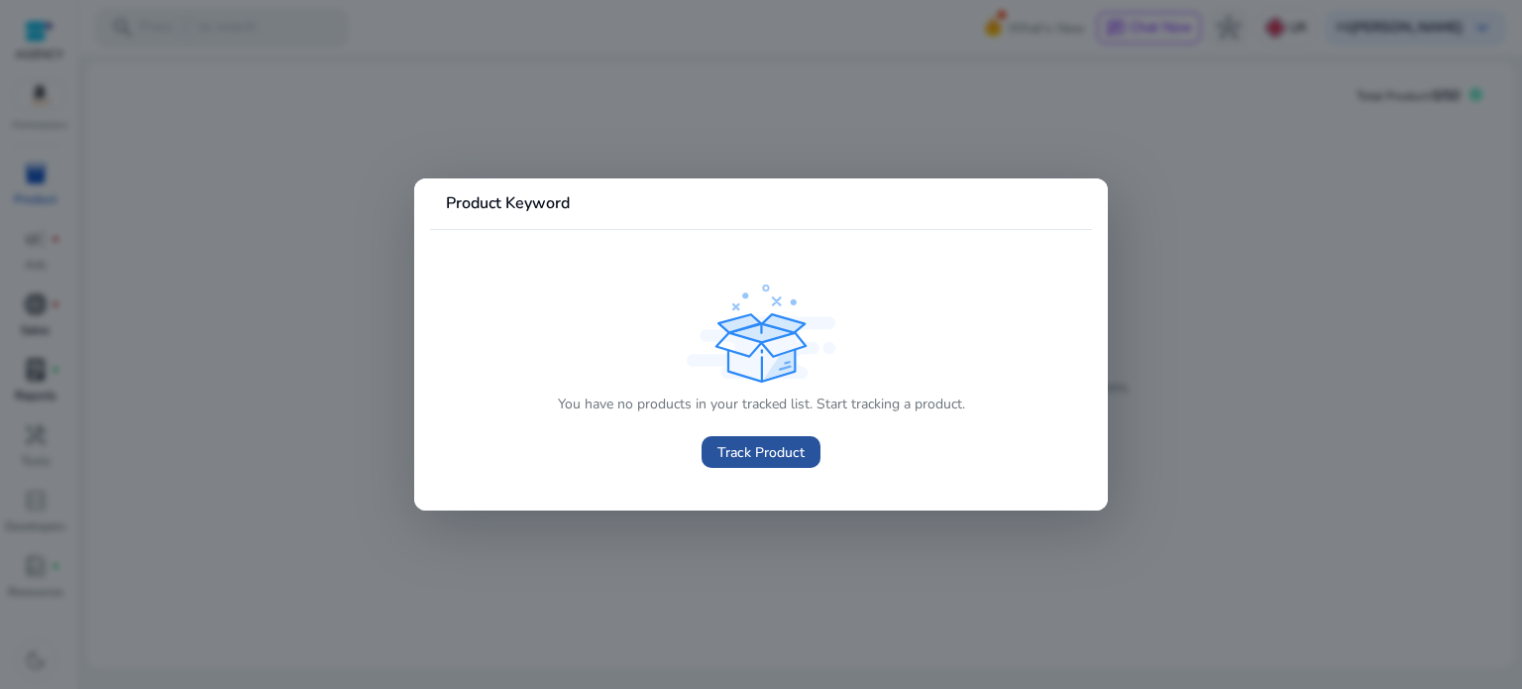
click at [785, 455] on span "Track Product" at bounding box center [761, 452] width 87 height 21
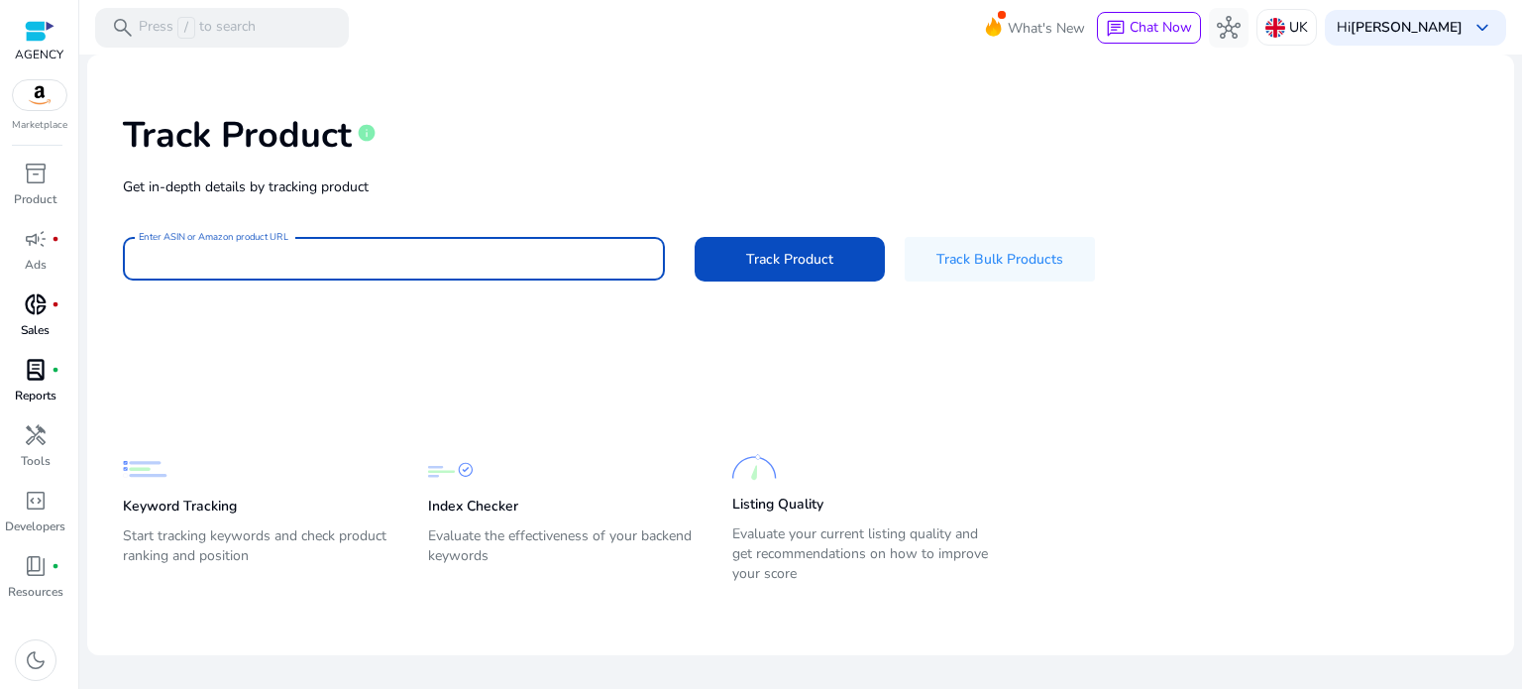
paste input "**********"
type input "**********"
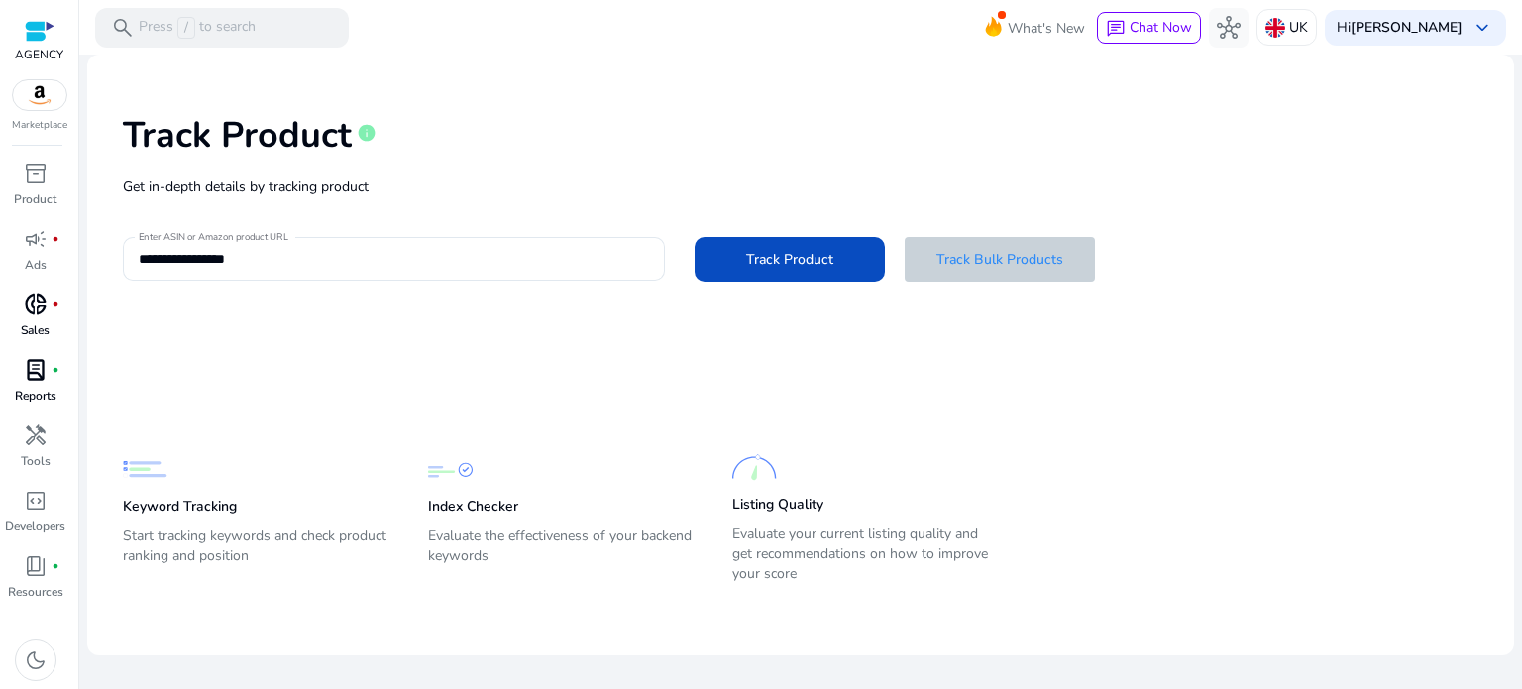
click at [971, 246] on span at bounding box center [1000, 259] width 190 height 48
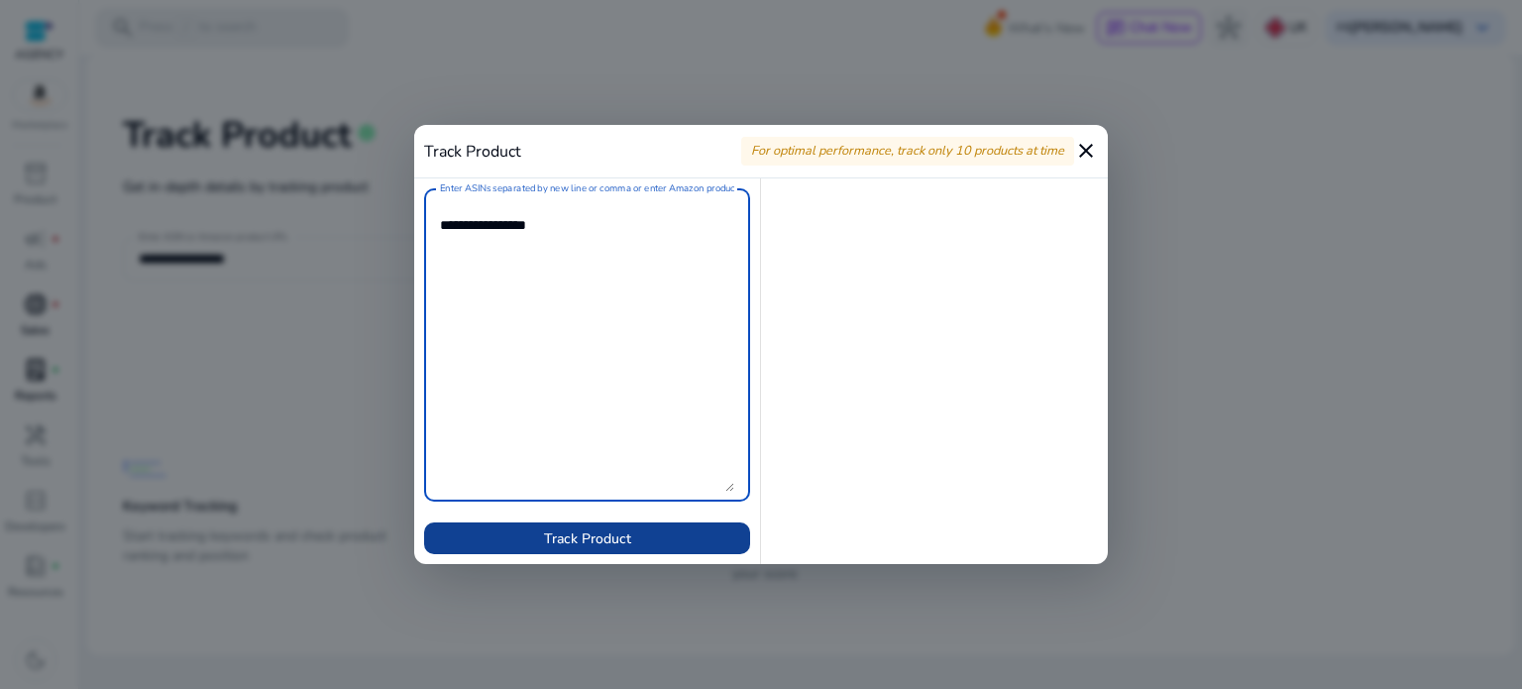
type textarea "**********"
click at [638, 535] on span at bounding box center [587, 538] width 326 height 48
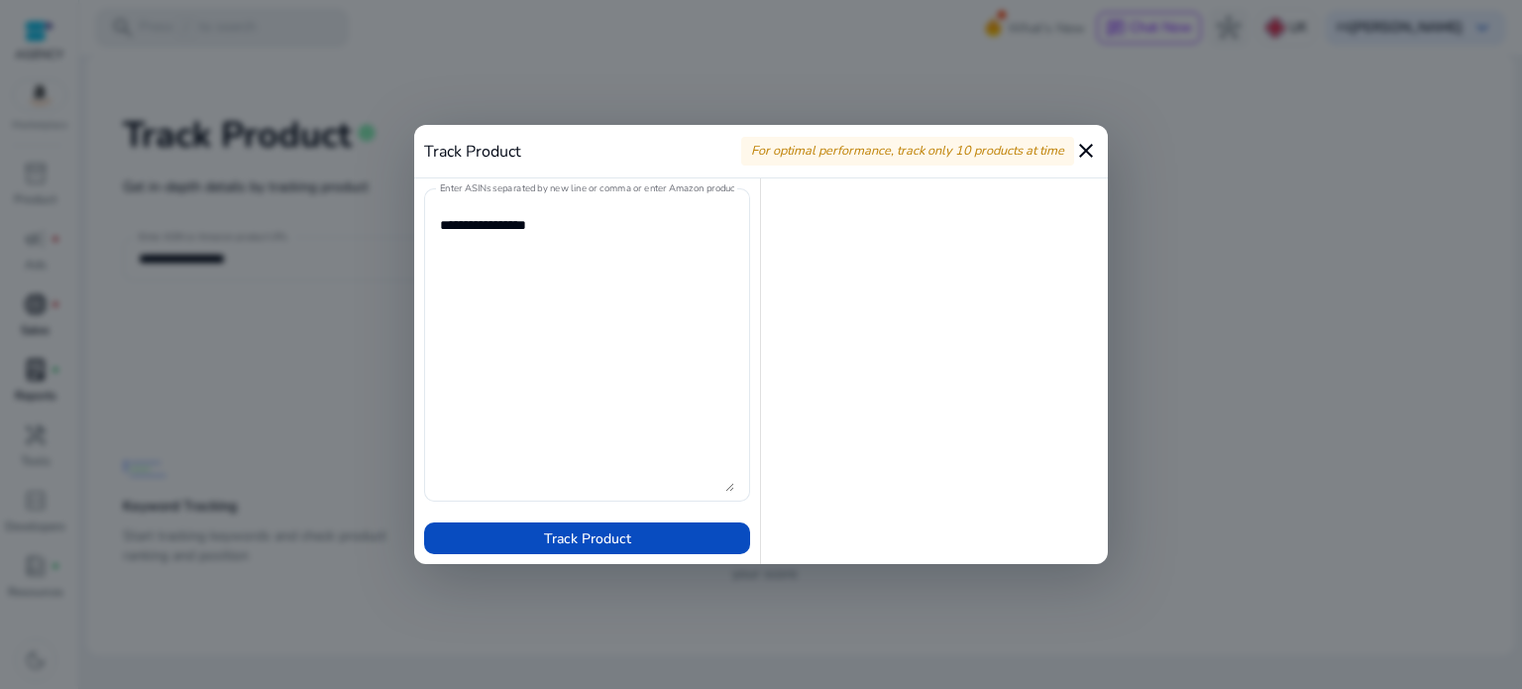
click at [957, 150] on span "For optimal performance, track only 10 products at time" at bounding box center [907, 151] width 313 height 18
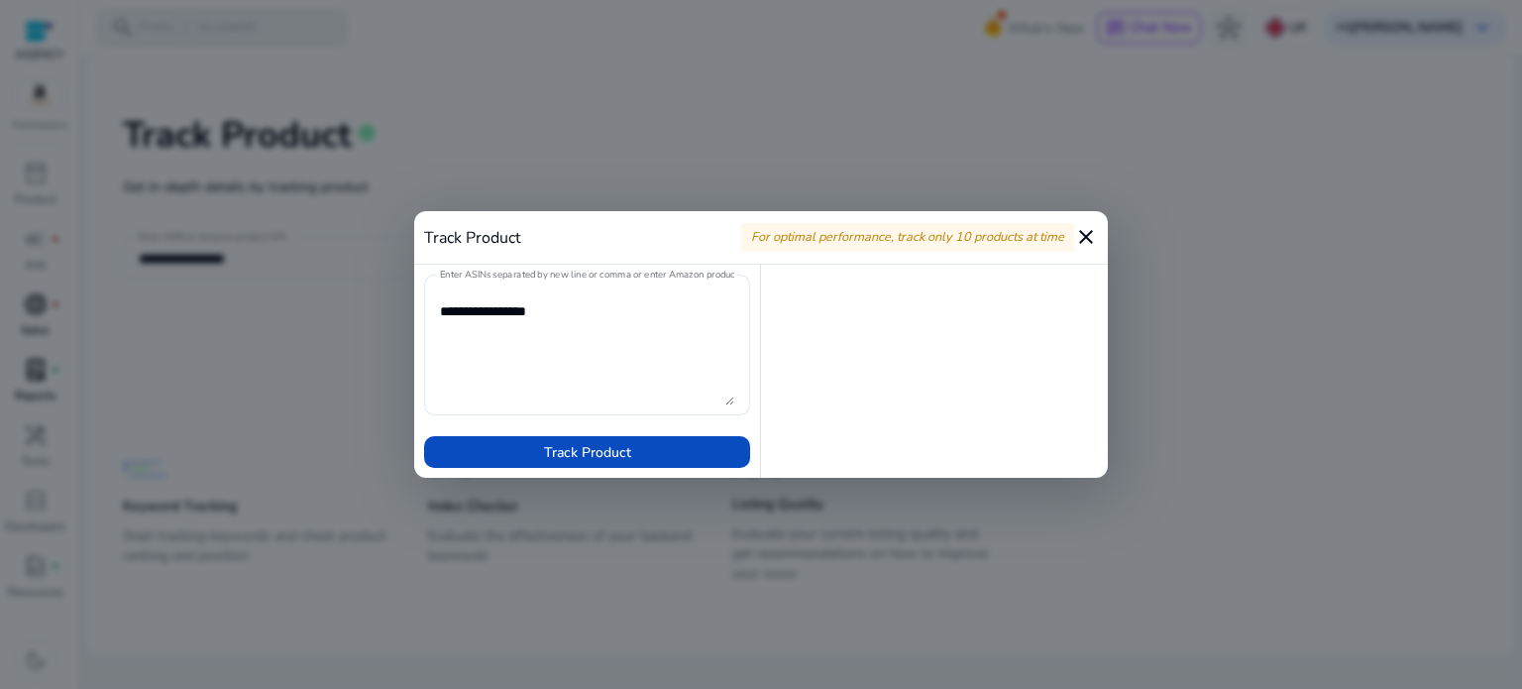
drag, startPoint x: 733, startPoint y: 488, endPoint x: 784, endPoint y: 309, distance: 185.4
click at [779, 314] on div "Enter ASINs separated by new line or comma or enter Amazon product page URL Tra…" at bounding box center [761, 371] width 694 height 213
click at [1086, 232] on mat-icon "close" at bounding box center [1086, 238] width 24 height 24
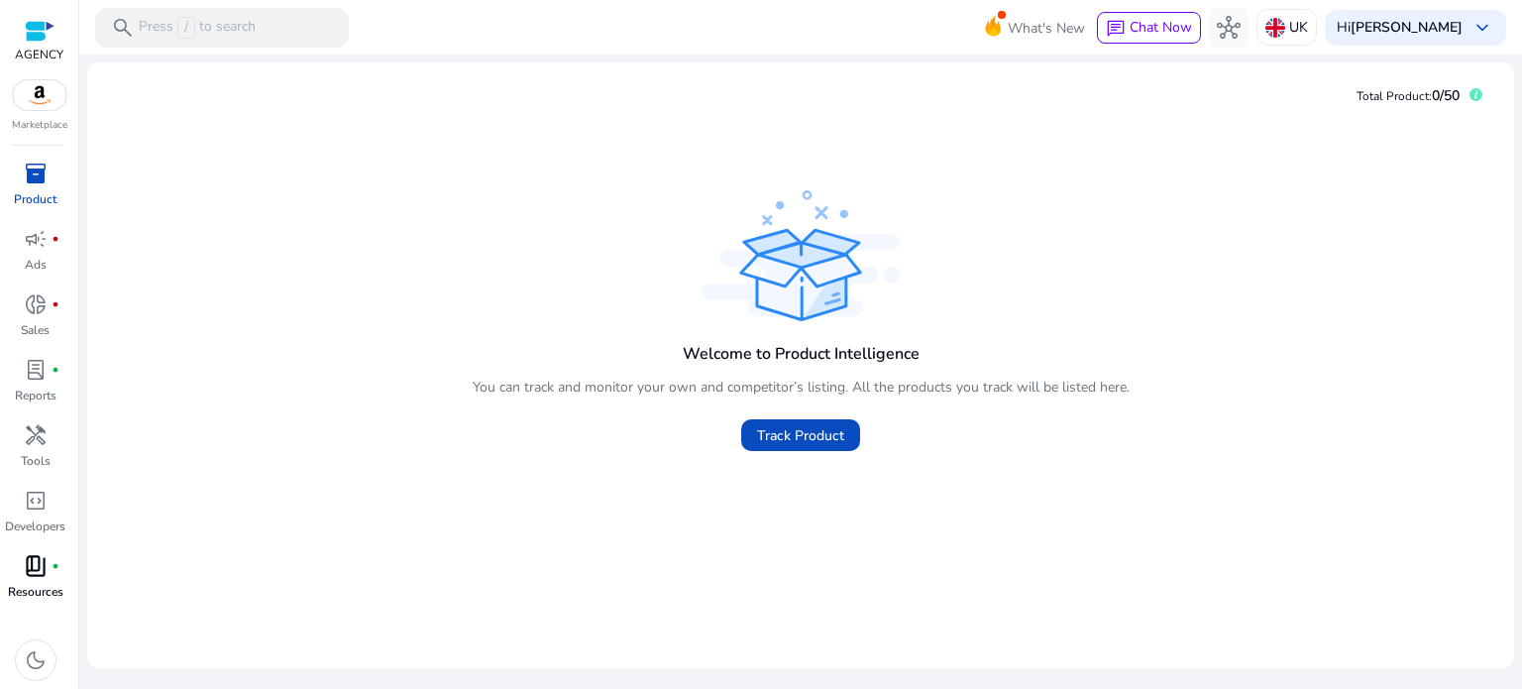
click at [48, 581] on div "book_4 fiber_manual_record" at bounding box center [36, 566] width 56 height 32
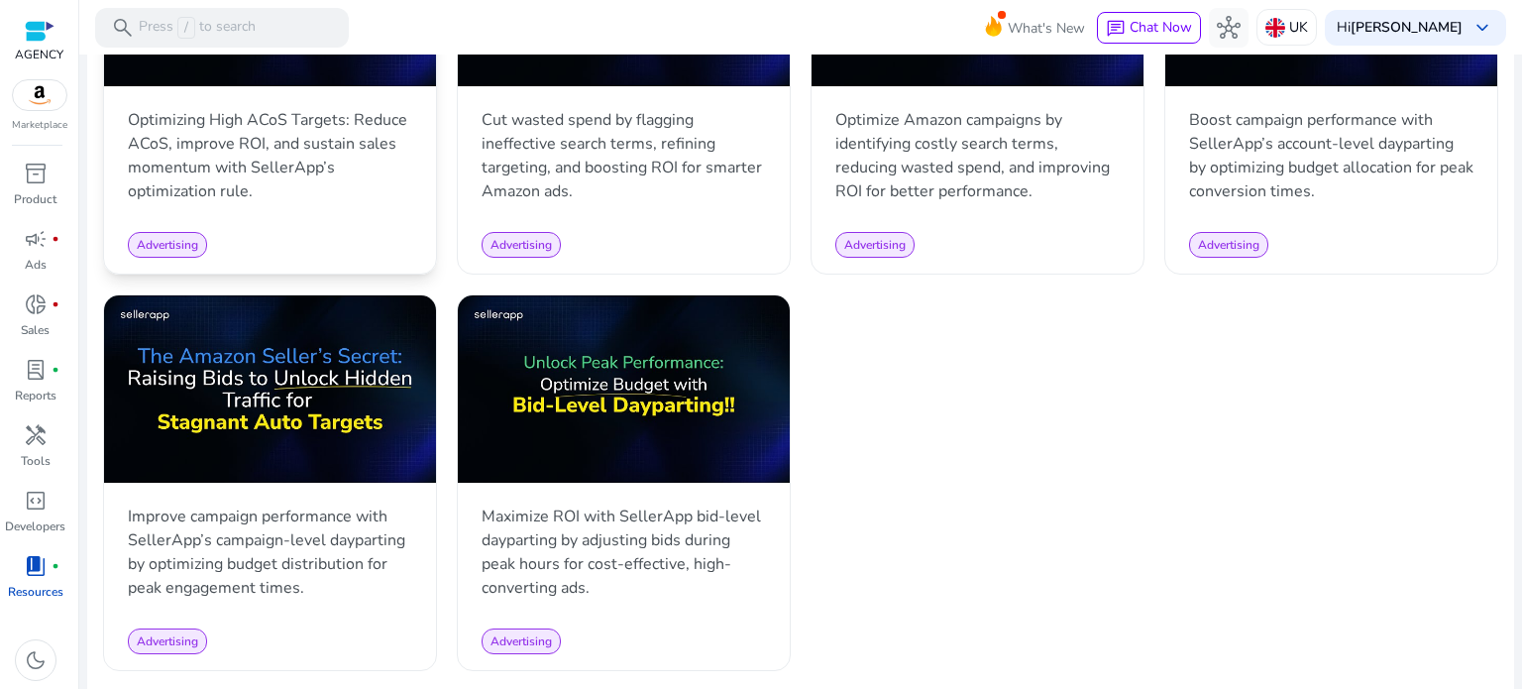
scroll to position [1941, 0]
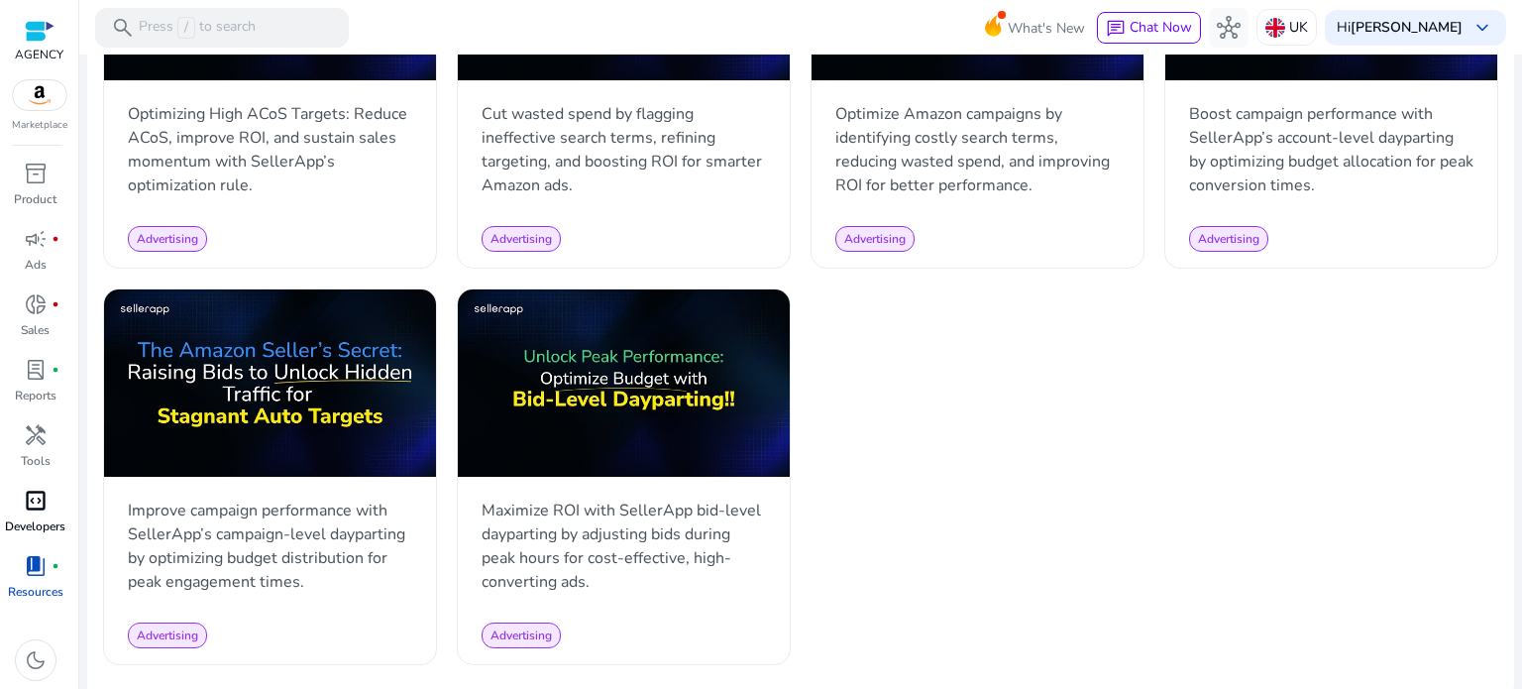
click at [40, 522] on p "Developers" at bounding box center [35, 526] width 60 height 18
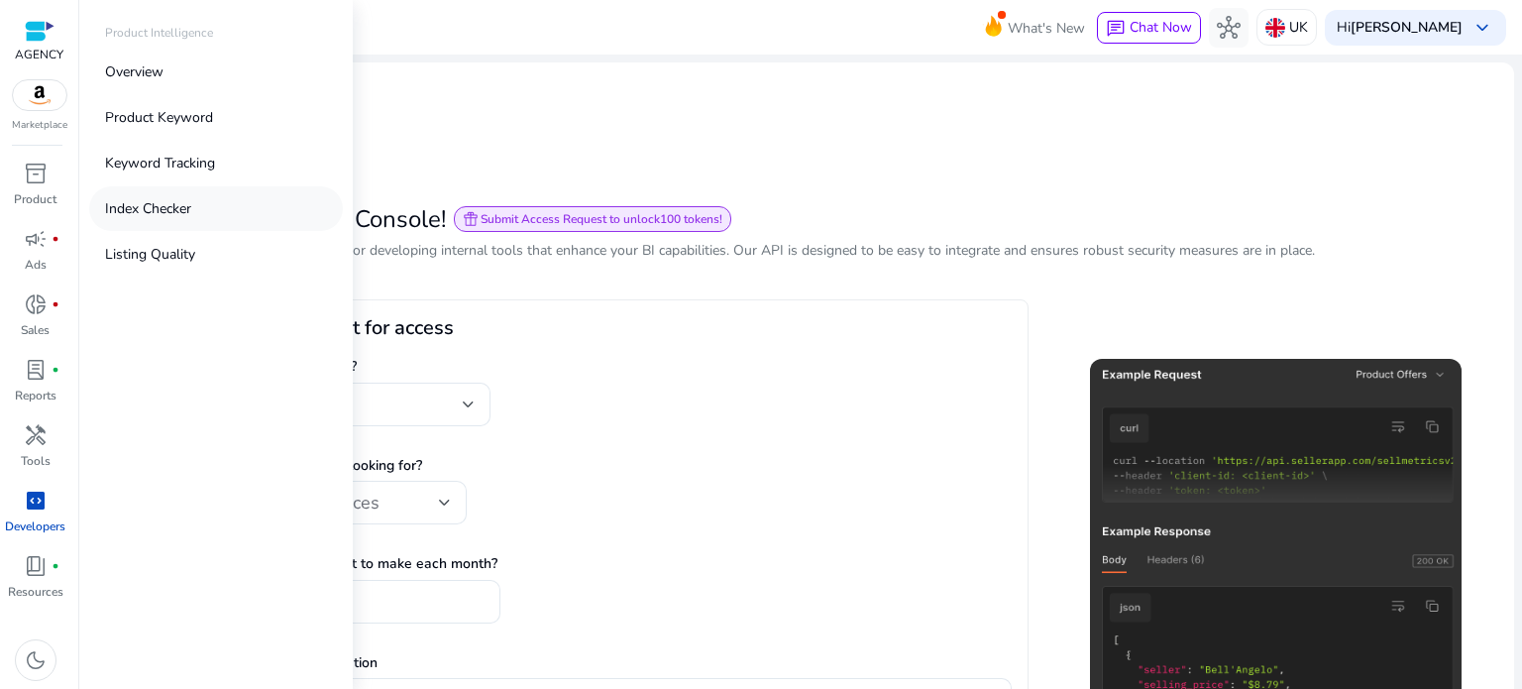
click at [200, 199] on link "Index Checker" at bounding box center [216, 208] width 254 height 45
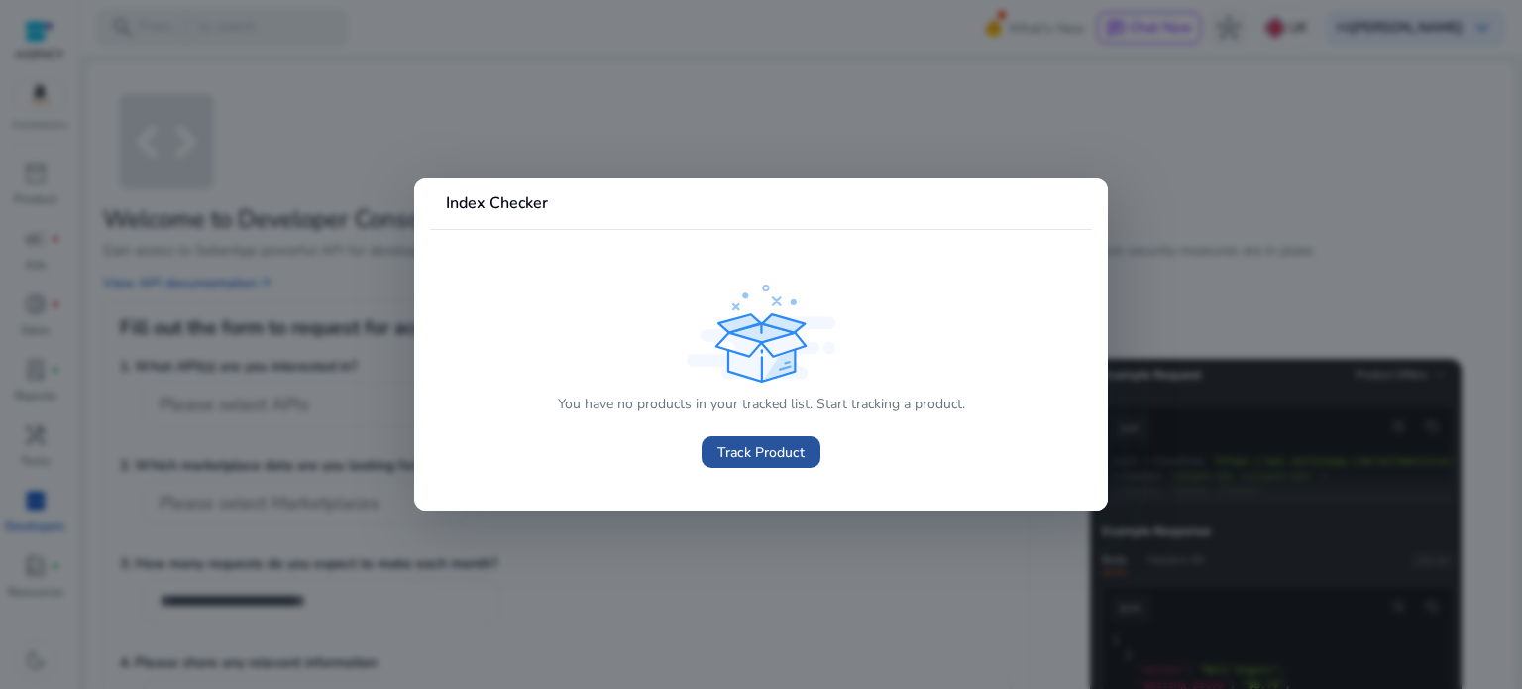
click at [774, 459] on span "Track Product" at bounding box center [761, 452] width 87 height 21
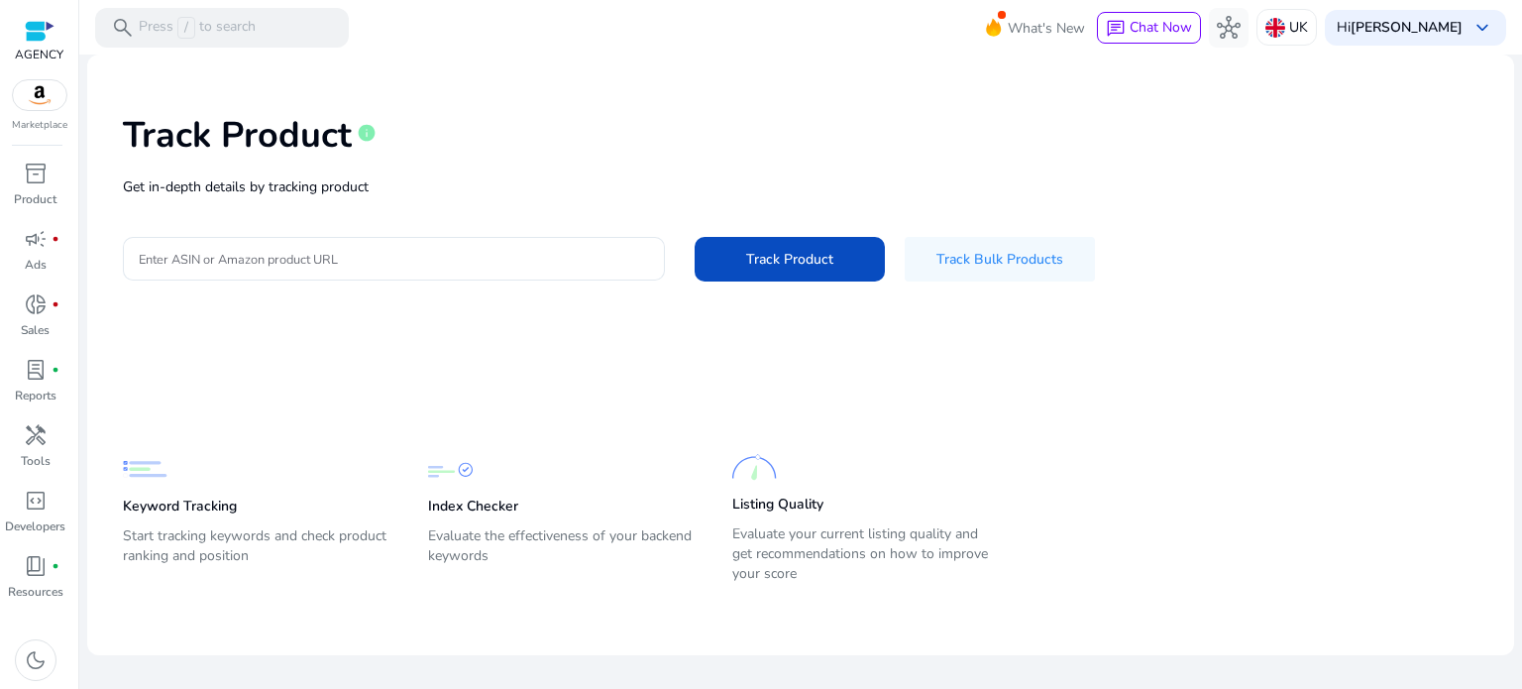
click at [42, 41] on div at bounding box center [40, 31] width 30 height 23
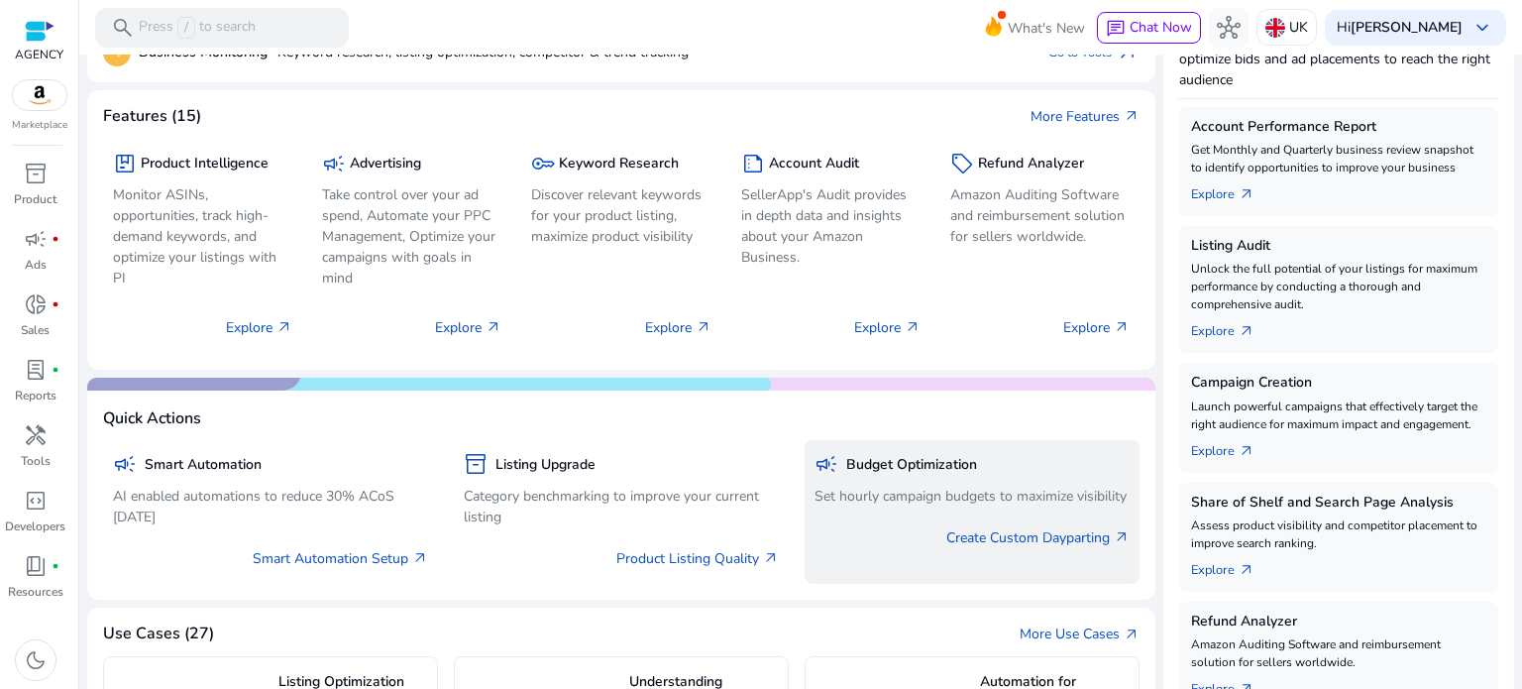
scroll to position [297, 0]
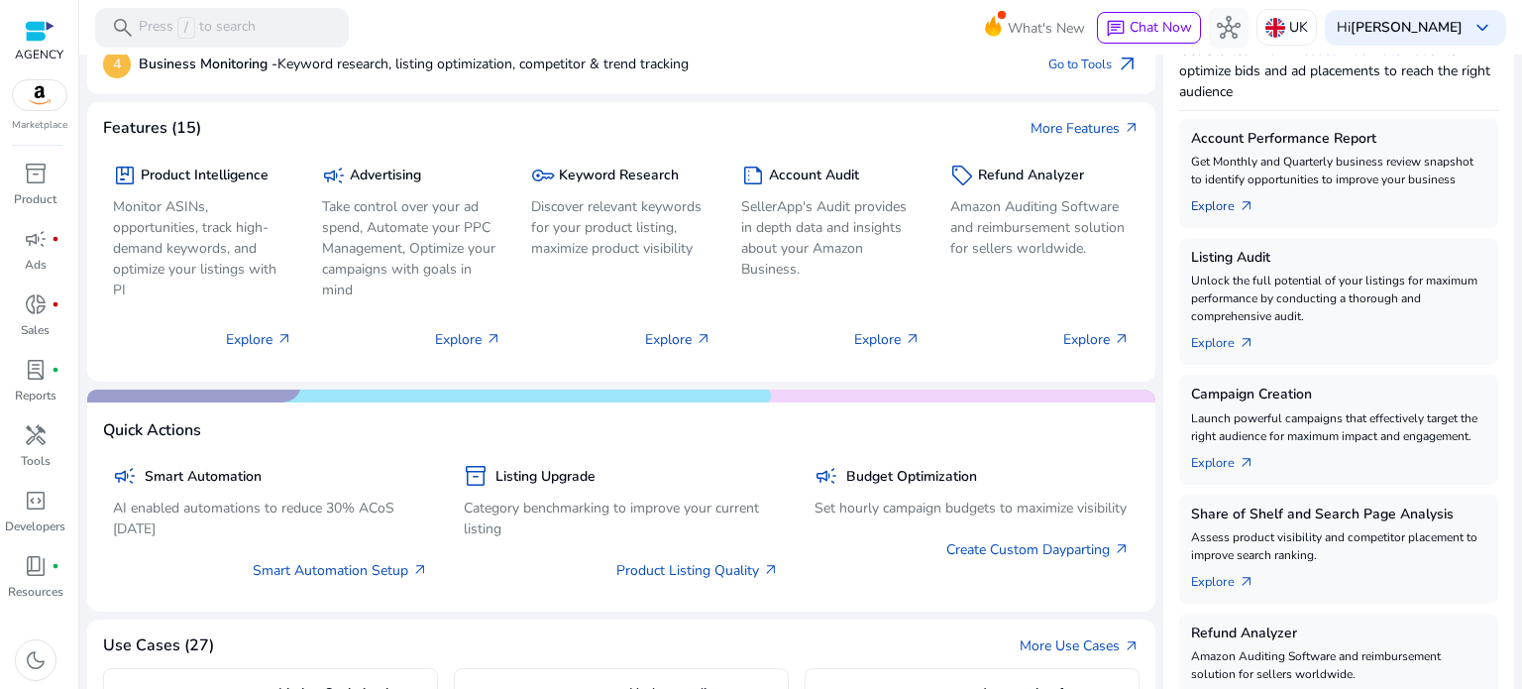
click at [1239, 202] on span "arrow_outward" at bounding box center [1247, 206] width 16 height 16
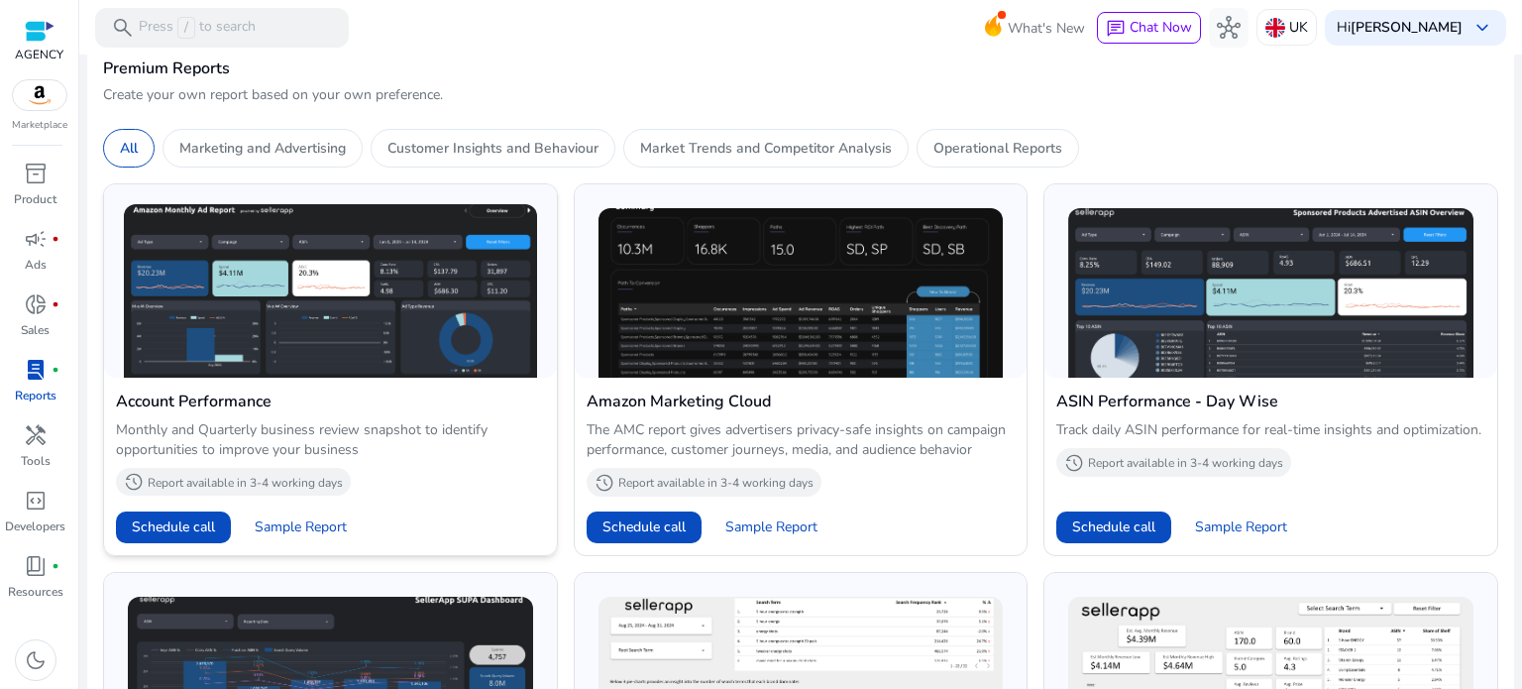
scroll to position [568, 0]
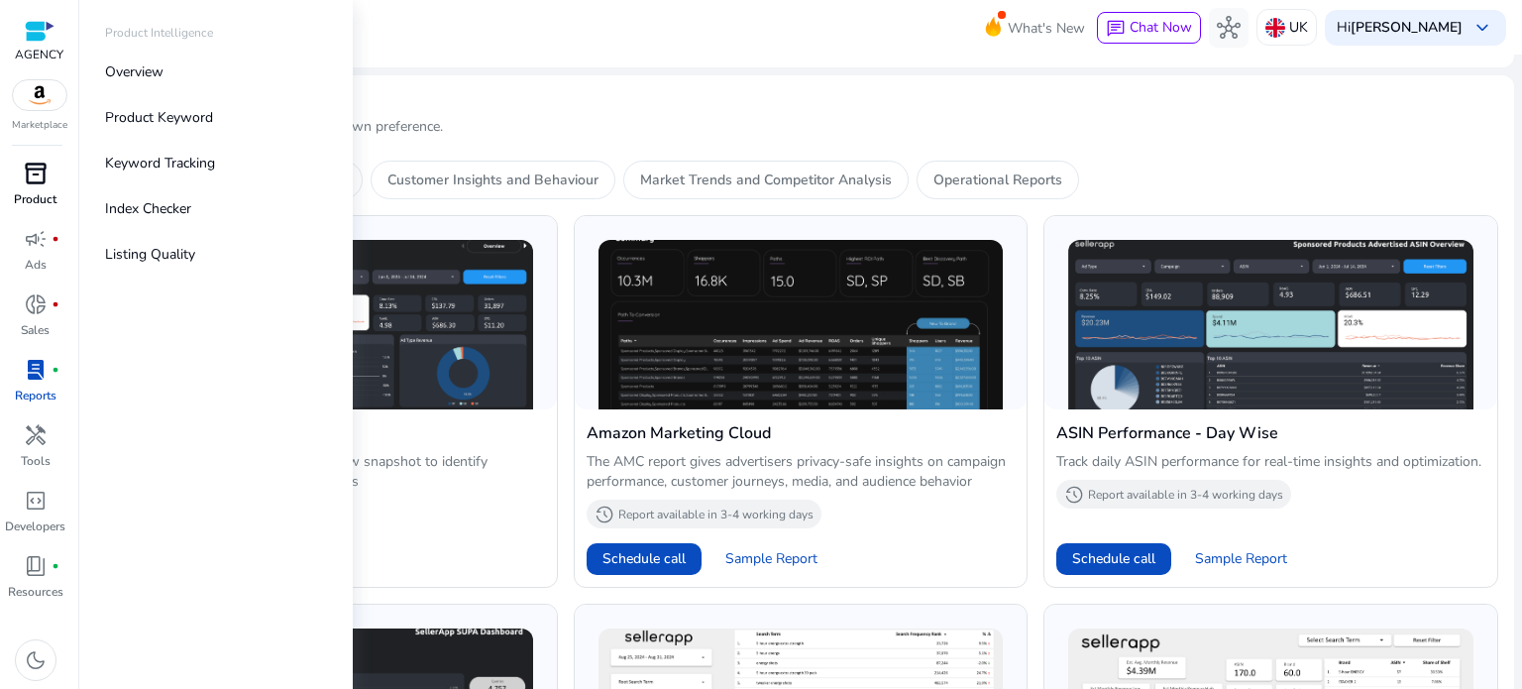
click at [58, 195] on link "inventory_2 Product" at bounding box center [35, 190] width 70 height 65
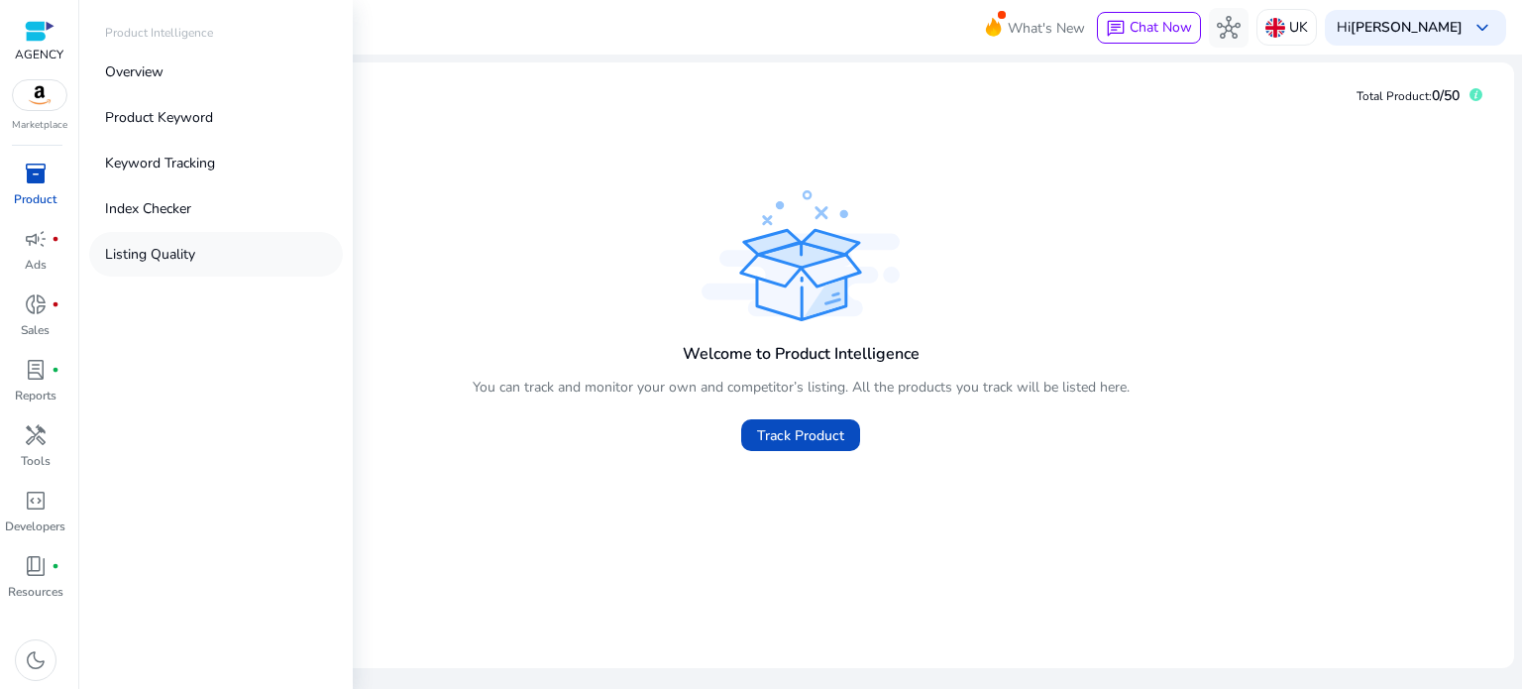
click at [204, 261] on link "Listing Quality" at bounding box center [216, 254] width 254 height 45
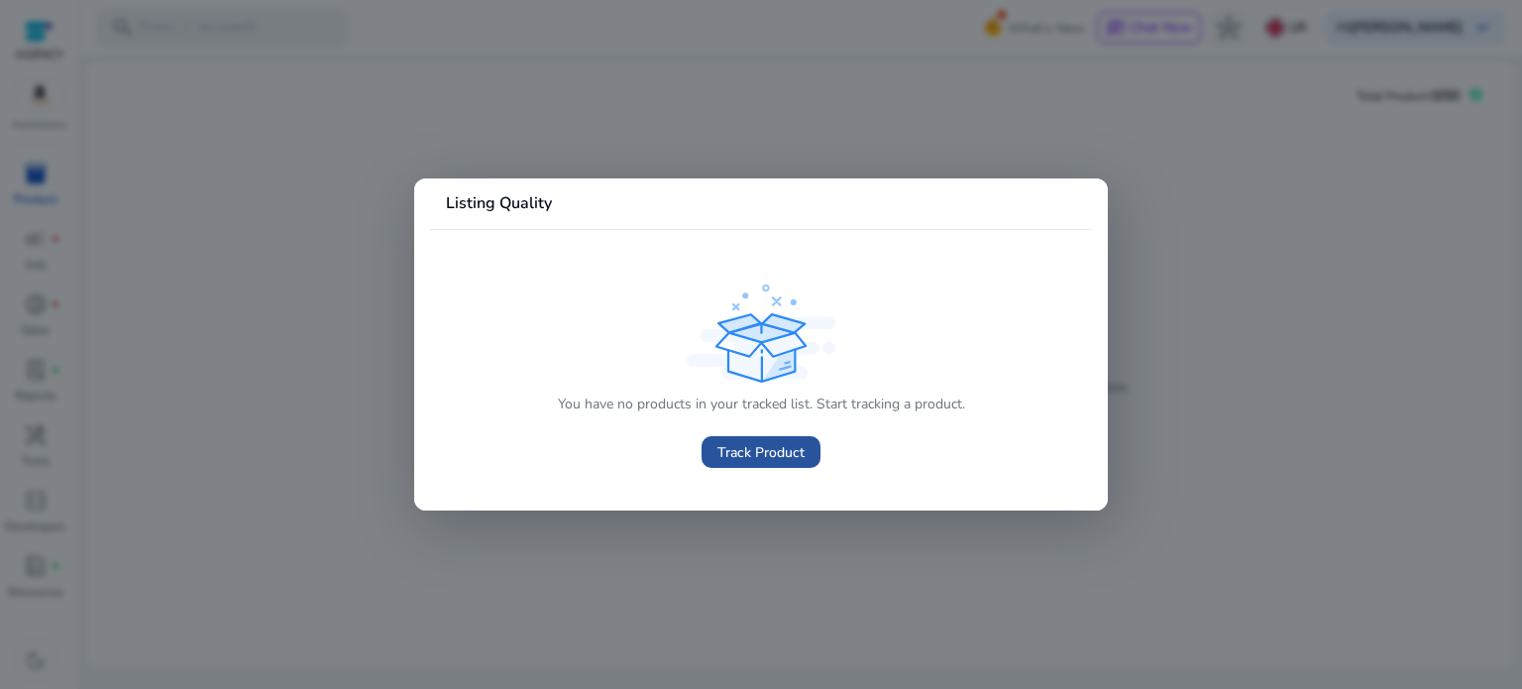
click at [801, 459] on span "Track Product" at bounding box center [761, 452] width 87 height 21
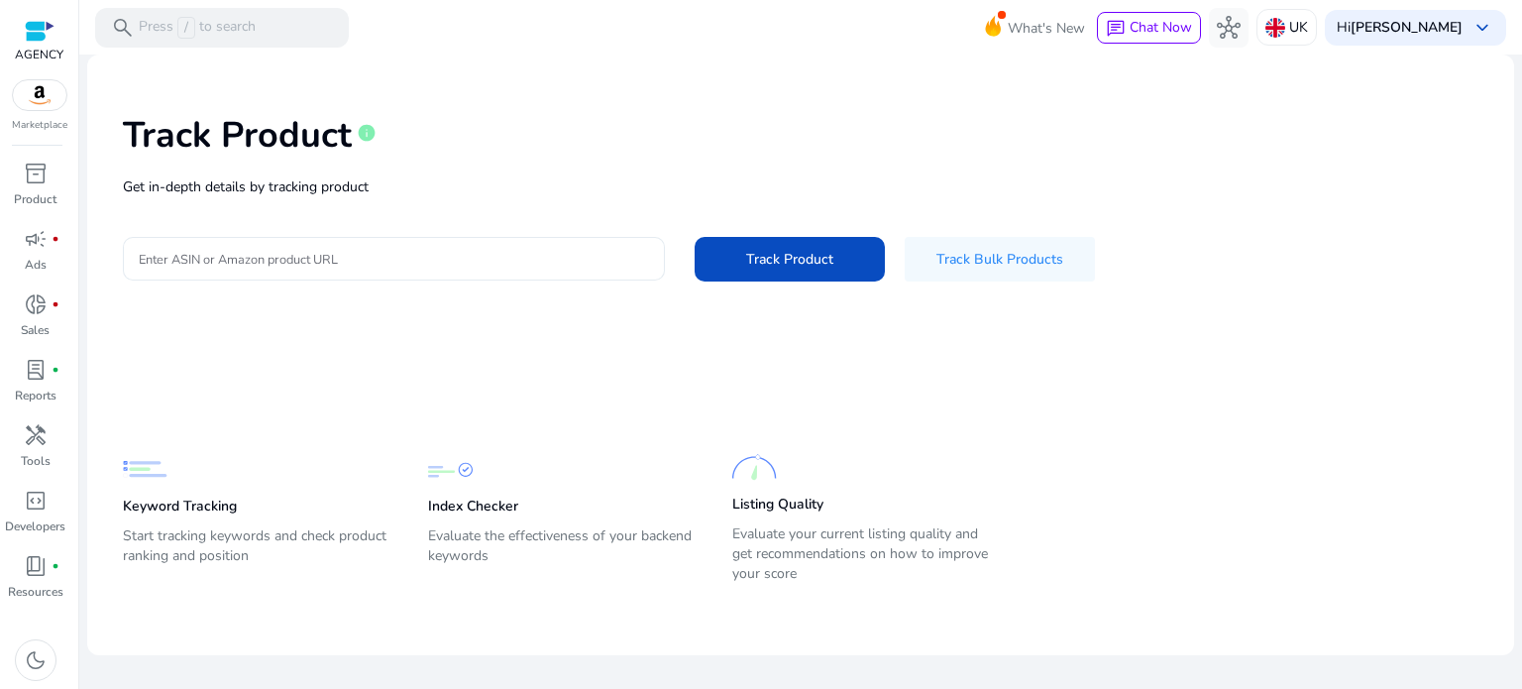
click at [381, 272] on div at bounding box center [394, 259] width 510 height 44
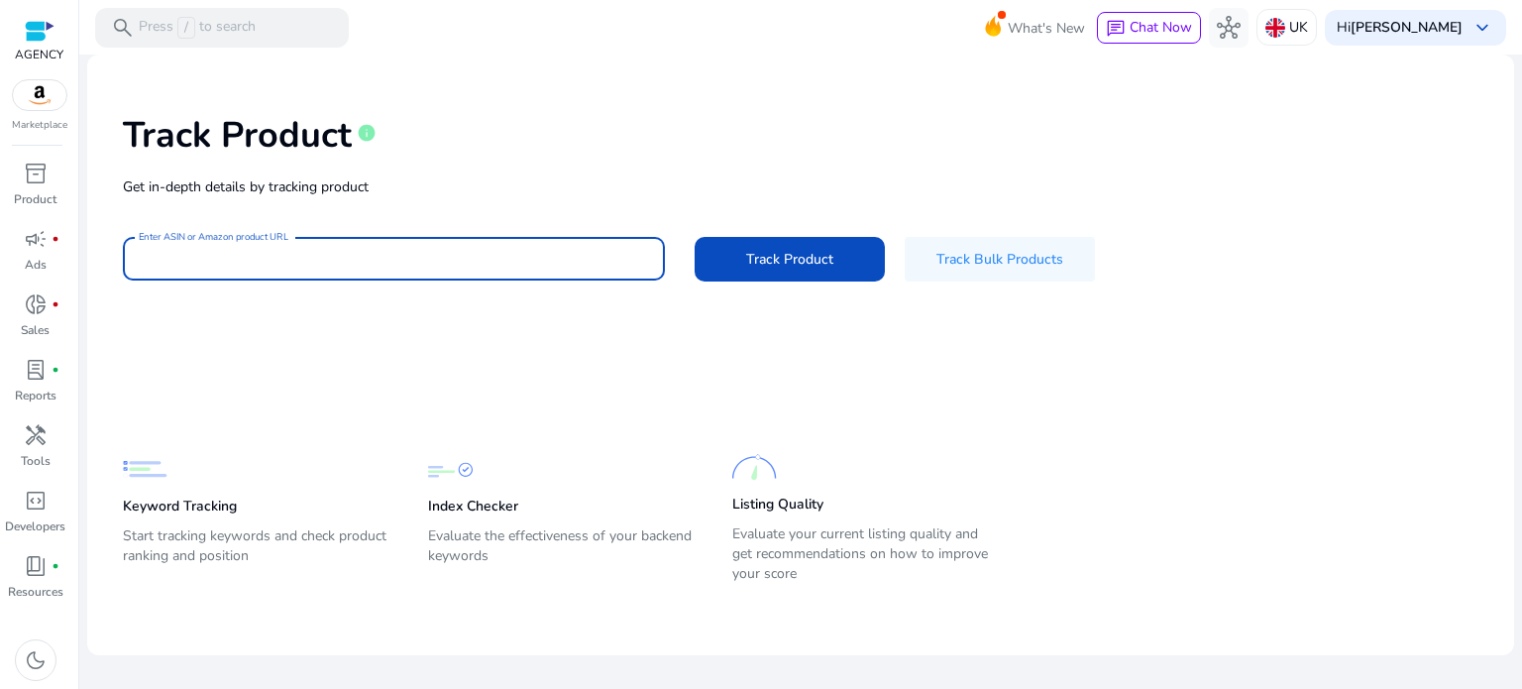
paste input "**********"
type input "**********"
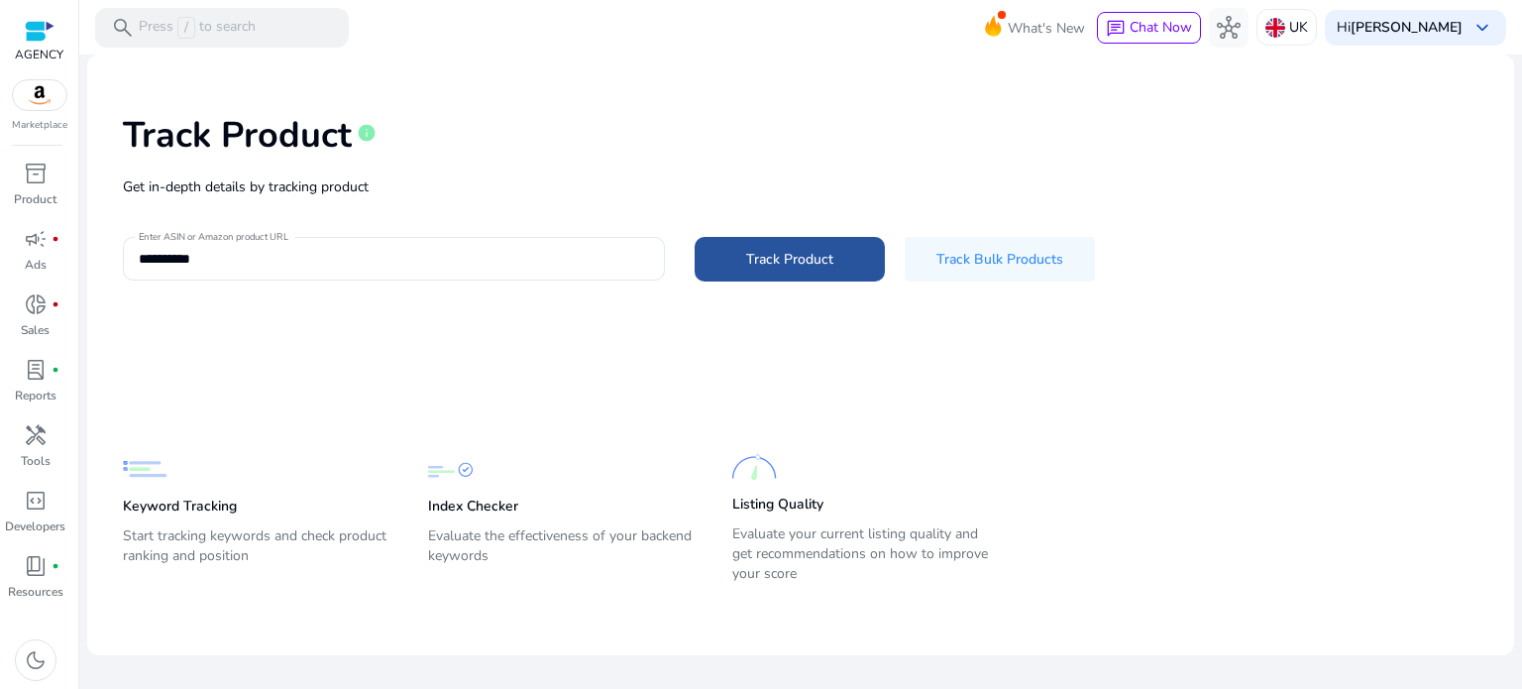
click at [746, 255] on span "Track Product" at bounding box center [789, 259] width 87 height 21
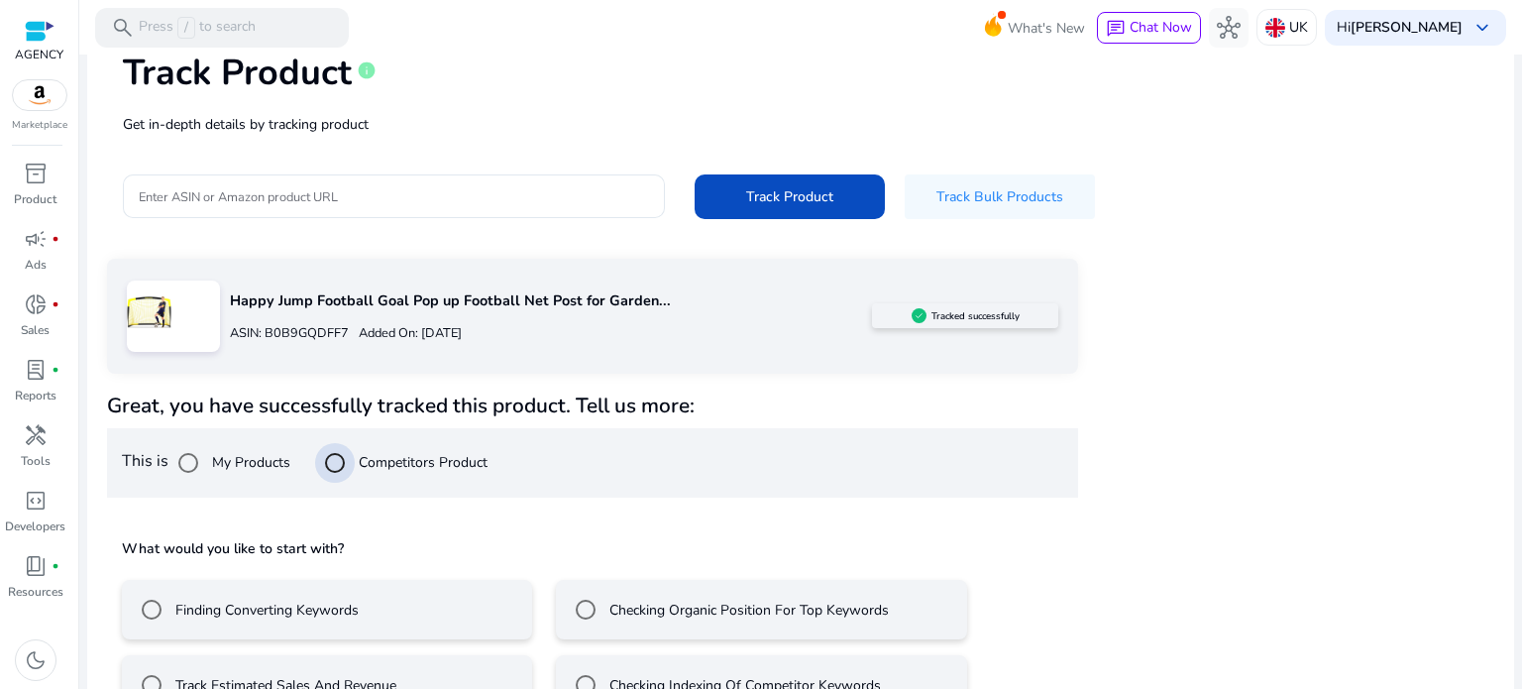
scroll to position [116, 0]
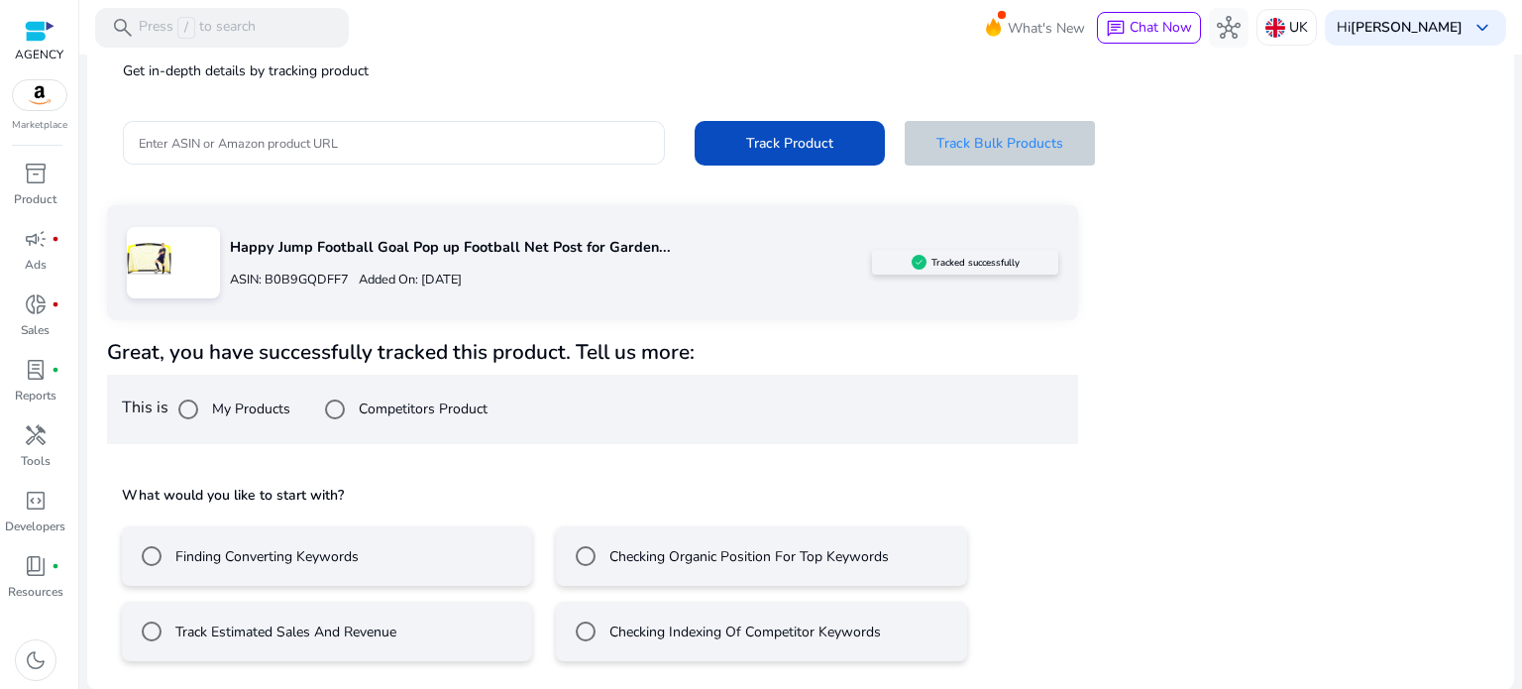
click at [989, 136] on span "Track Bulk Products" at bounding box center [1000, 143] width 127 height 21
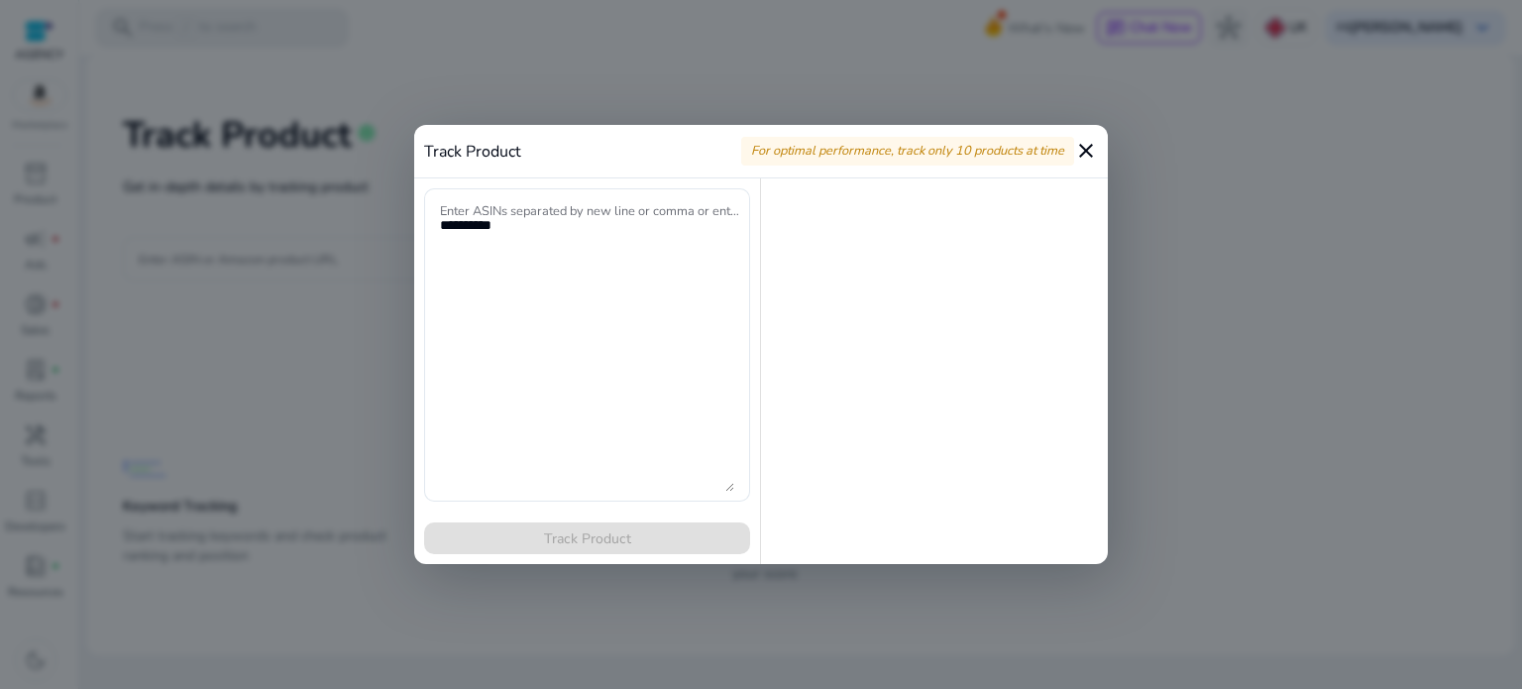
scroll to position [0, 0]
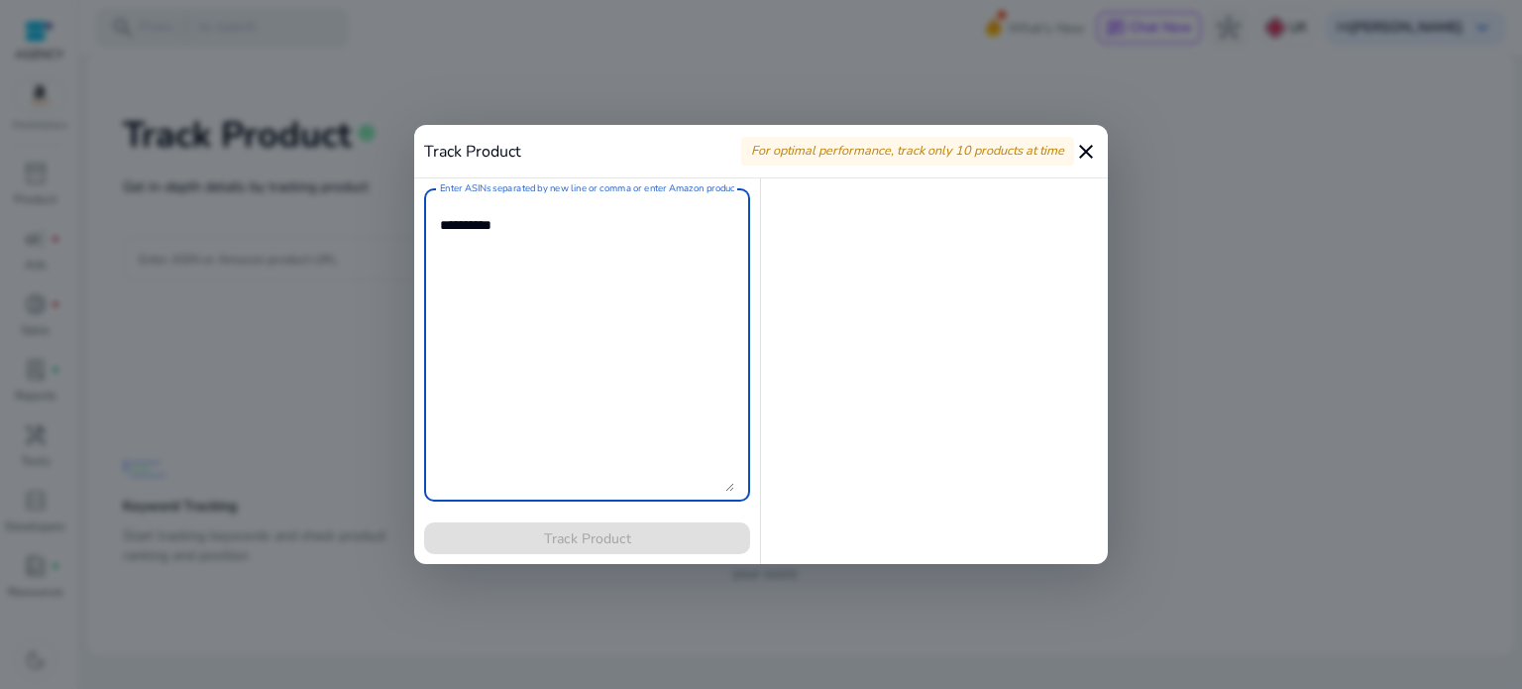
paste textarea "**********"
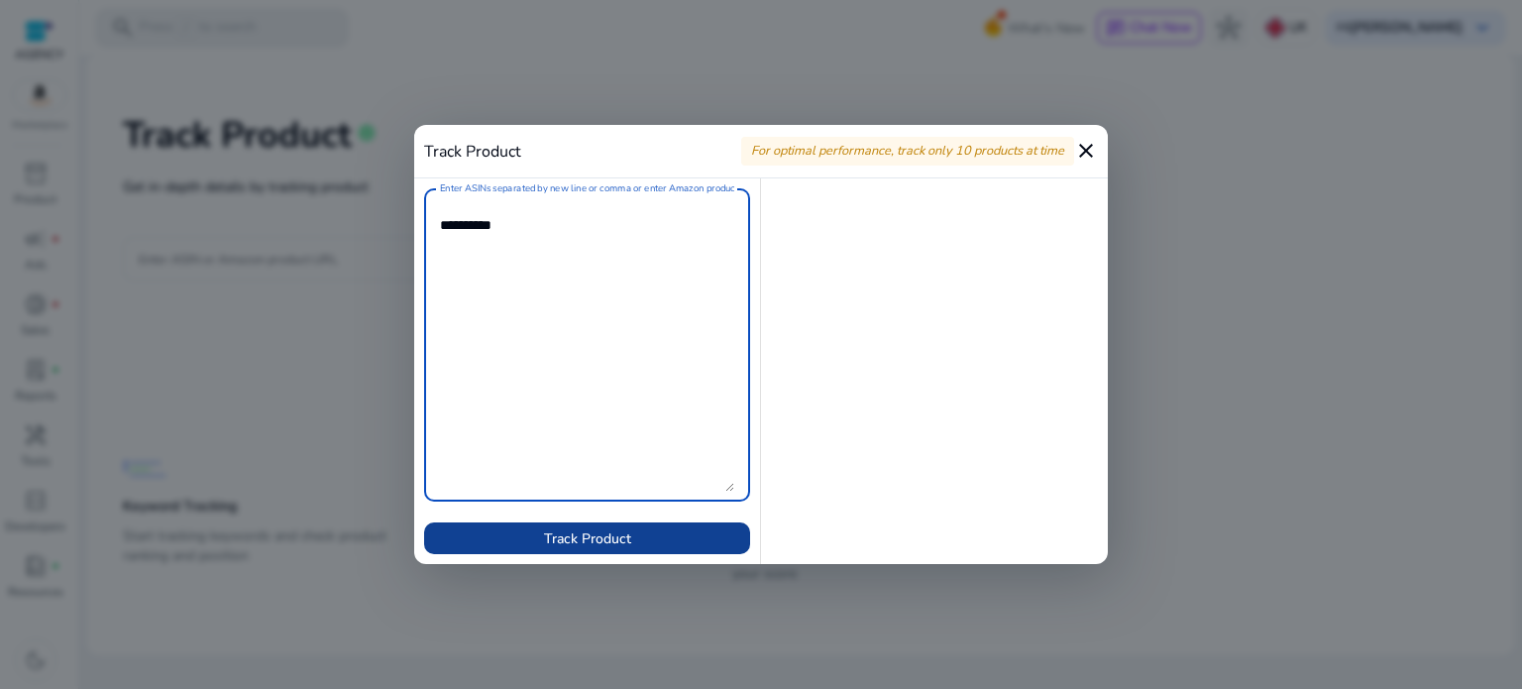
type textarea "**********"
click at [563, 530] on span "Track Product" at bounding box center [587, 538] width 87 height 21
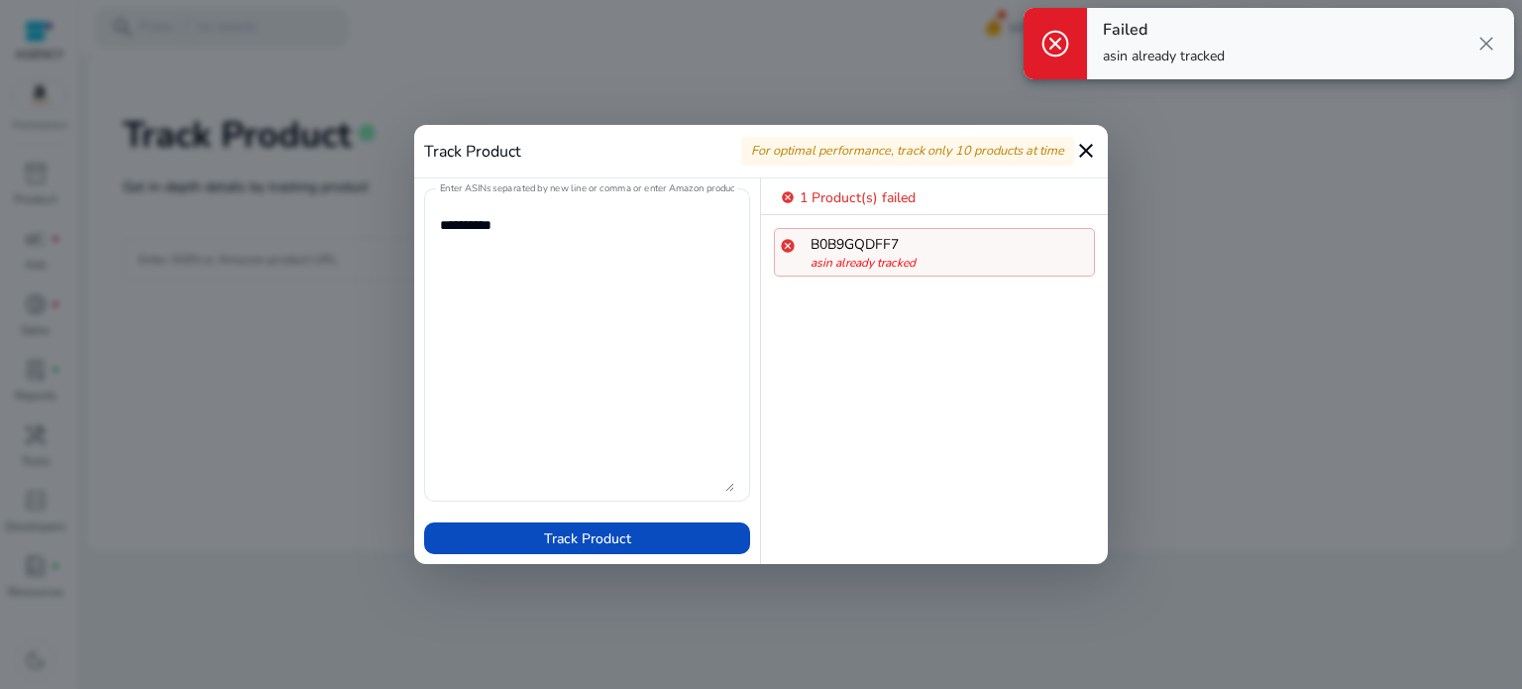
click at [1086, 158] on mat-icon "close" at bounding box center [1086, 151] width 24 height 24
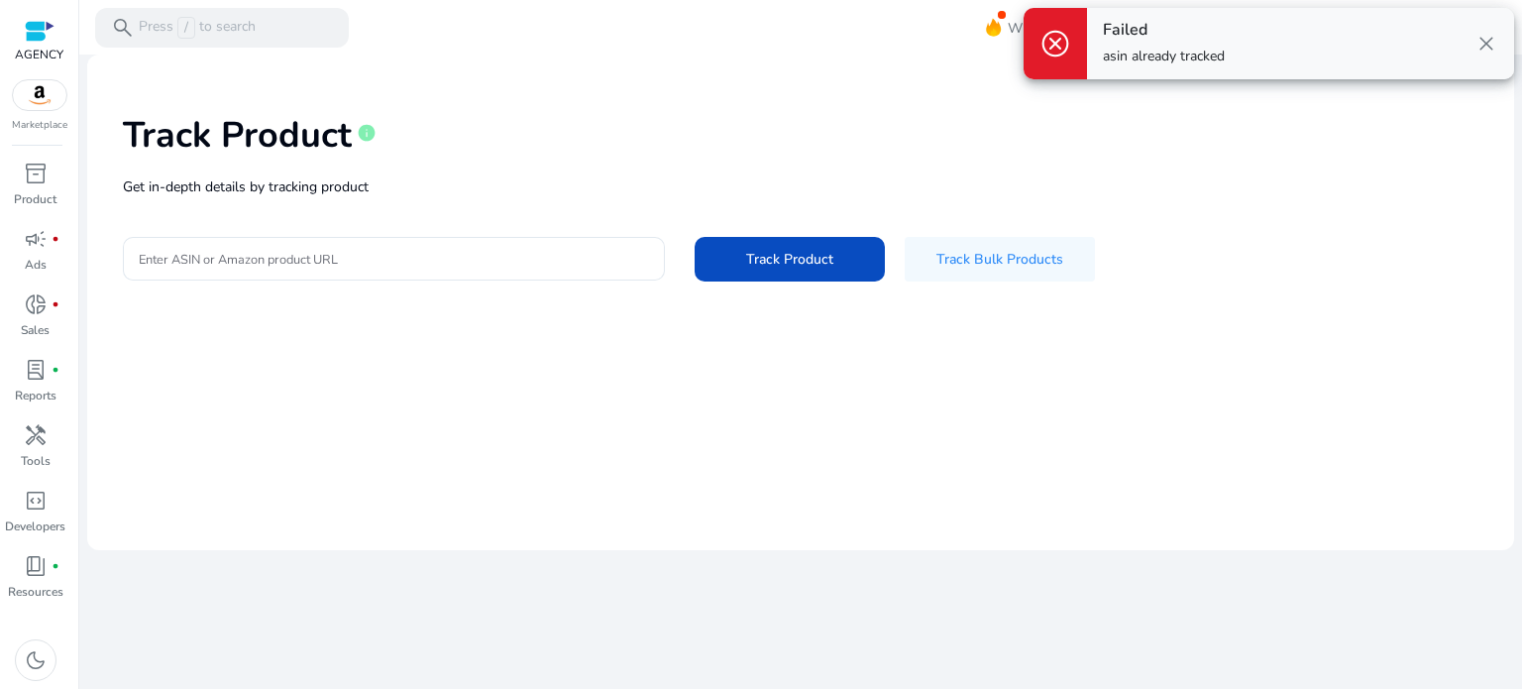
click at [1070, 79] on div "cancel Failed asin already tracked close" at bounding box center [1269, 43] width 506 height 87
click at [1478, 40] on span "close" at bounding box center [1487, 44] width 24 height 24
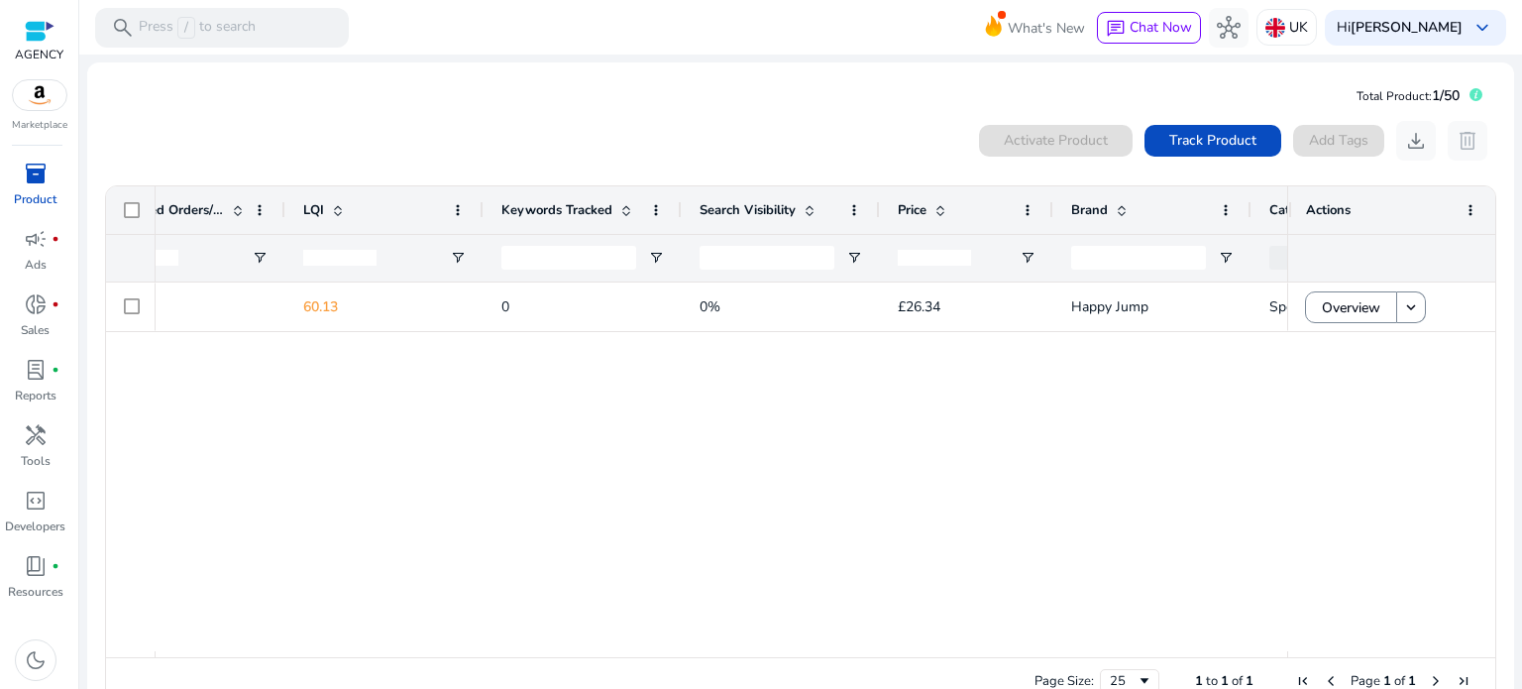
scroll to position [0, 1794]
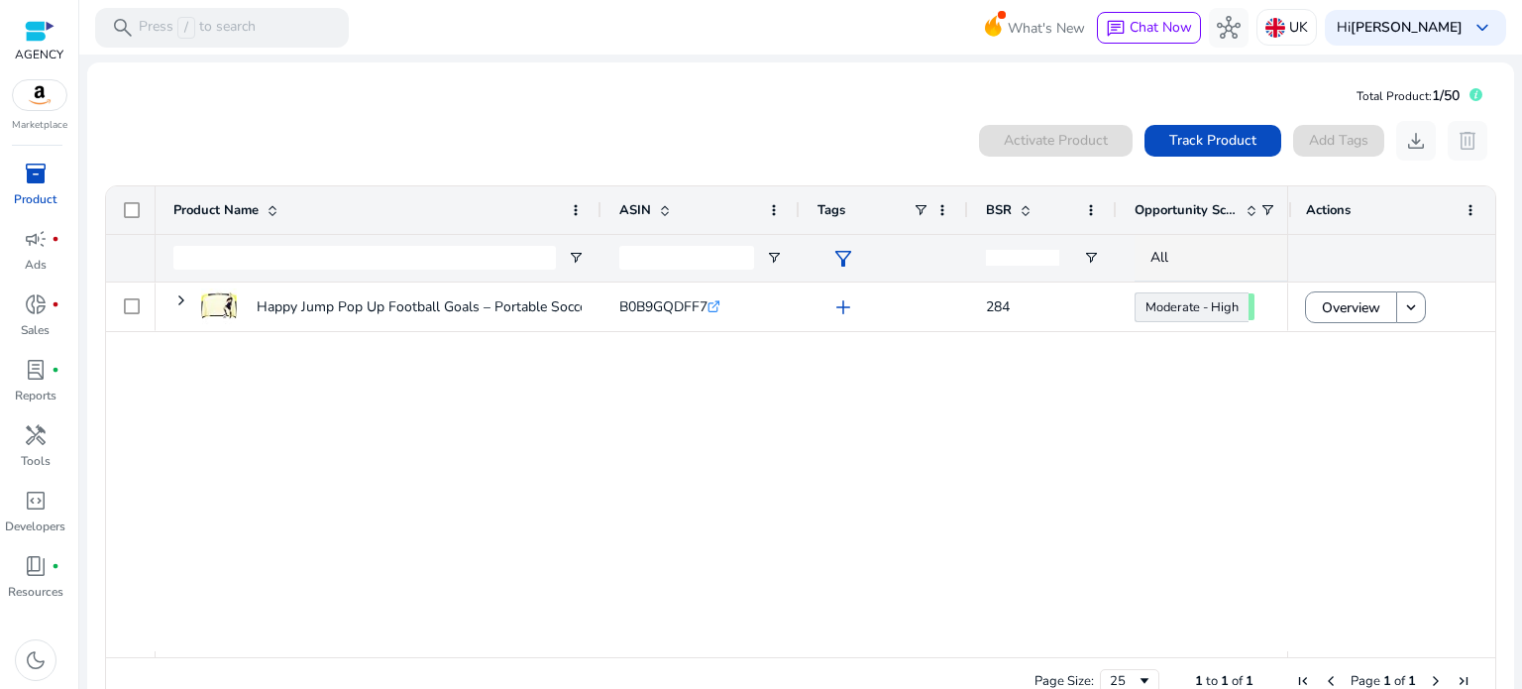
click at [1018, 257] on input "number" at bounding box center [1022, 258] width 73 height 16
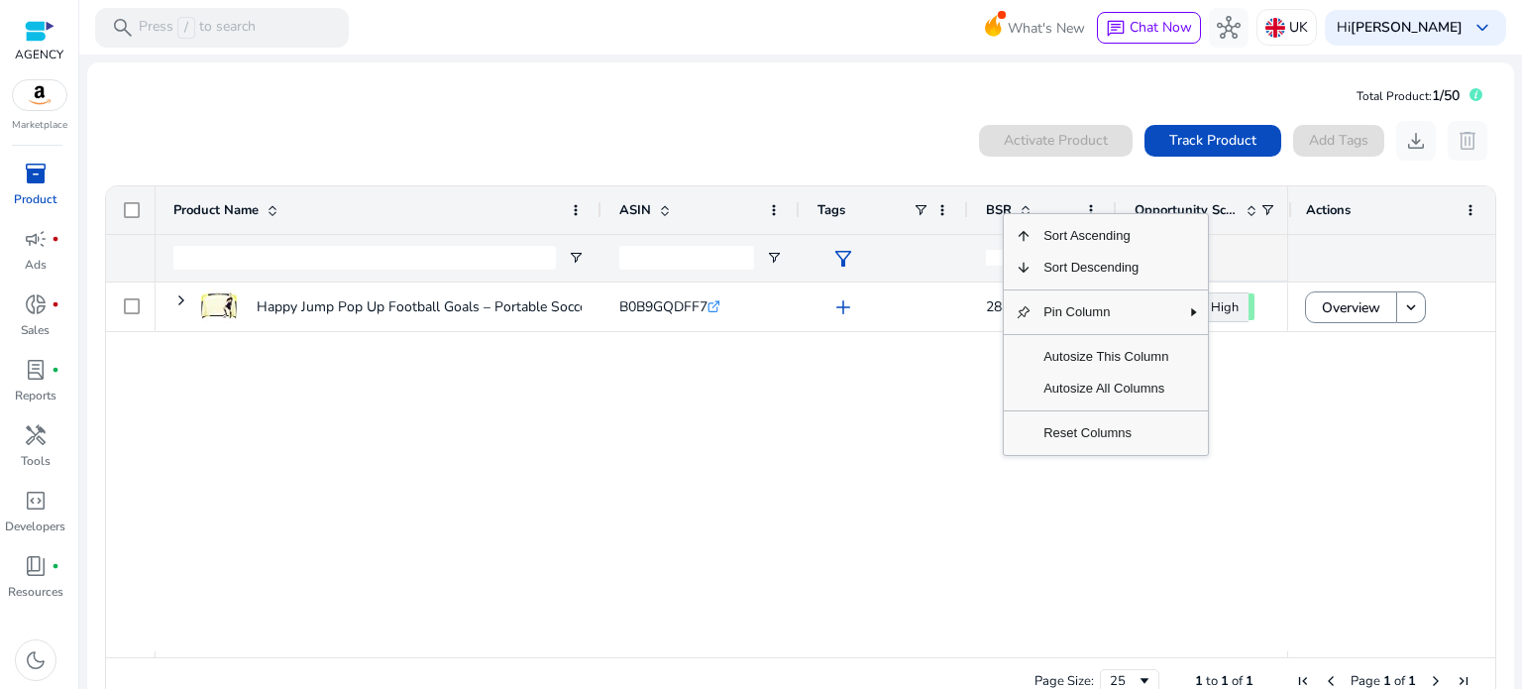
click at [1003, 213] on div "Sort Ascending Sort Descending Pin Column Autosize This Column Autosize All Col…" at bounding box center [1106, 334] width 206 height 243
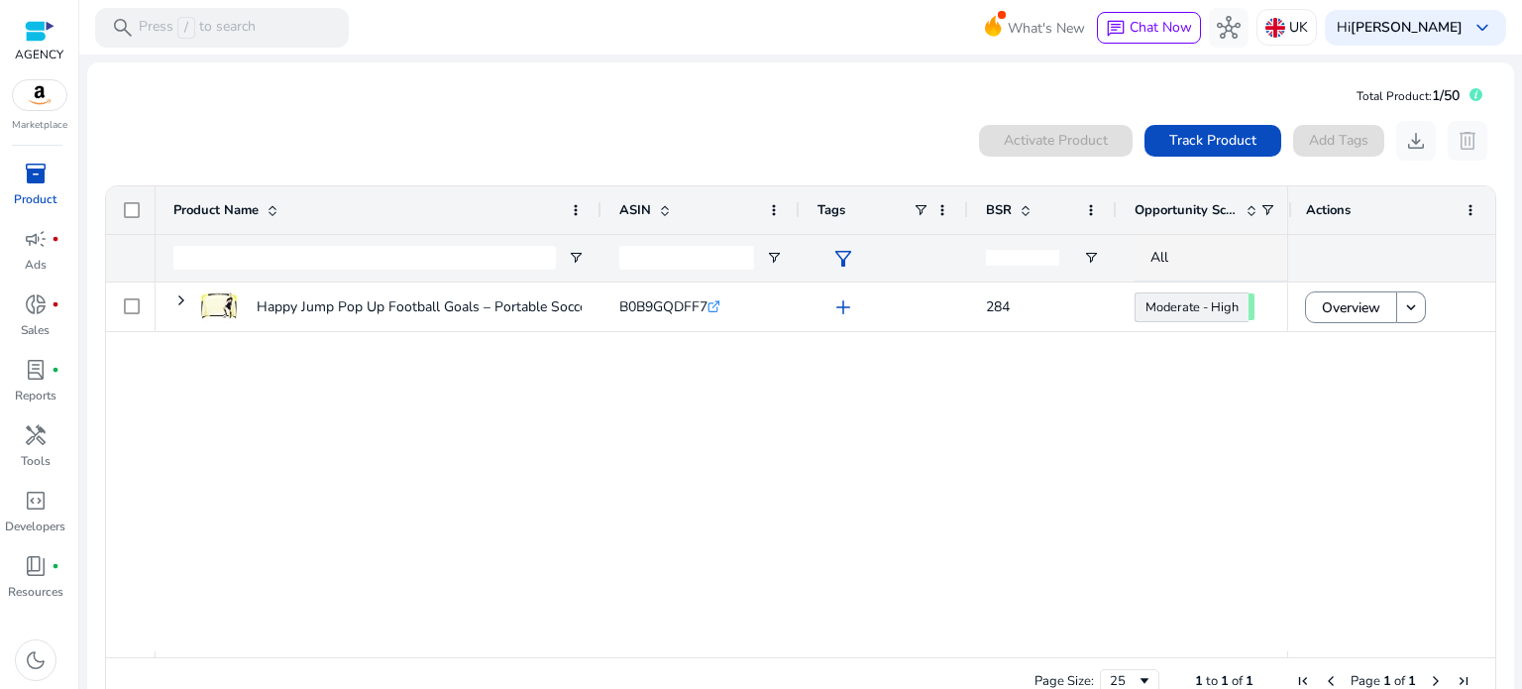
click at [662, 191] on div "ASIN" at bounding box center [689, 210] width 141 height 38
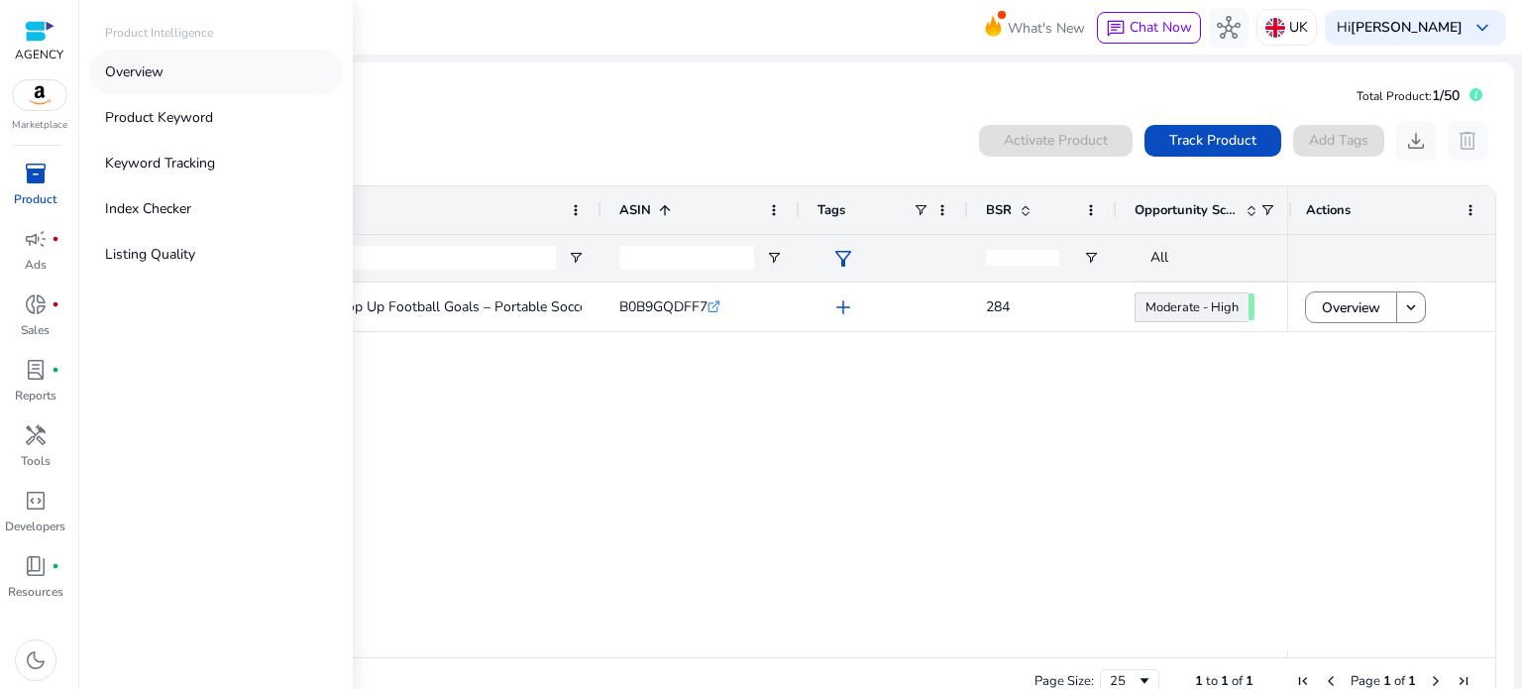
click at [186, 80] on link "Overview" at bounding box center [216, 72] width 254 height 45
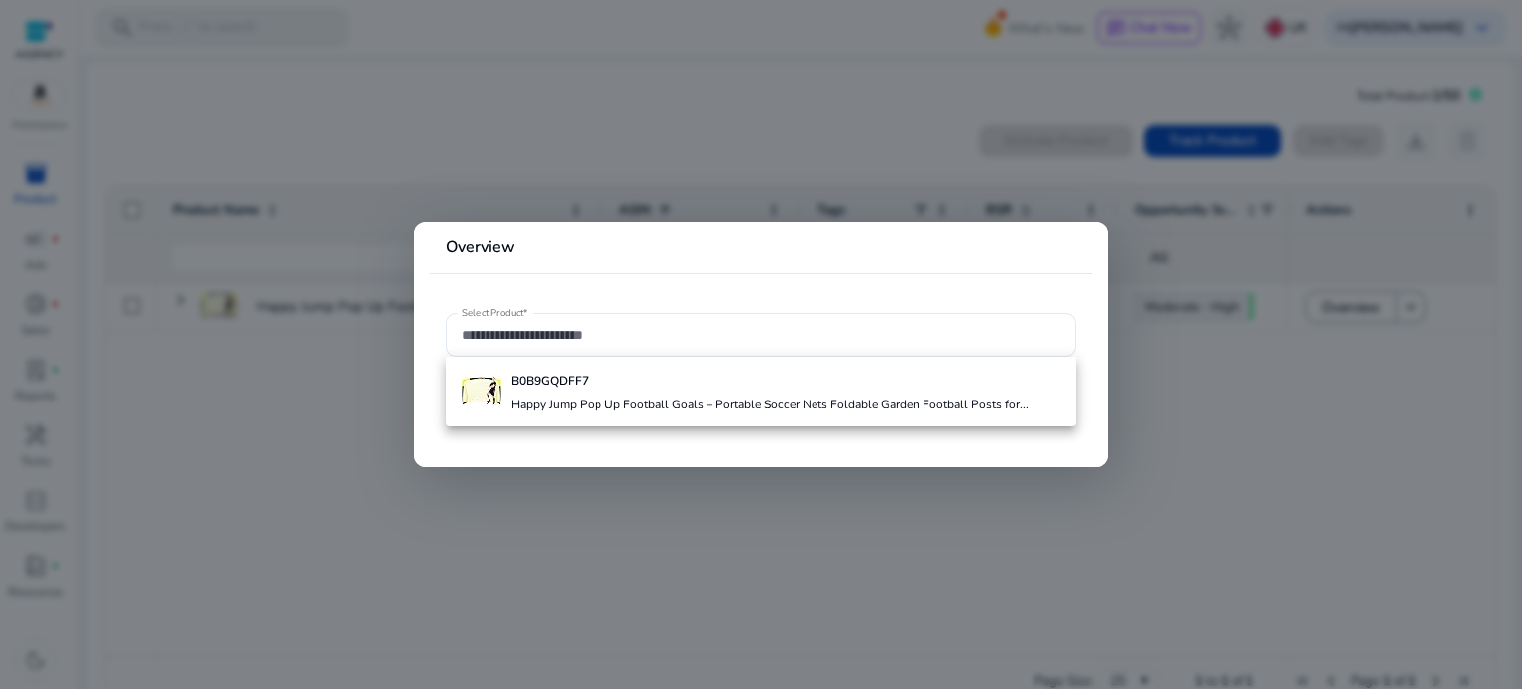
click at [619, 269] on mat-card-header "Overview" at bounding box center [761, 255] width 662 height 35
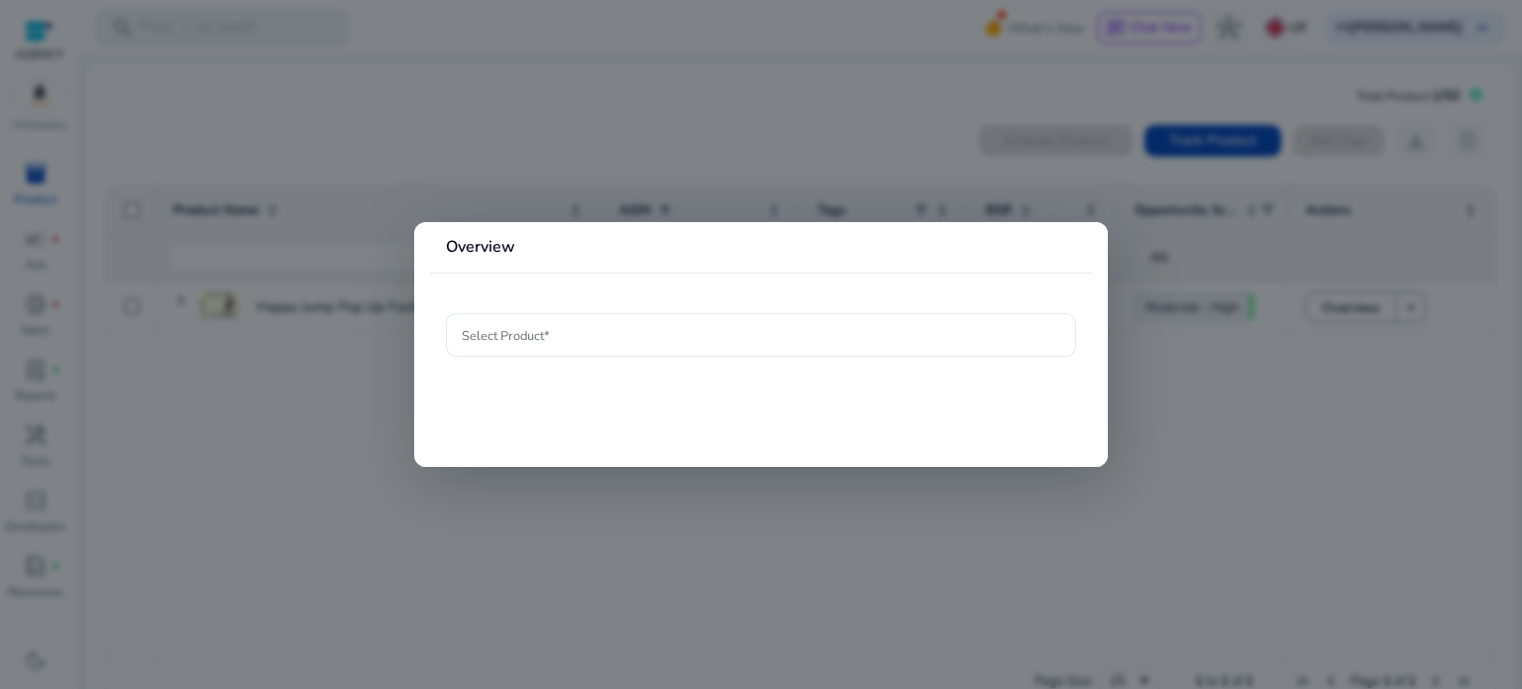
click at [95, 157] on div at bounding box center [761, 344] width 1522 height 689
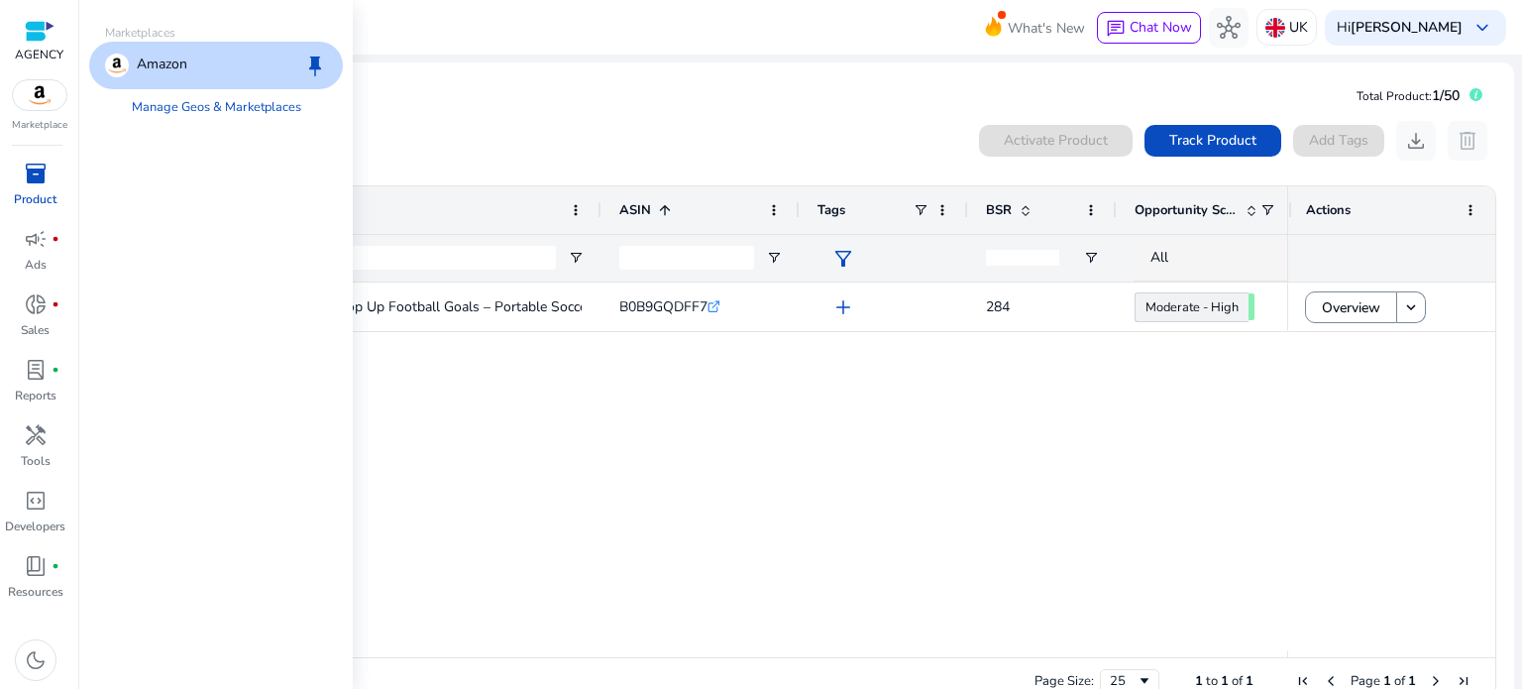
click at [44, 97] on img at bounding box center [40, 95] width 54 height 30
click at [172, 64] on p "Amazon" at bounding box center [162, 66] width 51 height 24
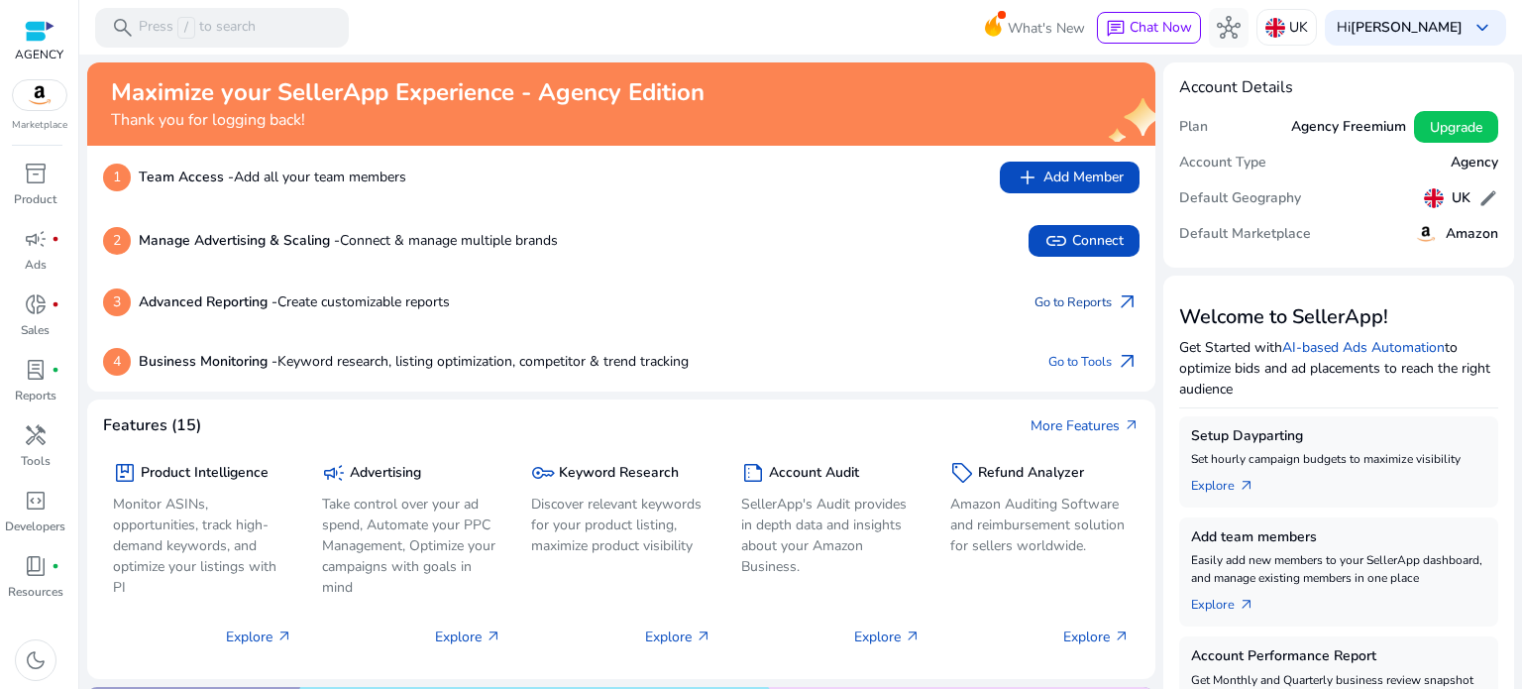
click at [1070, 306] on link "Go to Reports arrow_outward" at bounding box center [1087, 302] width 105 height 28
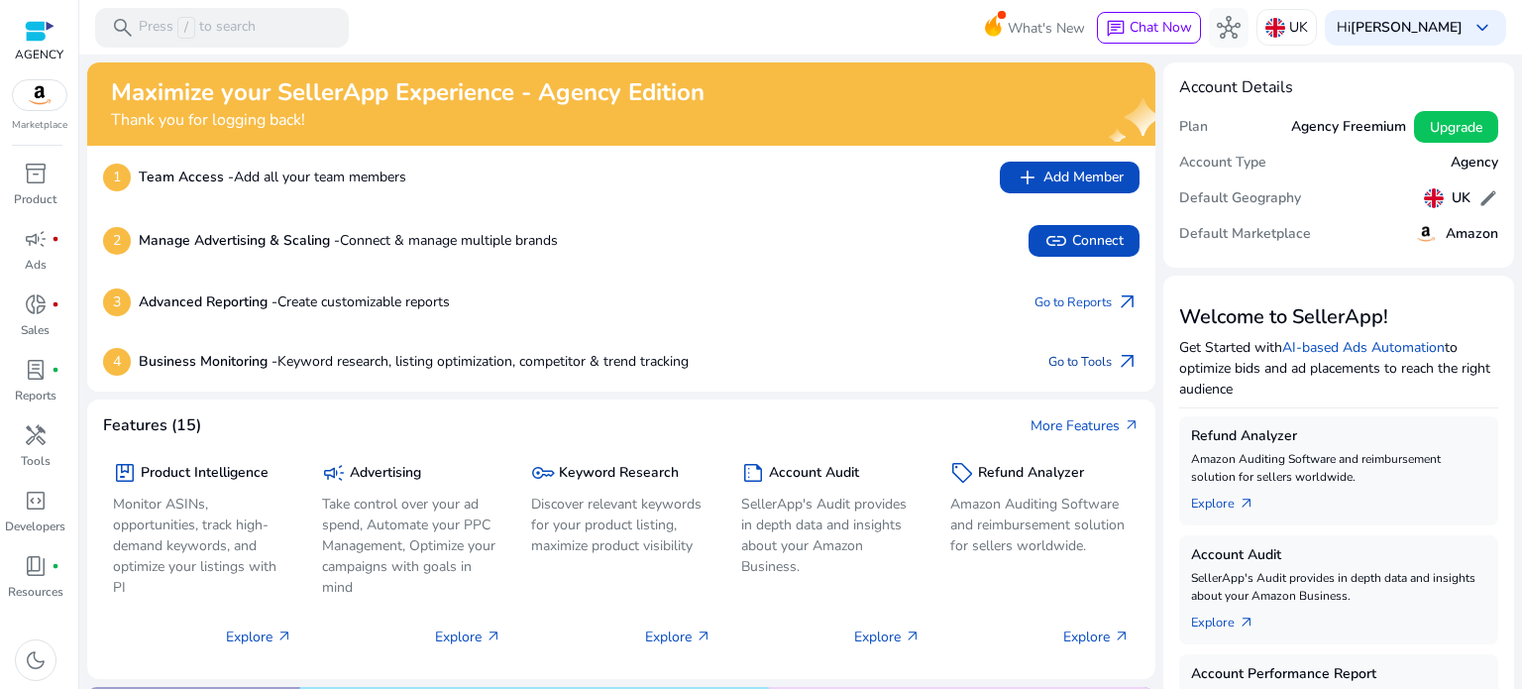
click at [1116, 363] on span "arrow_outward" at bounding box center [1128, 362] width 24 height 24
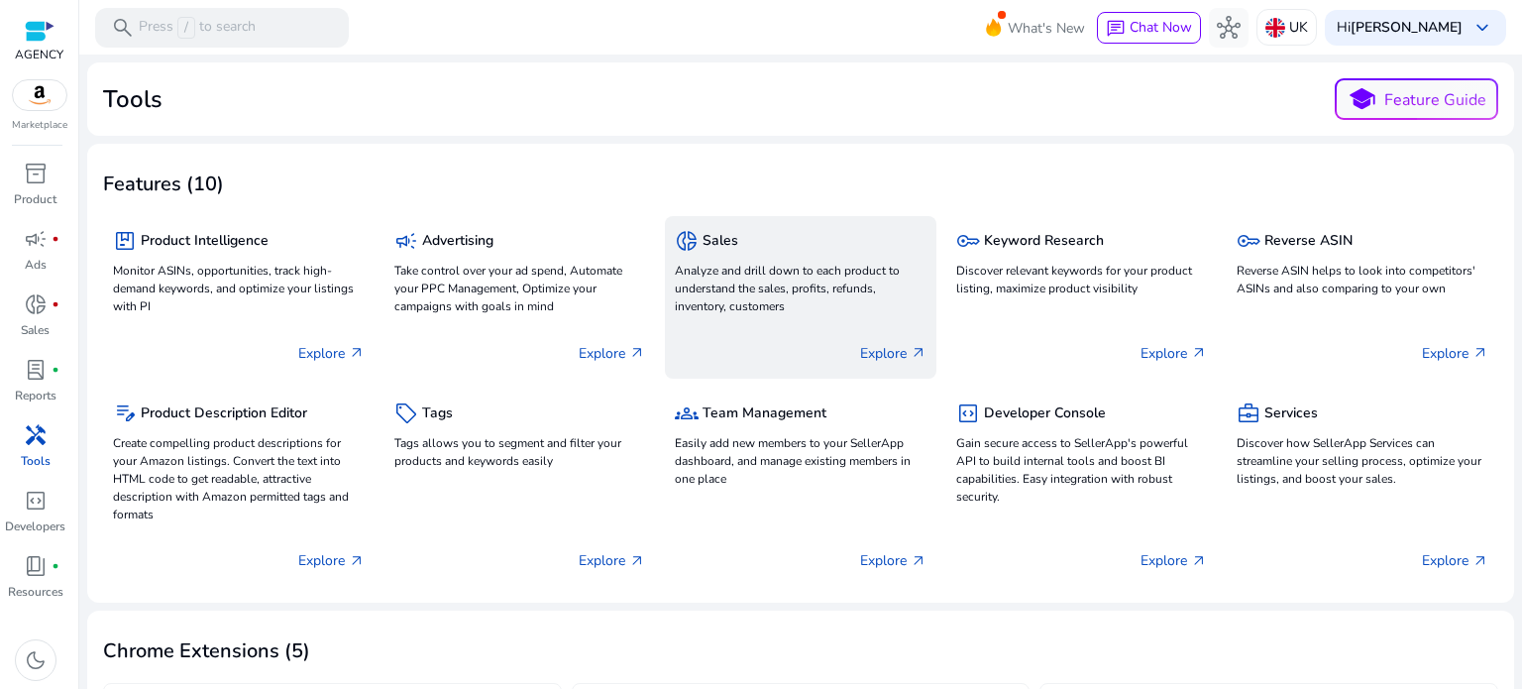
click at [785, 273] on p "Analyze and drill down to each product to understand the sales, profits, refund…" at bounding box center [801, 289] width 252 height 54
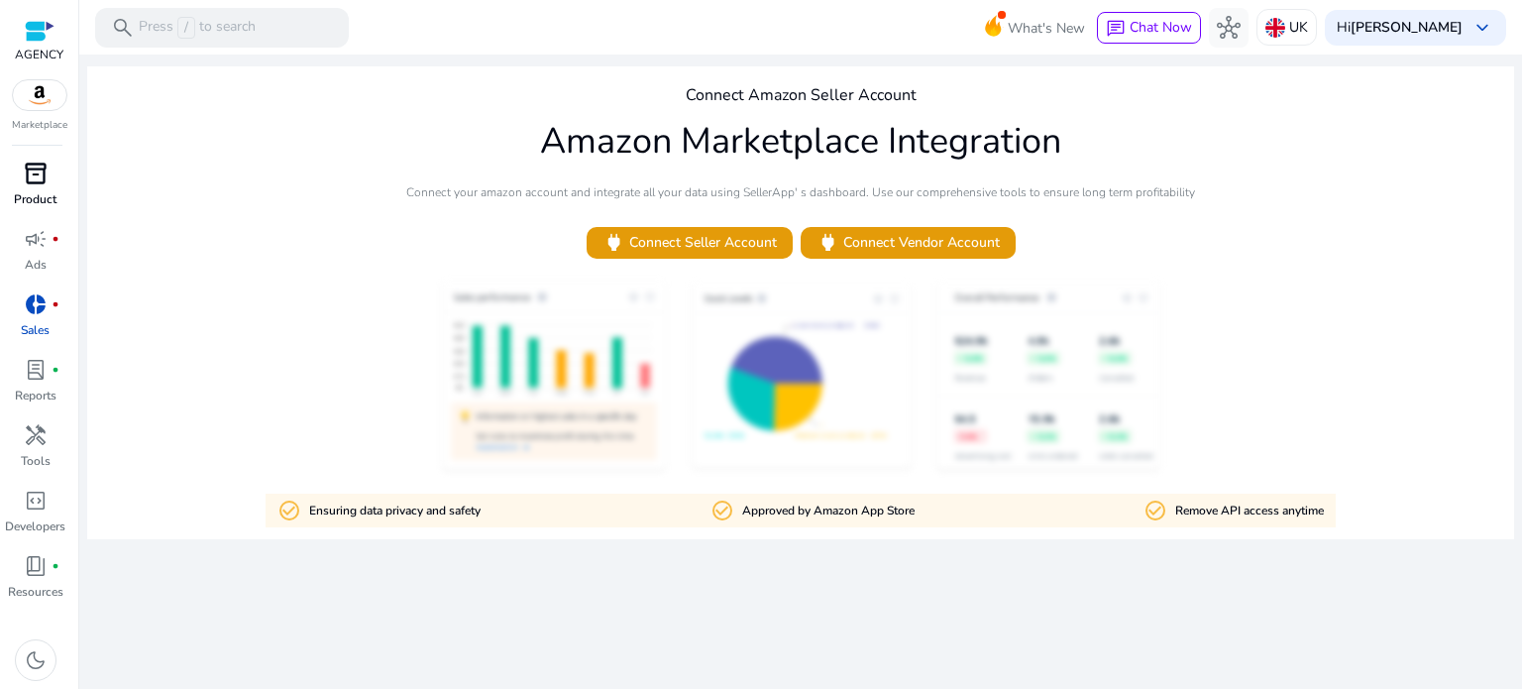
click at [34, 175] on span "inventory_2" at bounding box center [36, 174] width 24 height 24
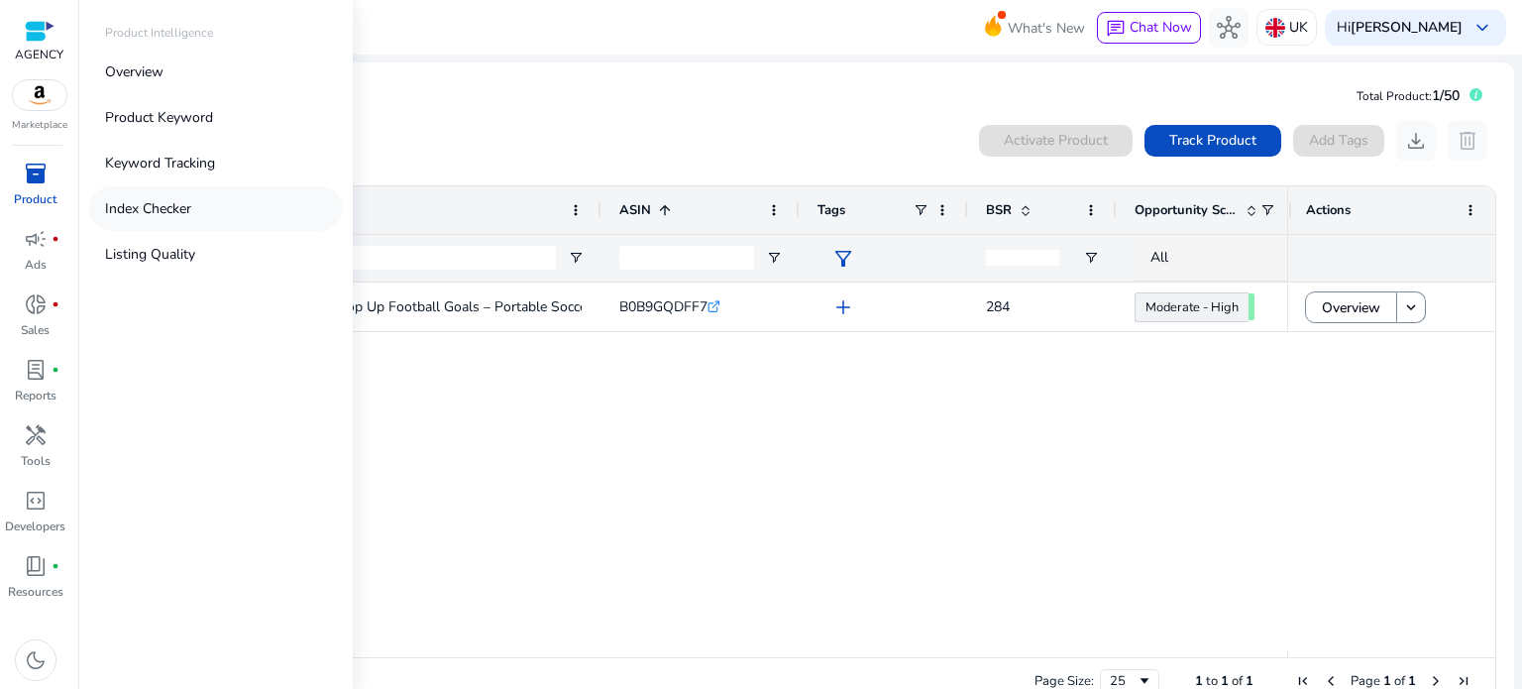
click at [245, 213] on link "Index Checker" at bounding box center [216, 208] width 254 height 45
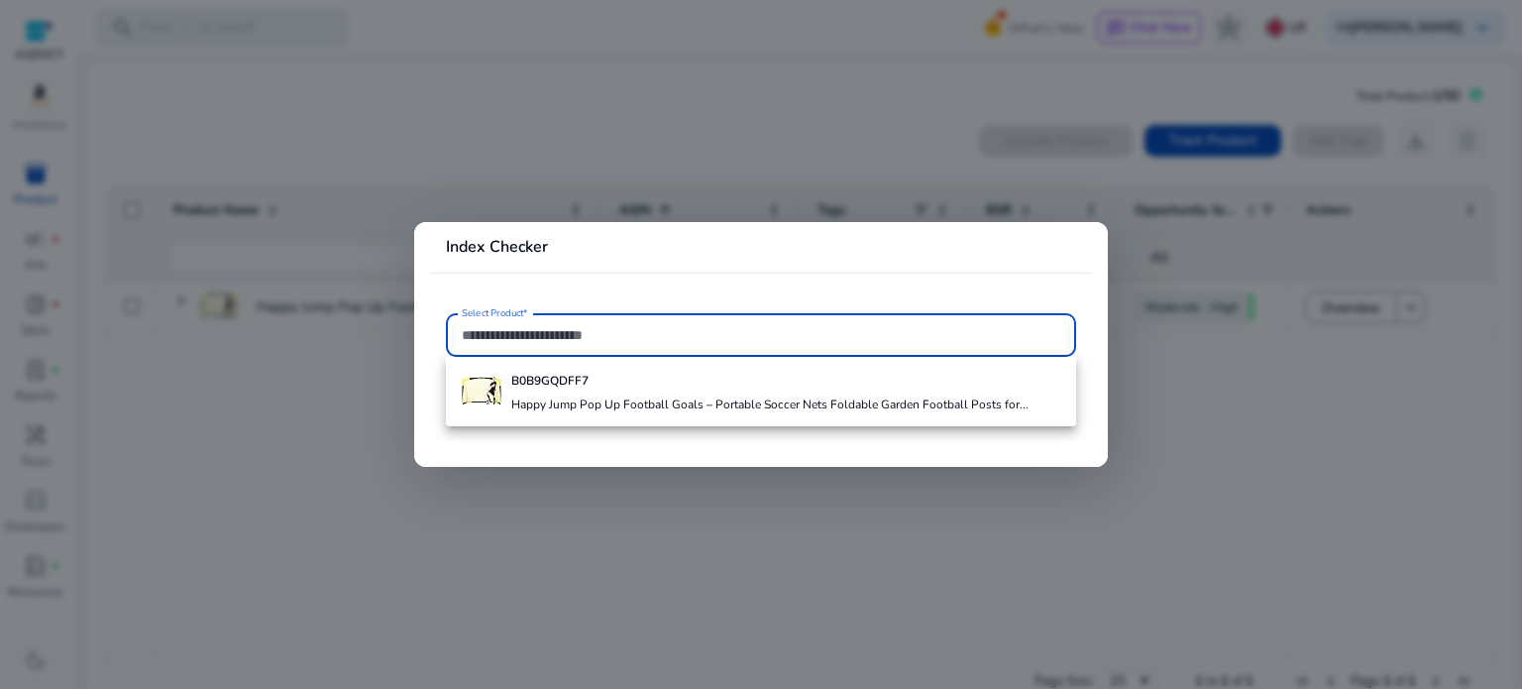
click at [13, 201] on div at bounding box center [761, 344] width 1522 height 689
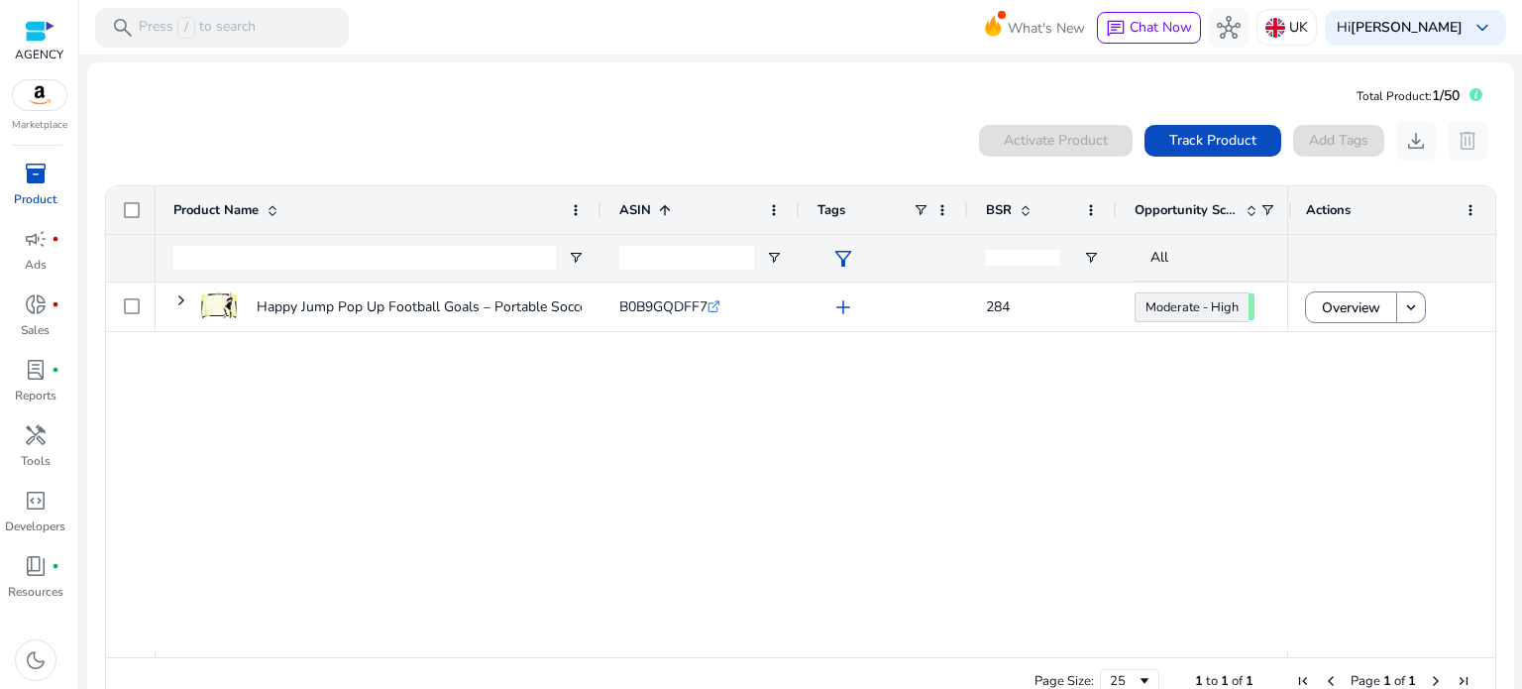
click at [48, 186] on div "inventory_2" at bounding box center [36, 174] width 56 height 32
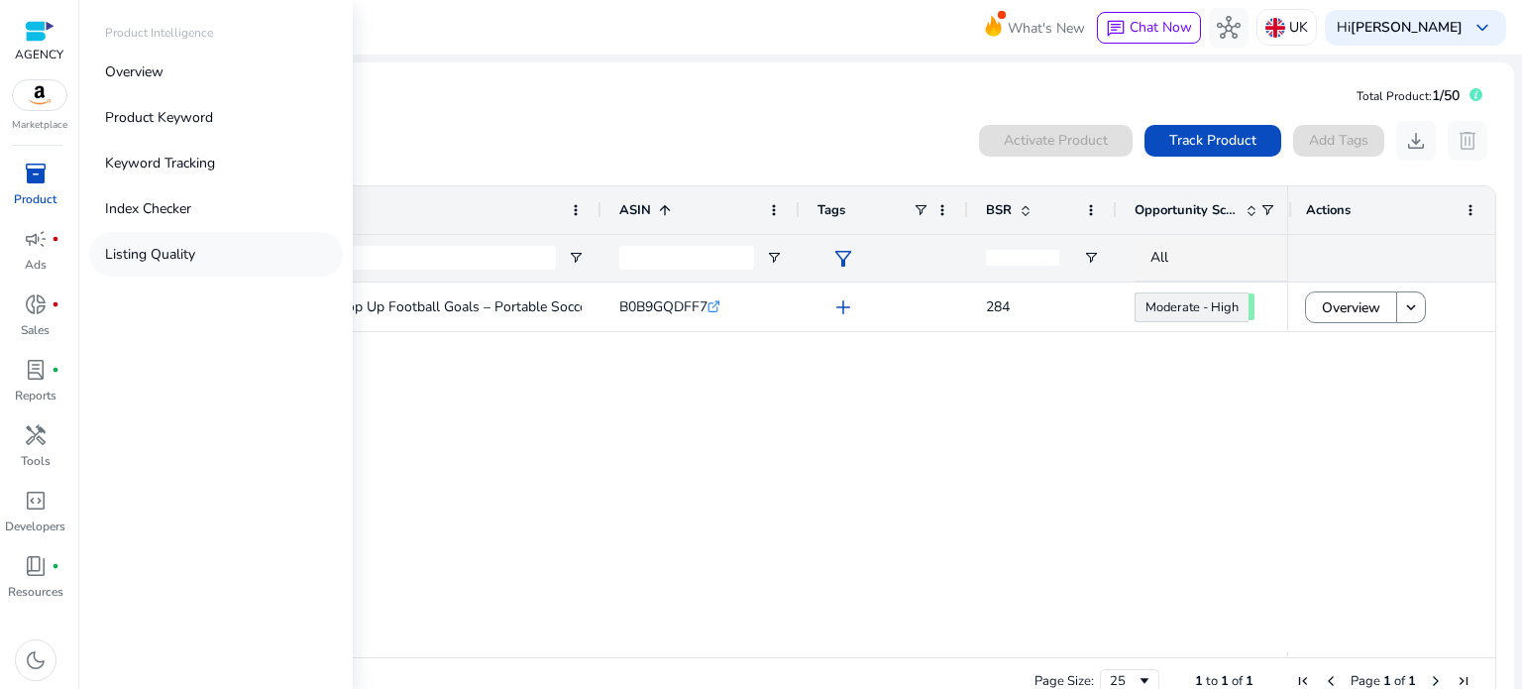
click at [278, 257] on link "Listing Quality" at bounding box center [216, 254] width 254 height 45
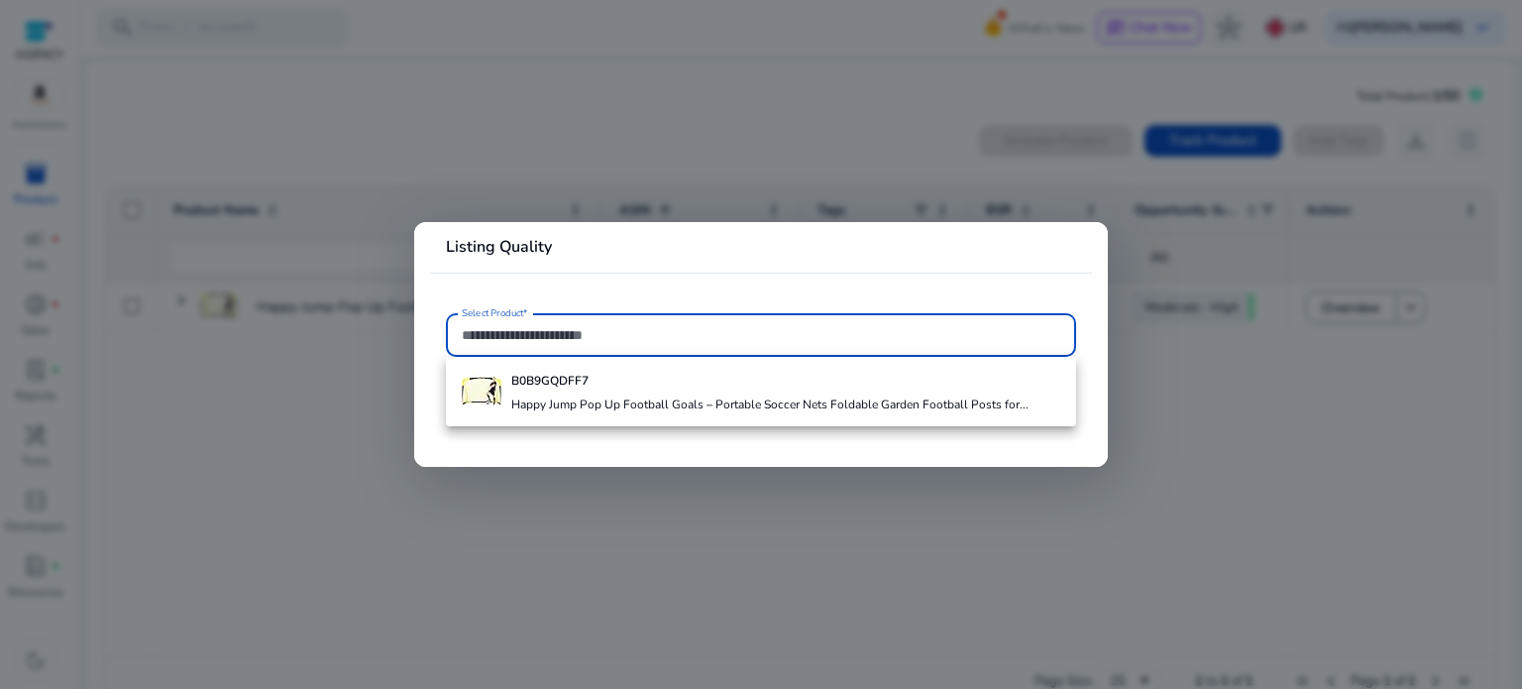
click at [544, 324] on input "Select Product*" at bounding box center [761, 335] width 599 height 22
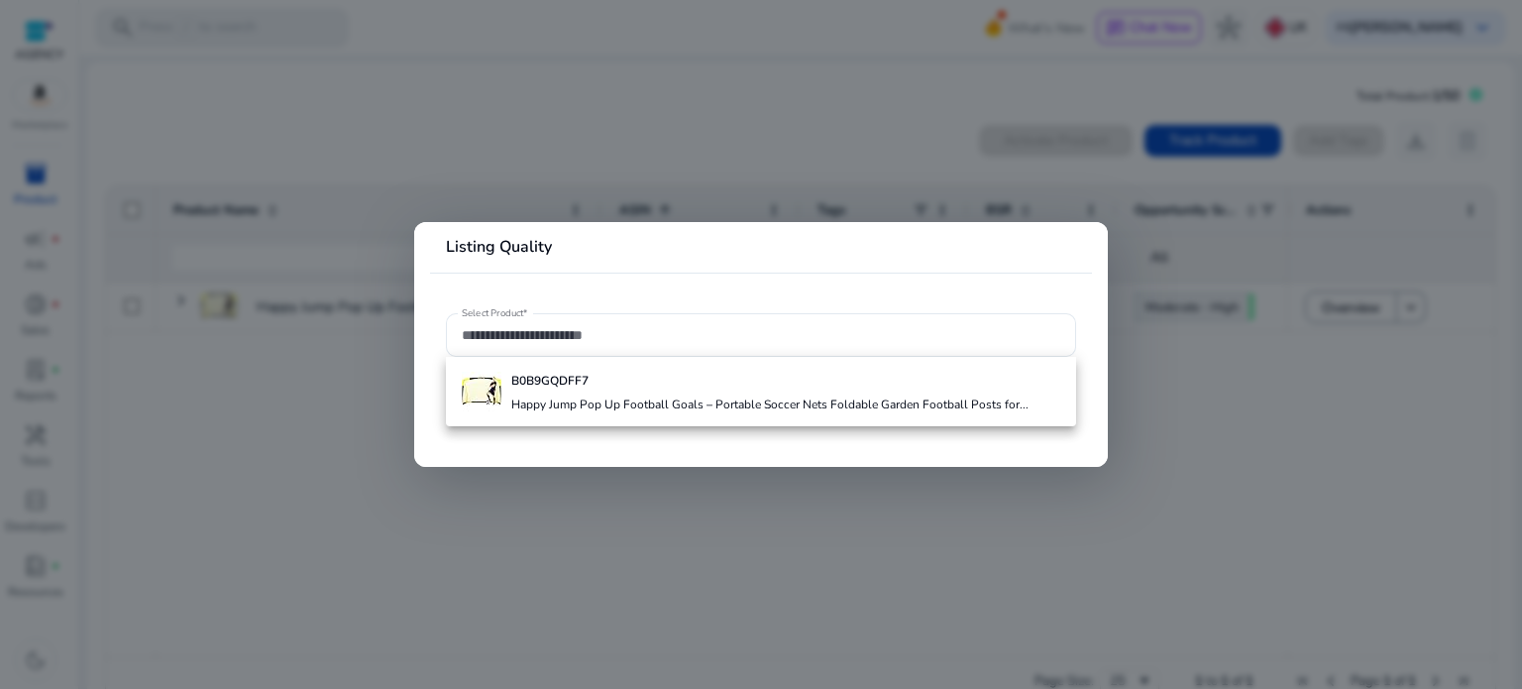
click at [596, 191] on div at bounding box center [761, 344] width 1522 height 689
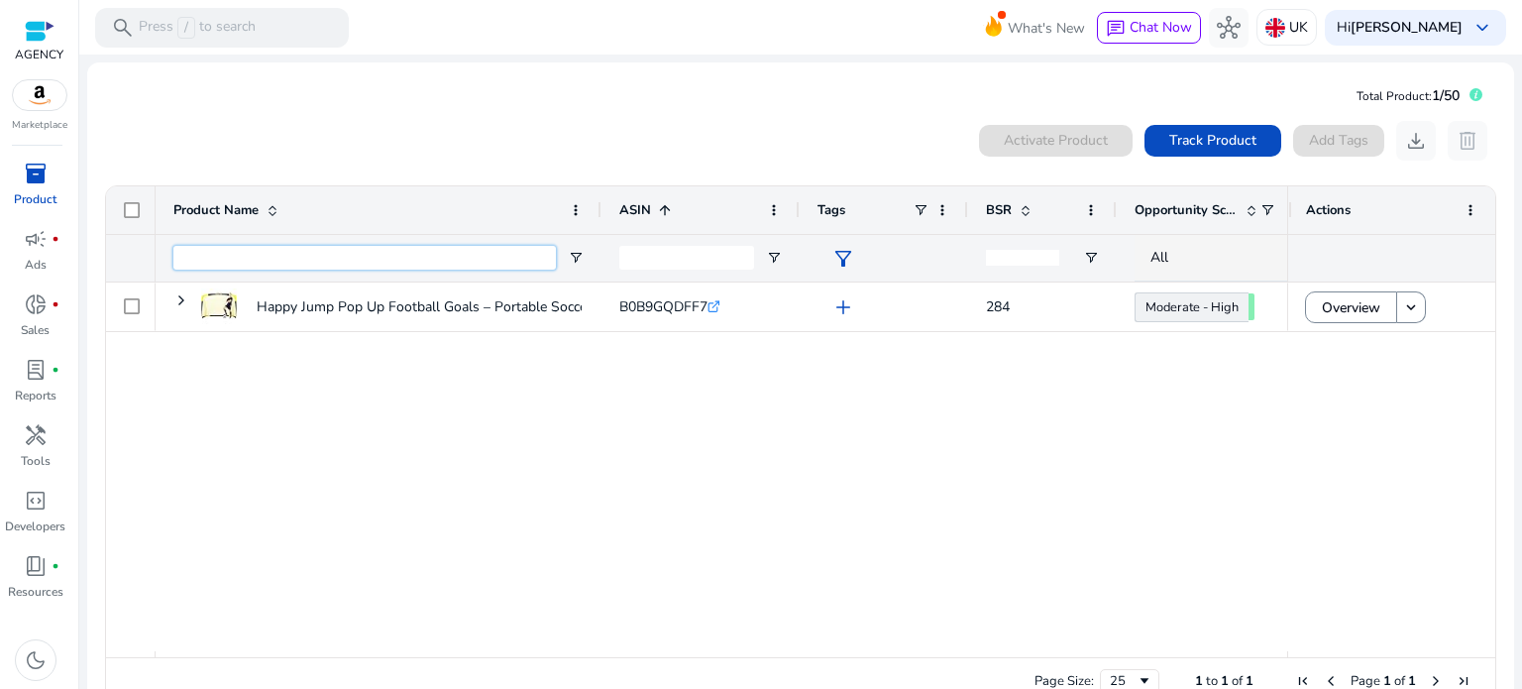
click at [454, 261] on input "Product Name Filter Input" at bounding box center [364, 258] width 383 height 24
click at [223, 27] on p "Press / to search" at bounding box center [197, 28] width 117 height 22
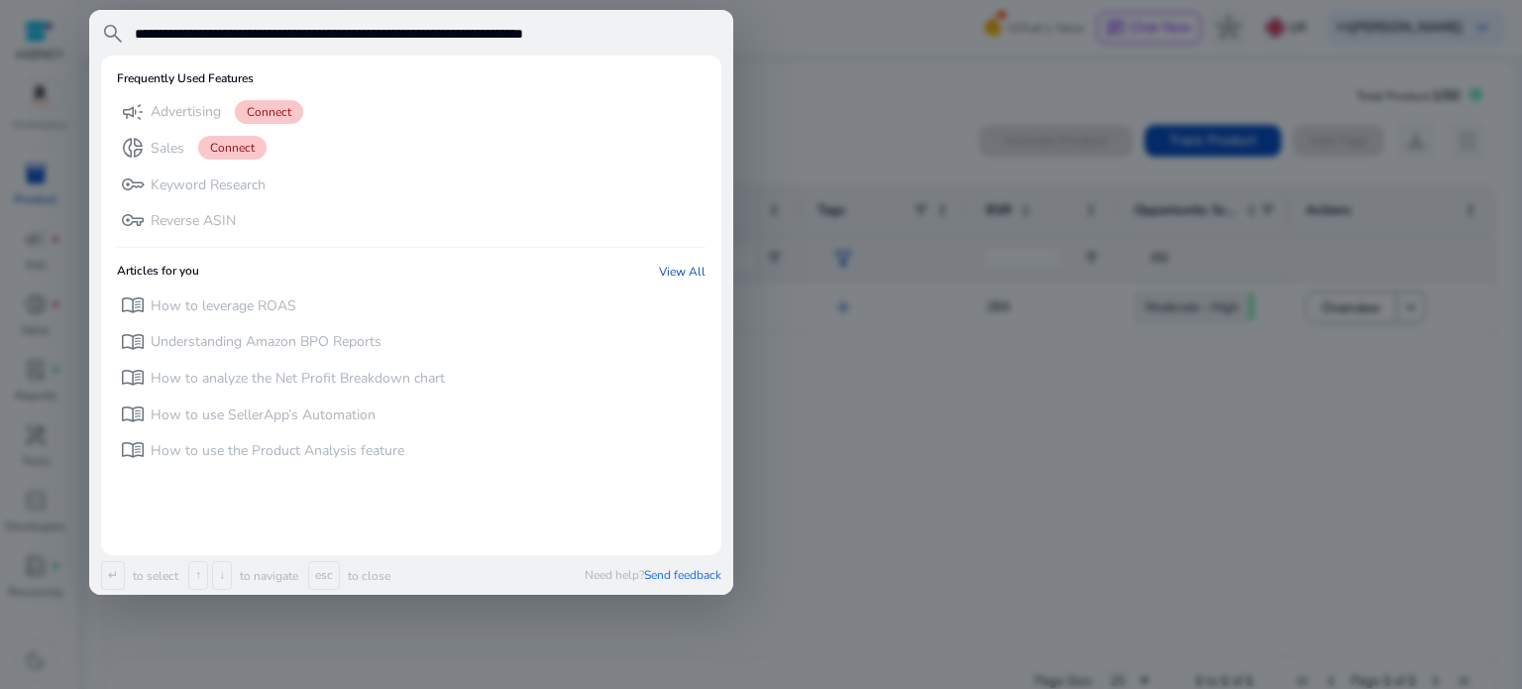
type input "**********"
drag, startPoint x: 878, startPoint y: 81, endPoint x: 916, endPoint y: 62, distance: 42.1
click at [877, 80] on div at bounding box center [761, 344] width 1522 height 689
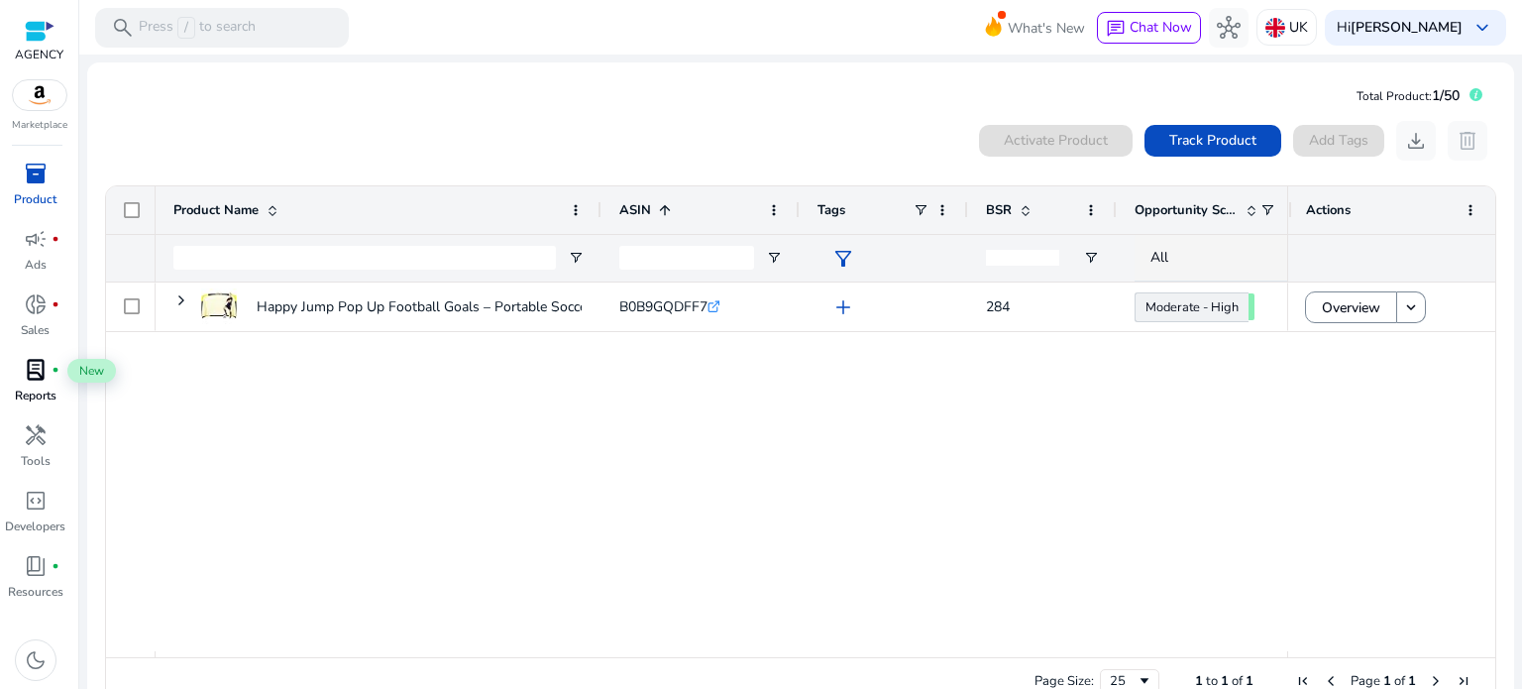
click at [42, 375] on span "lab_profile" at bounding box center [36, 370] width 24 height 24
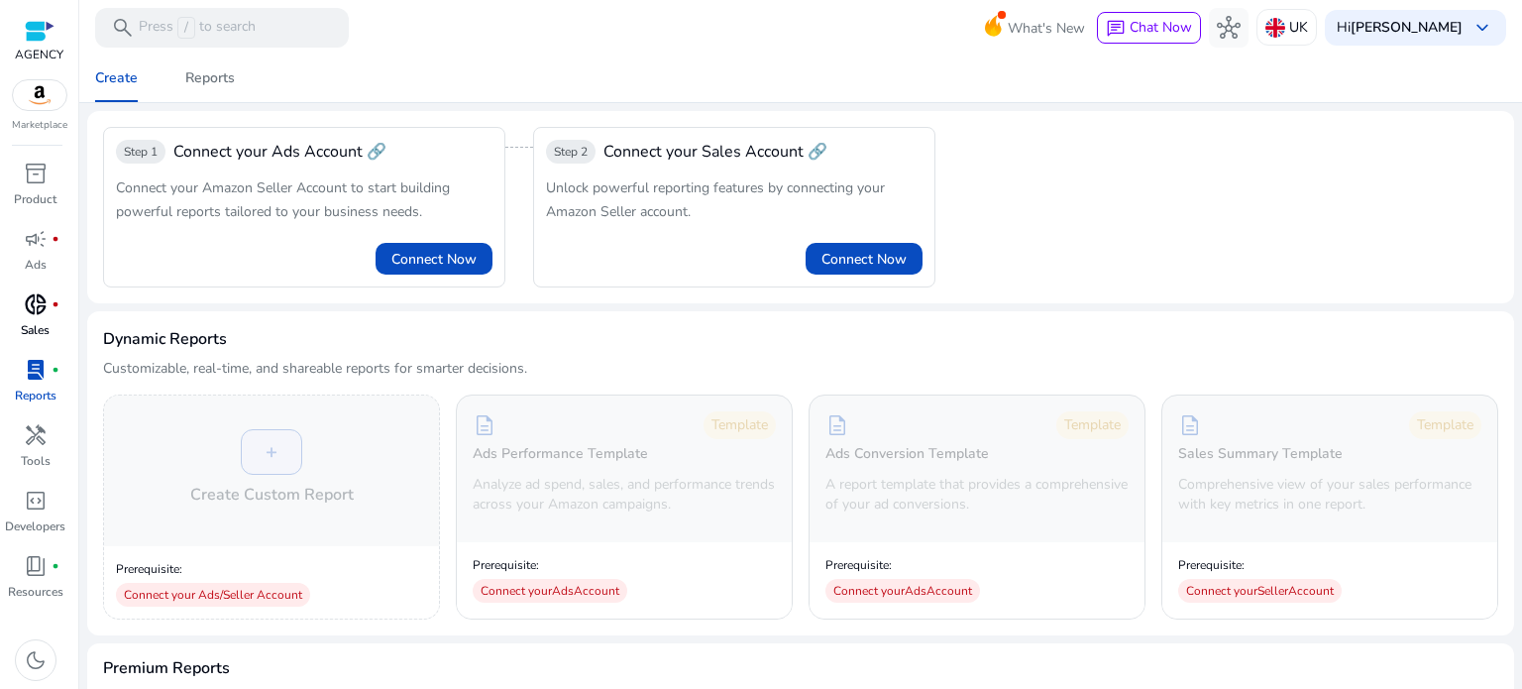
click at [28, 301] on span "donut_small" at bounding box center [36, 304] width 24 height 24
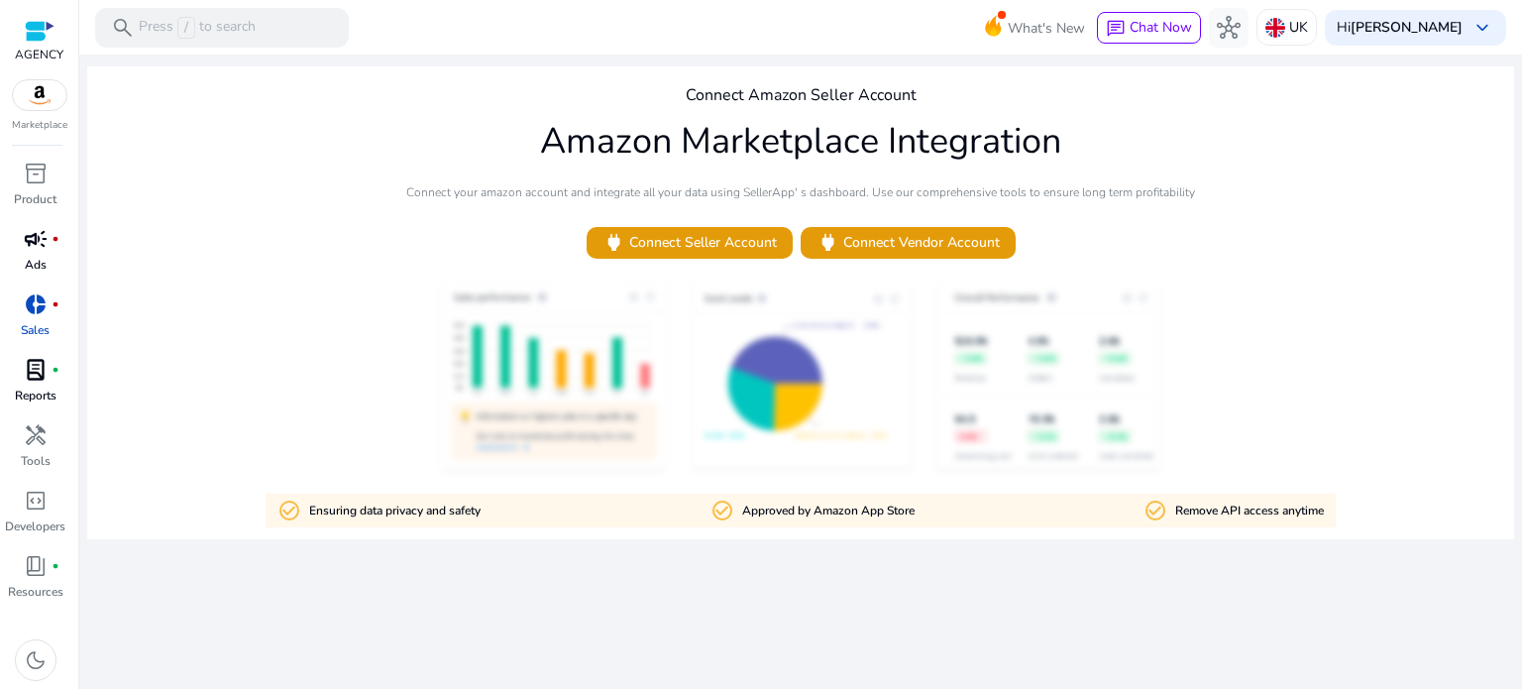
click at [29, 248] on span "campaign" at bounding box center [36, 239] width 24 height 24
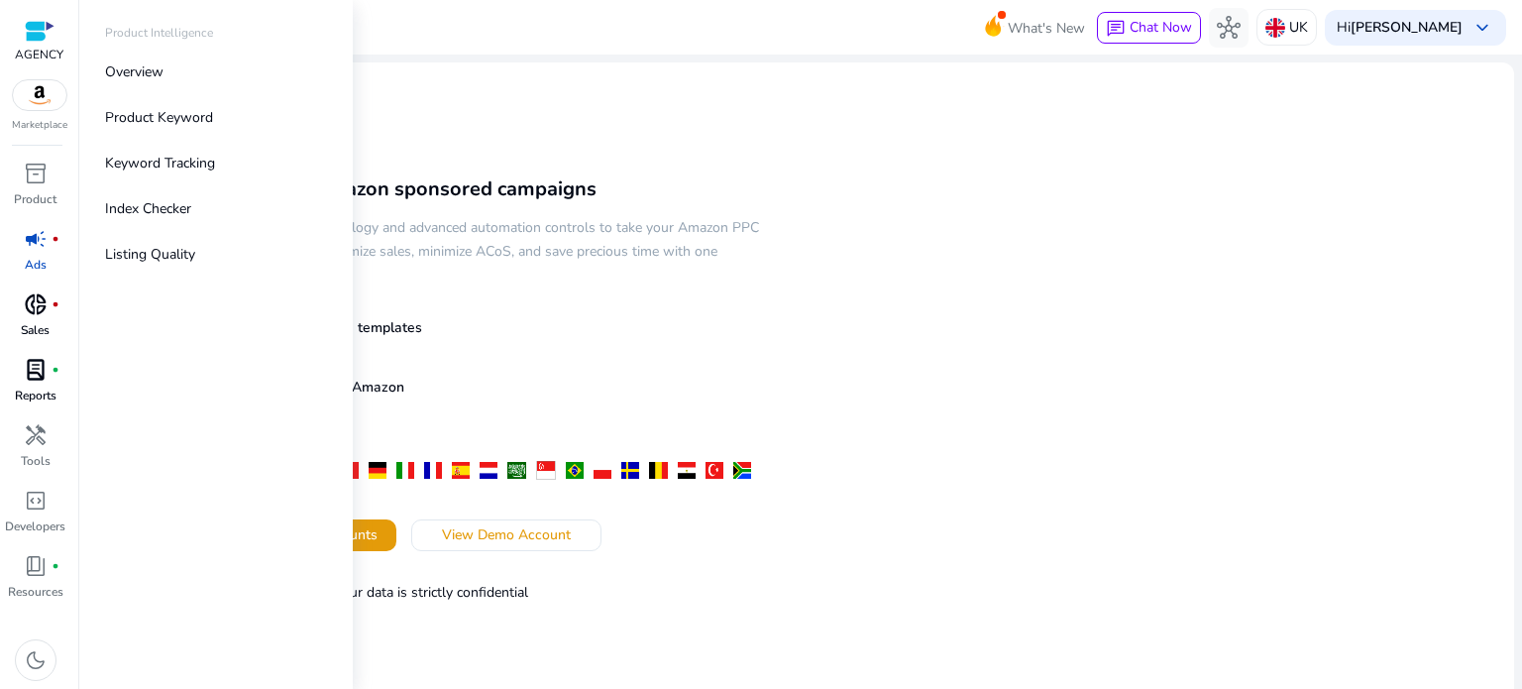
click at [29, 181] on span "inventory_2" at bounding box center [36, 174] width 24 height 24
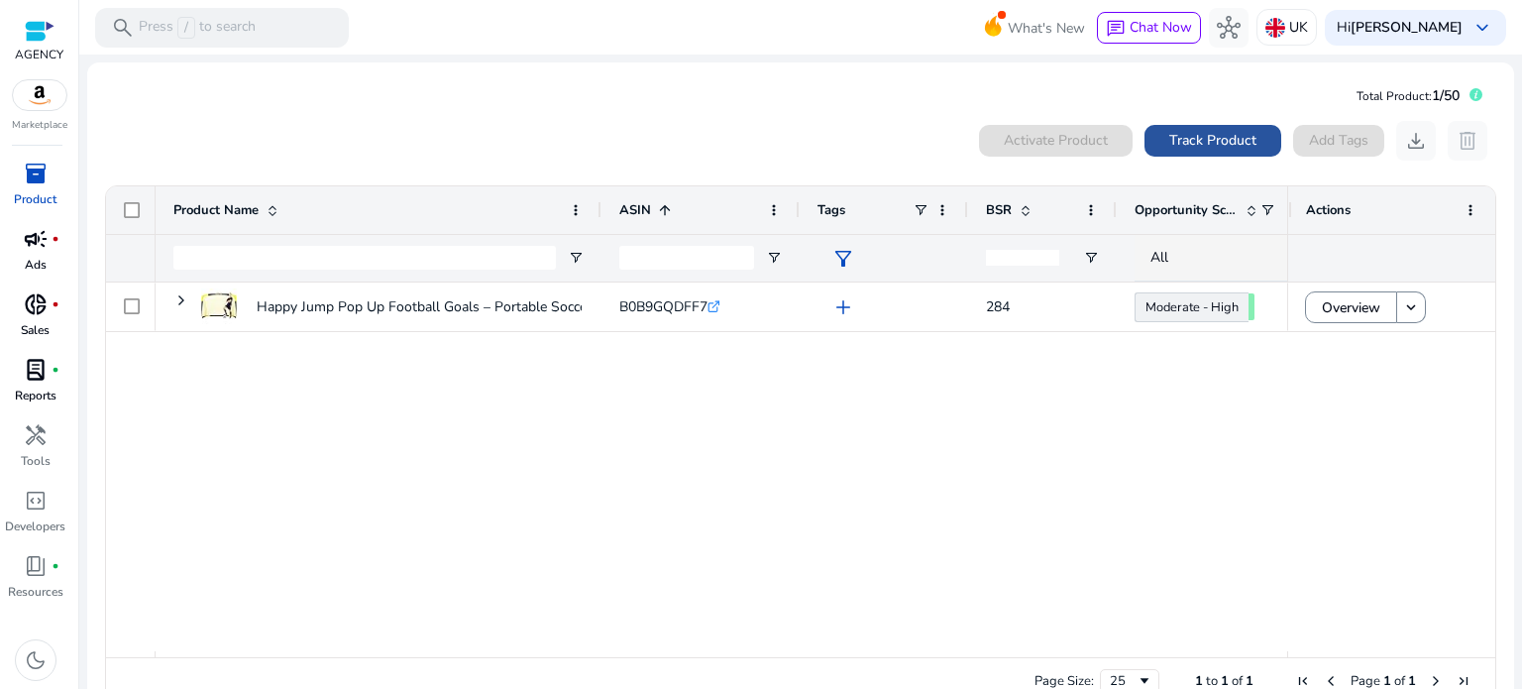
click at [1227, 150] on span "Track Product" at bounding box center [1213, 140] width 87 height 21
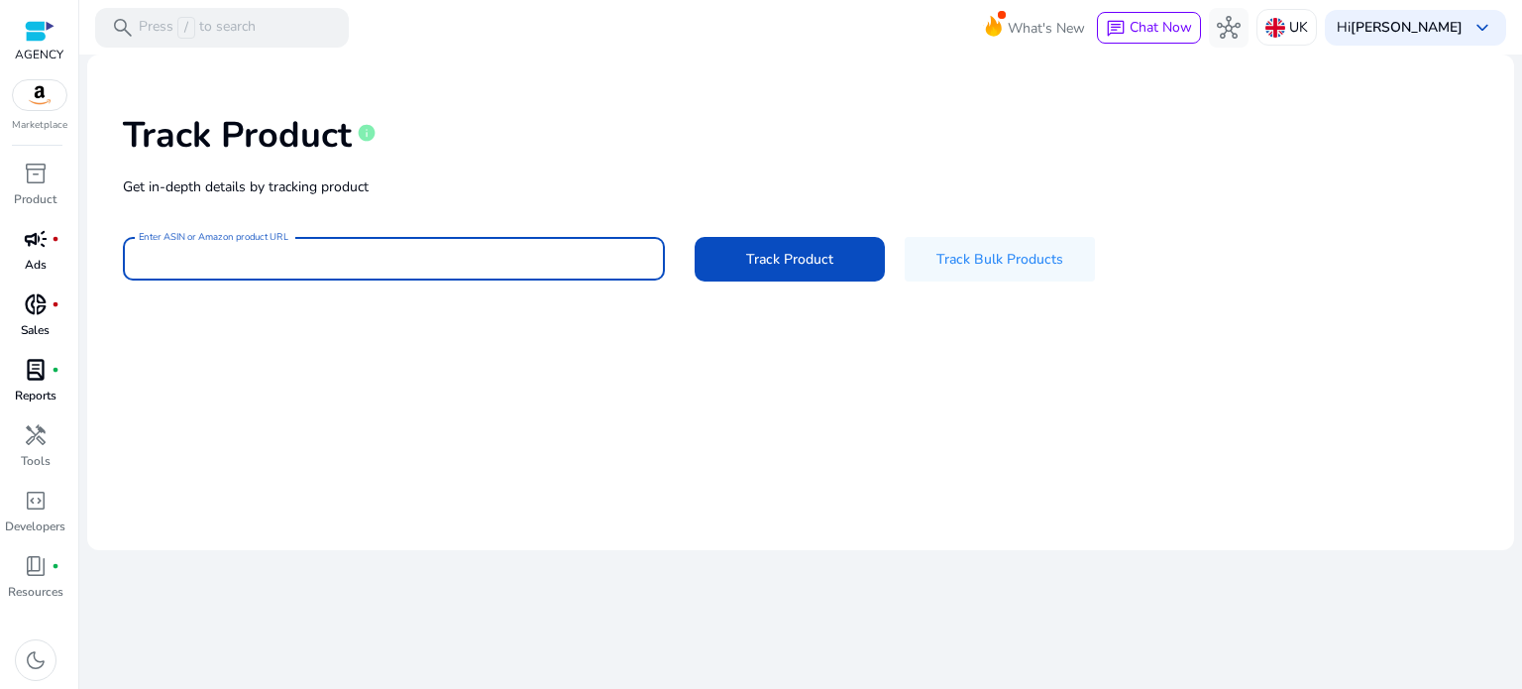
click at [293, 257] on input "Enter ASIN or Amazon product URL" at bounding box center [394, 259] width 510 height 22
paste input "**********"
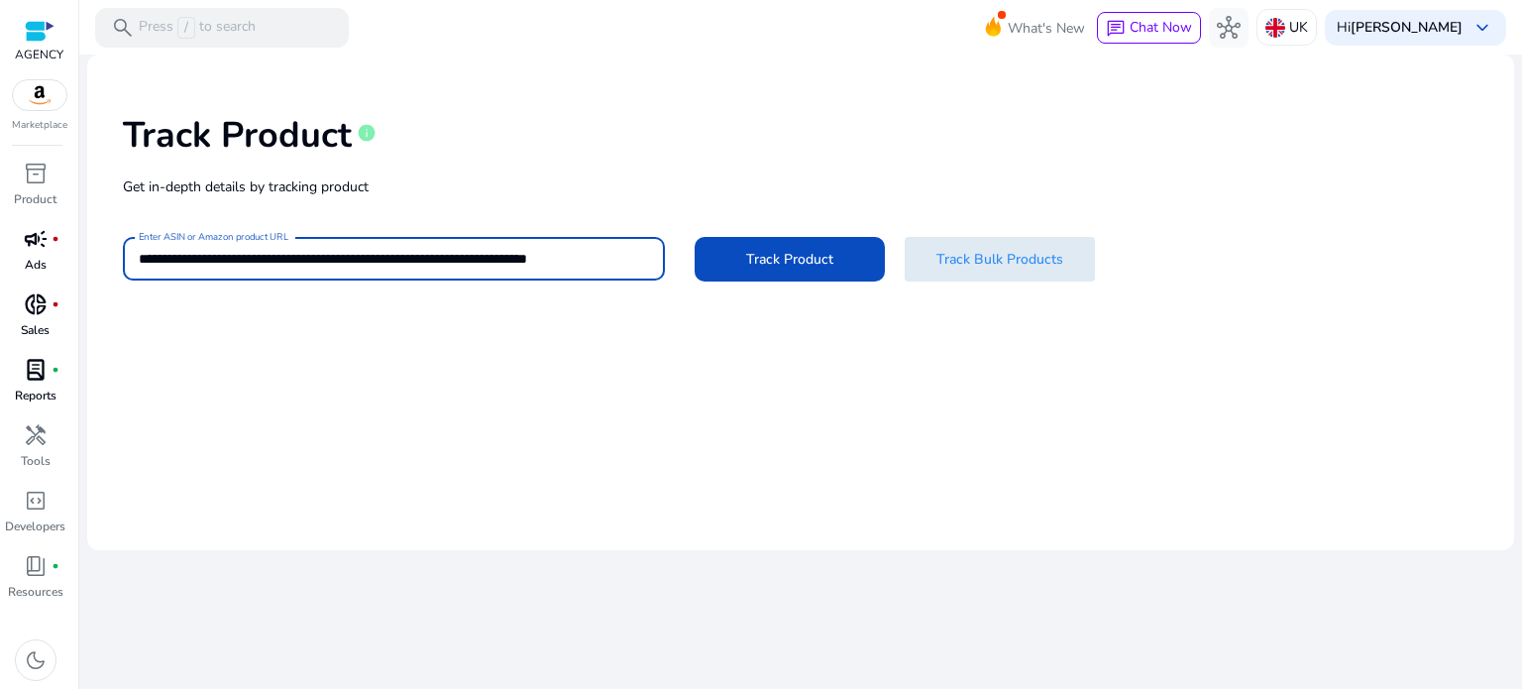
type input "**********"
click at [984, 257] on span "Track Bulk Products" at bounding box center [1000, 259] width 127 height 21
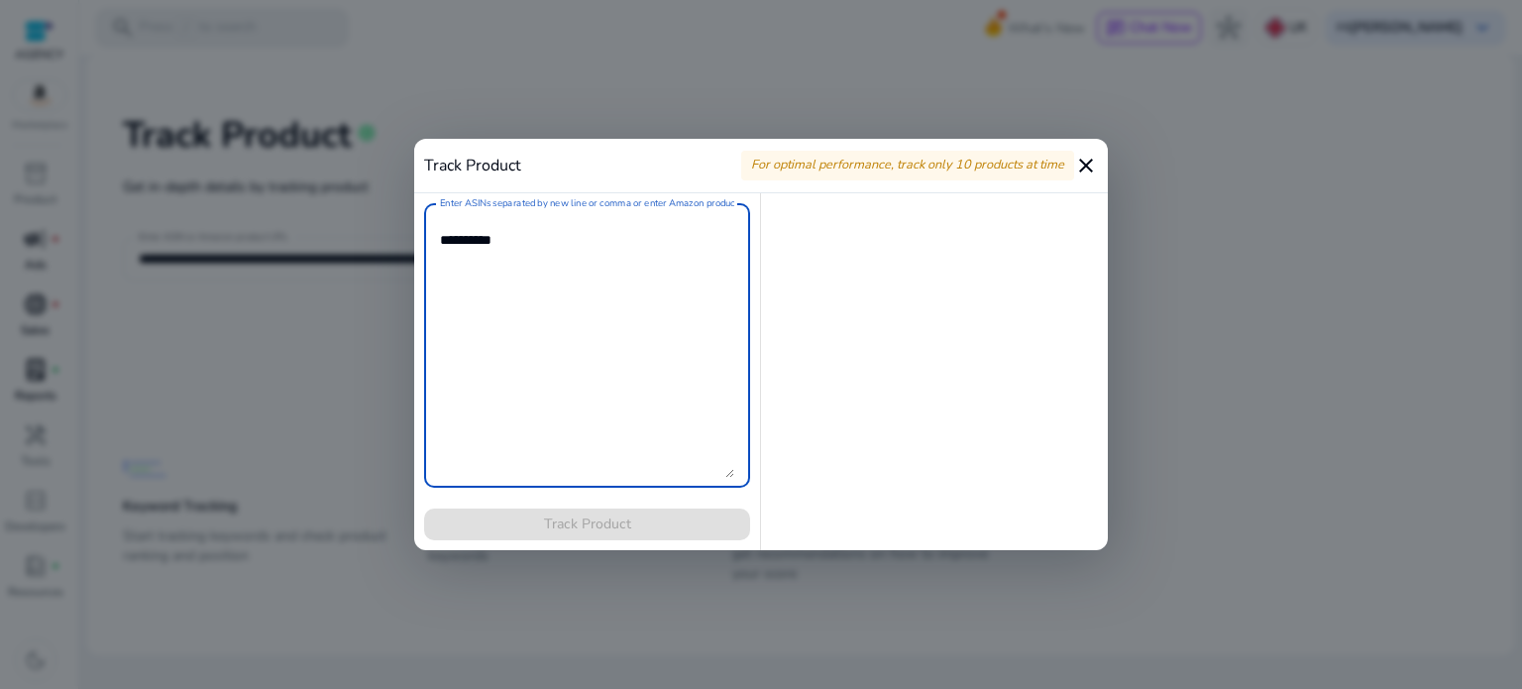
drag, startPoint x: 731, startPoint y: 485, endPoint x: 743, endPoint y: 355, distance: 130.5
click at [743, 372] on div "Enter ASINs separated by new line or comma or enter Amazon product page URL" at bounding box center [587, 345] width 326 height 284
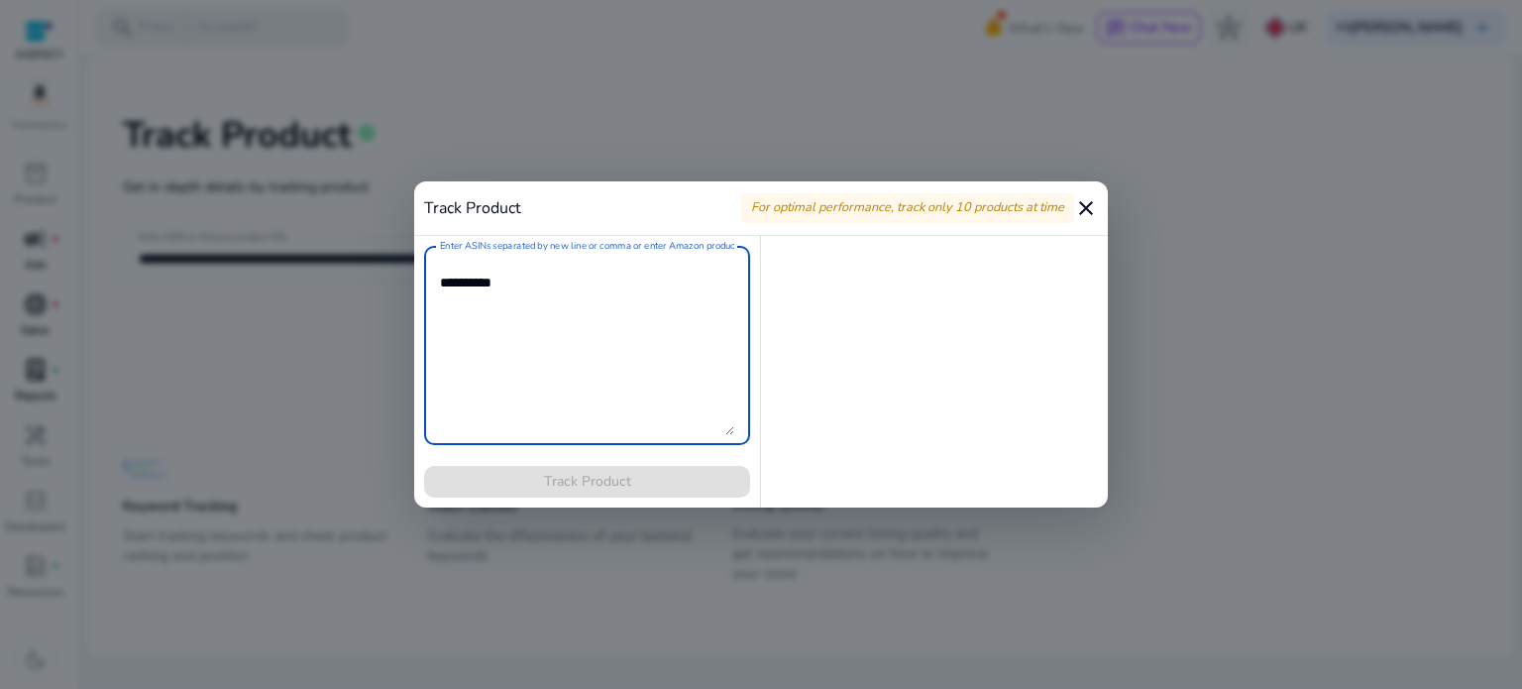
click at [1081, 200] on mat-icon "close" at bounding box center [1086, 208] width 24 height 24
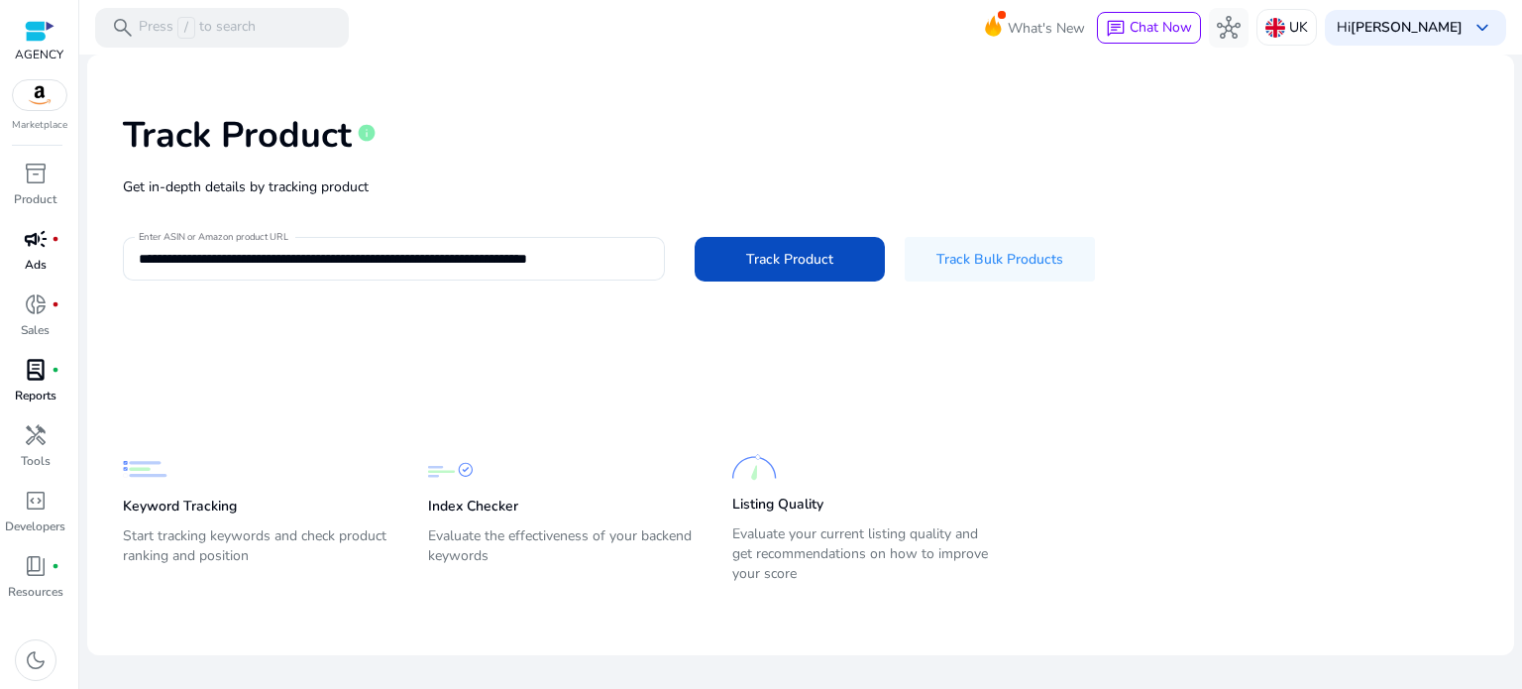
click at [581, 344] on mat-card-content "**********" at bounding box center [800, 355] width 1427 height 601
